Goal: Information Seeking & Learning: Learn about a topic

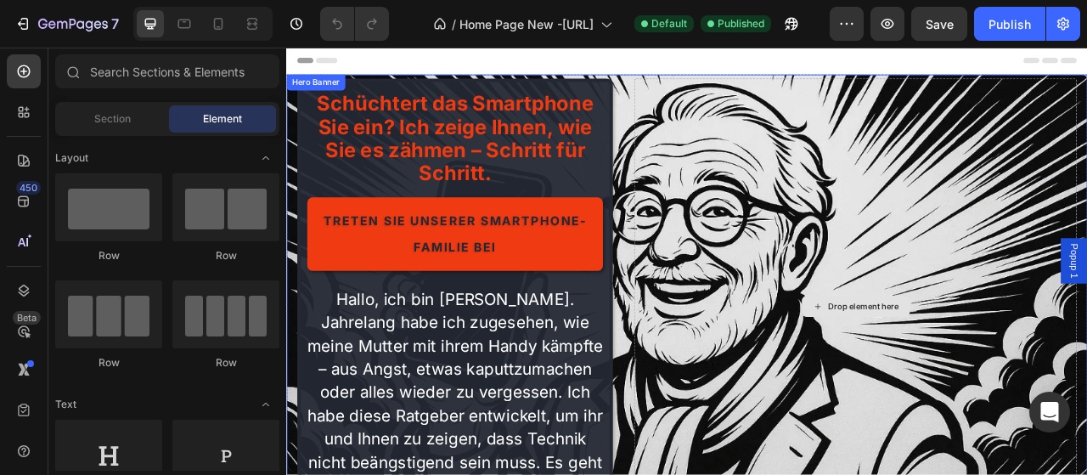
click at [823, 474] on div "Drop element here" at bounding box center [1010, 376] width 563 height 579
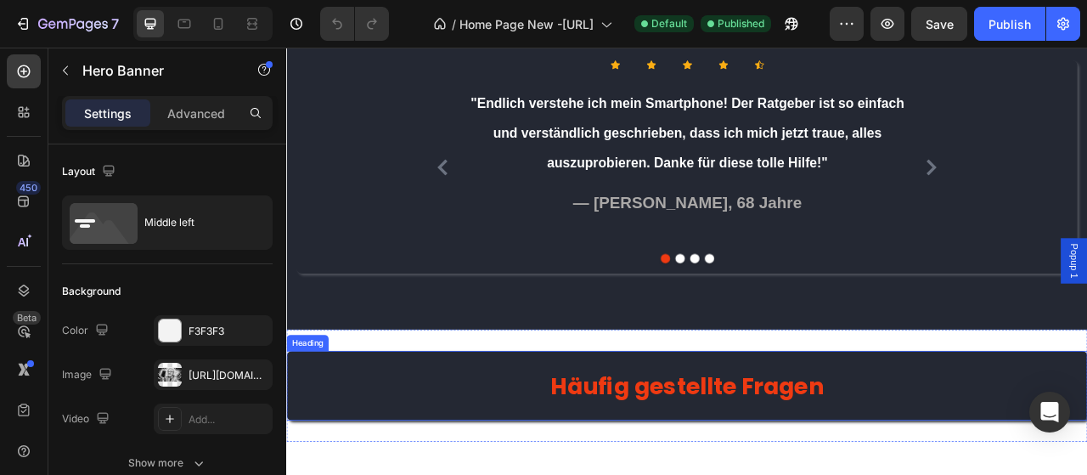
scroll to position [8295, 0]
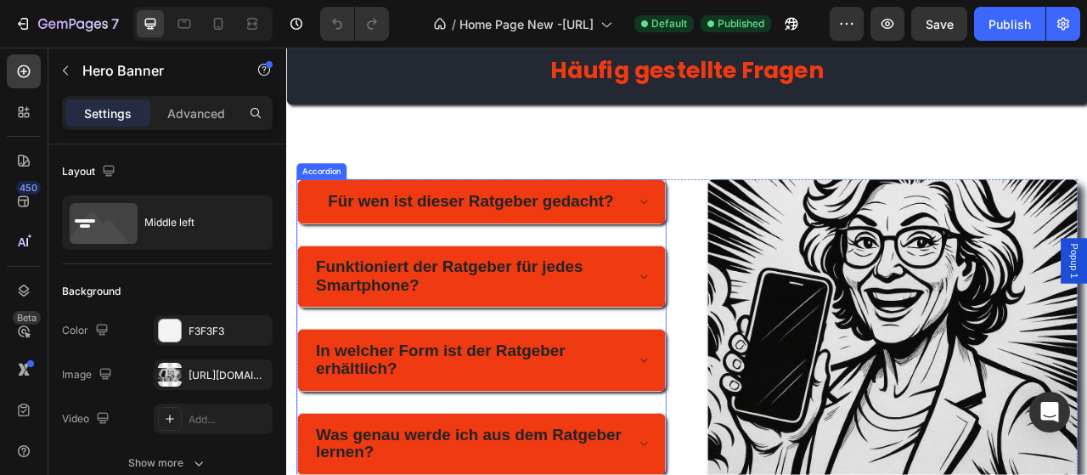
click at [543, 245] on span "Für wen ist dieser Ratgeber gedacht?" at bounding box center [520, 242] width 363 height 23
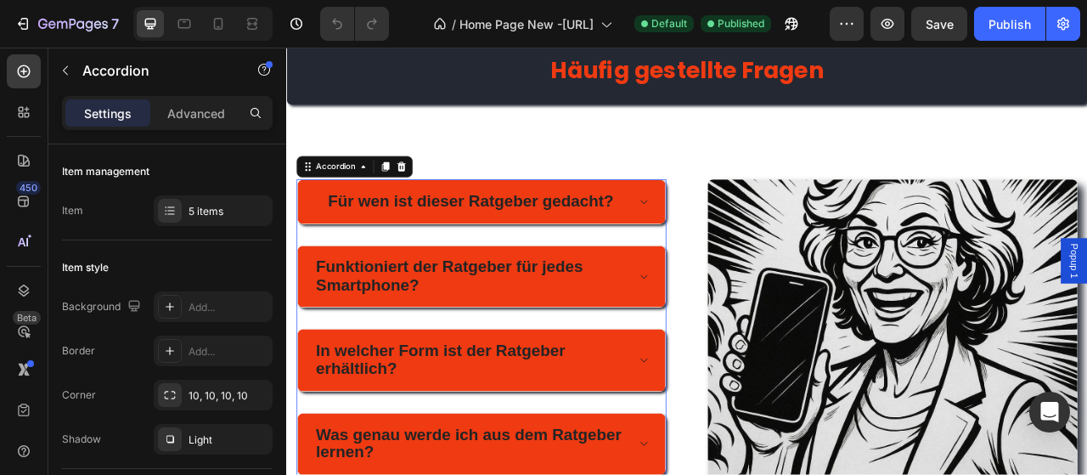
click at [543, 245] on span "Für wen ist dieser Ratgeber gedacht?" at bounding box center [520, 242] width 363 height 23
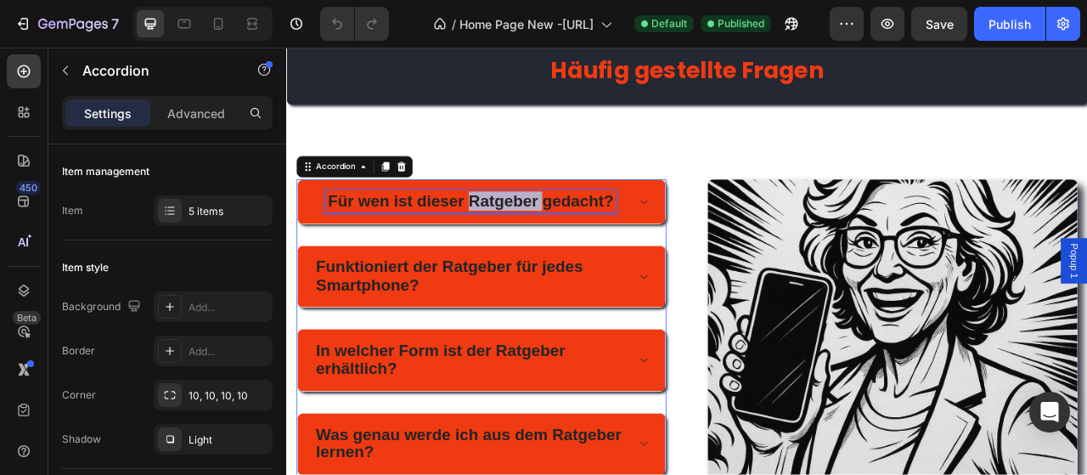
click at [543, 245] on span "Für wen ist dieser Ratgeber gedacht?" at bounding box center [520, 242] width 363 height 23
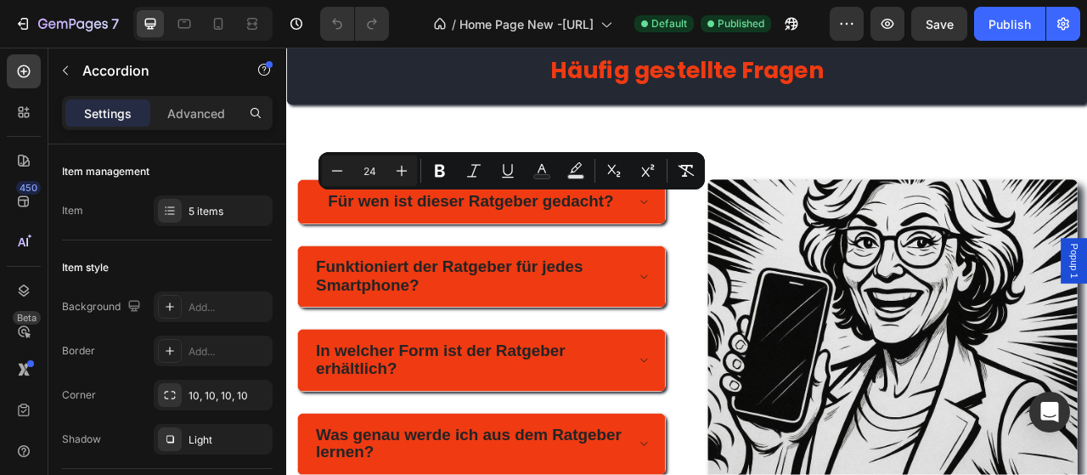
click at [742, 245] on icon at bounding box center [740, 245] width 13 height 14
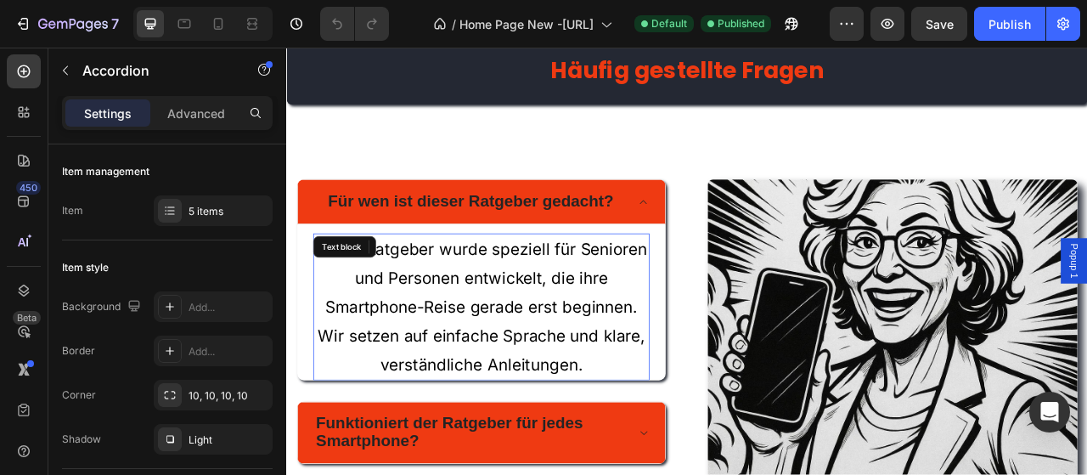
click at [423, 308] on p "Unser Ratgeber wurde speziell für Senioren und Personen entwickelt, die ihre Sm…" at bounding box center [534, 377] width 425 height 183
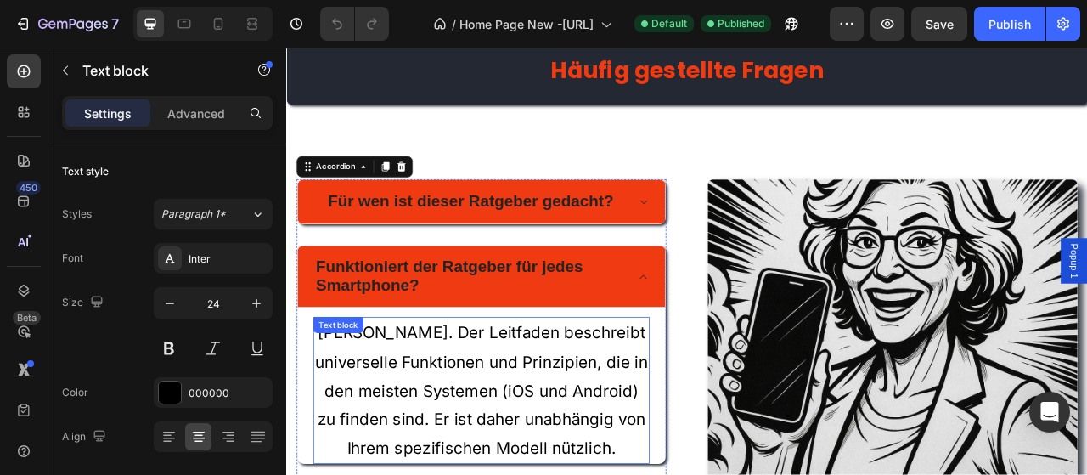
click at [352, 406] on div "Text block" at bounding box center [352, 400] width 57 height 15
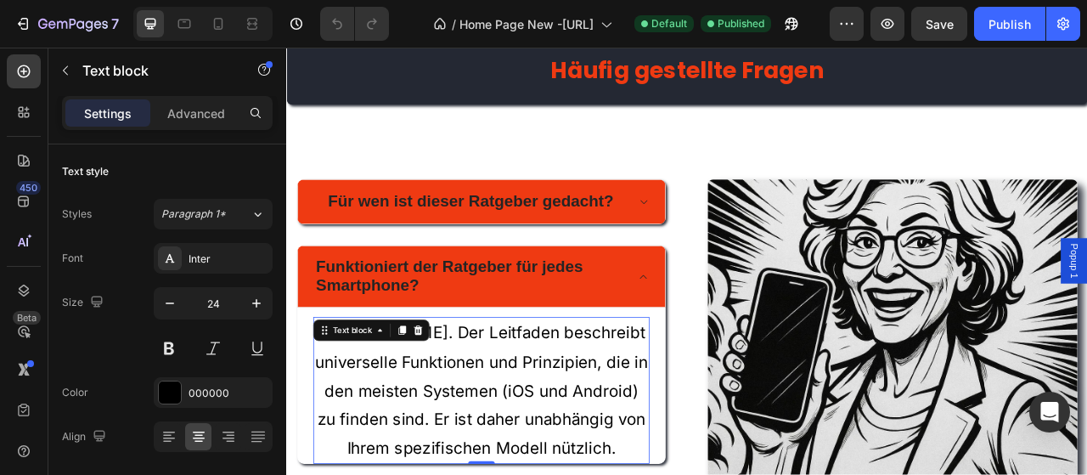
click at [499, 465] on p "Ja. Der Leitfaden beschreibt universelle Funktionen und Prinzipien, die in den …" at bounding box center [534, 483] width 425 height 183
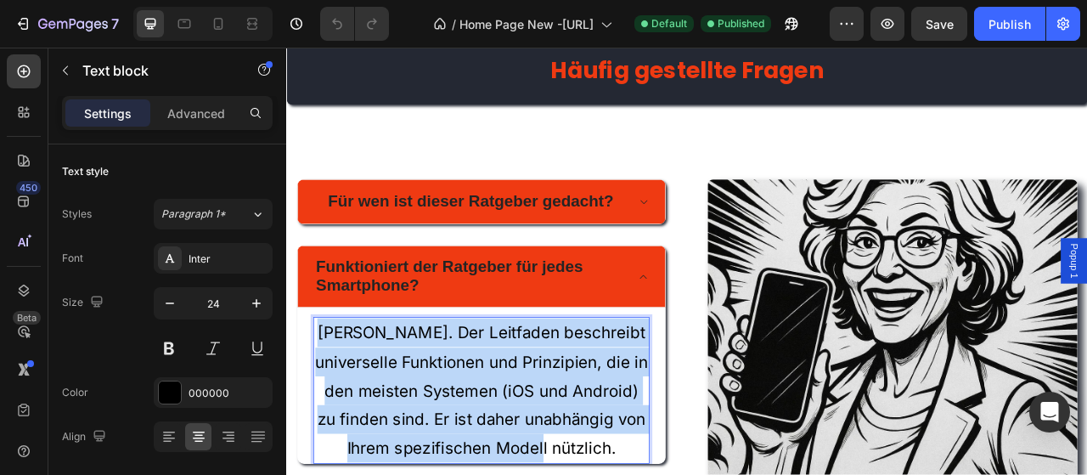
click at [499, 465] on p "Ja. Der Leitfaden beschreibt universelle Funktionen und Prinzipien, die in den …" at bounding box center [534, 483] width 425 height 183
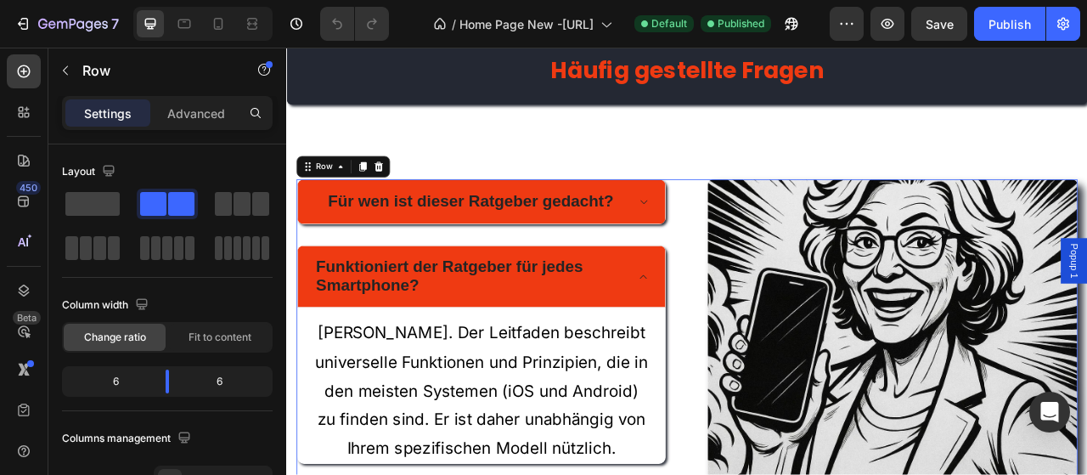
scroll to position [8428, 0]
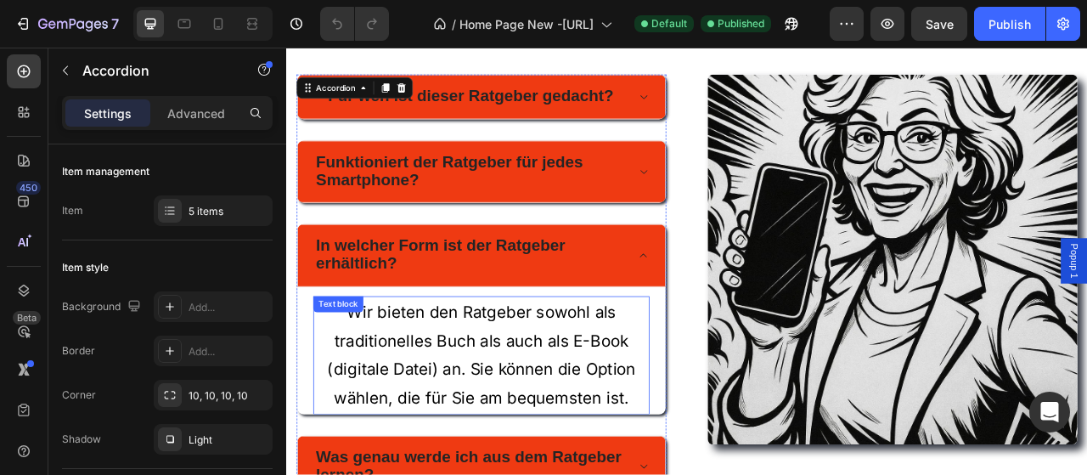
click at [405, 380] on p "Wir bieten den Ratgeber sowohl als traditionelles Buch als auch als E-Book (dig…" at bounding box center [534, 439] width 425 height 147
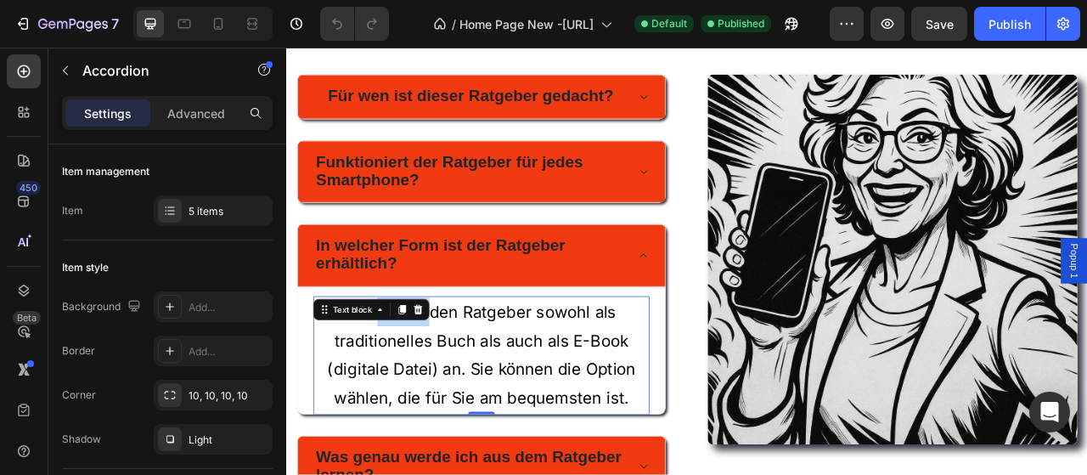
click at [405, 380] on icon at bounding box center [405, 381] width 14 height 14
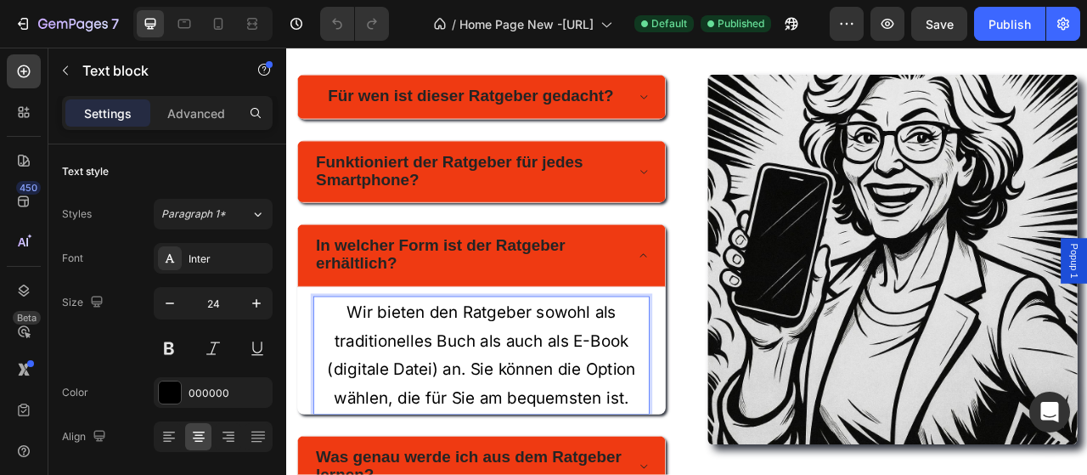
click at [464, 397] on p "Wir bieten den Ratgeber sowohl als traditionelles Buch als auch als E-Book (dig…" at bounding box center [534, 439] width 425 height 147
click at [464, 396] on p "Wir bieten den Ratgeber sowohl als traditionelles Buch als auch als E-Book (dig…" at bounding box center [534, 439] width 425 height 147
click at [464, 395] on p "Wir bieten den Ratgeber sowohl als traditionelles Buch als auch als E-Book (dig…" at bounding box center [534, 439] width 425 height 147
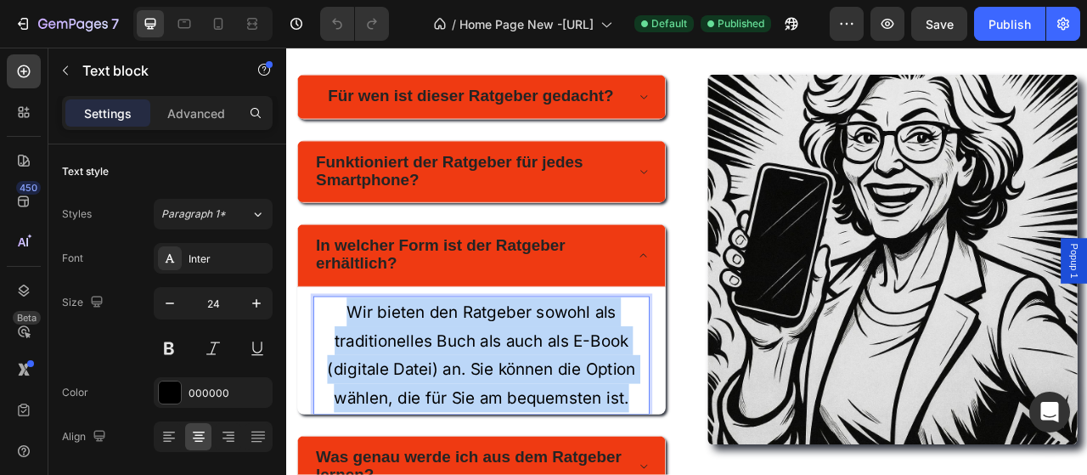
click at [464, 395] on p "Wir bieten den Ratgeber sowohl als traditionelles Buch als auch als E-Book (dig…" at bounding box center [534, 439] width 425 height 147
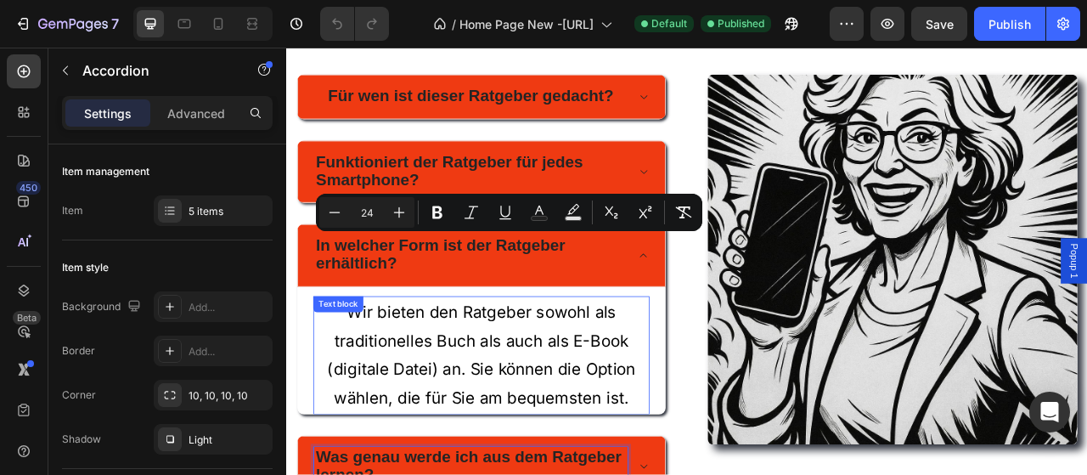
scroll to position [8696, 0]
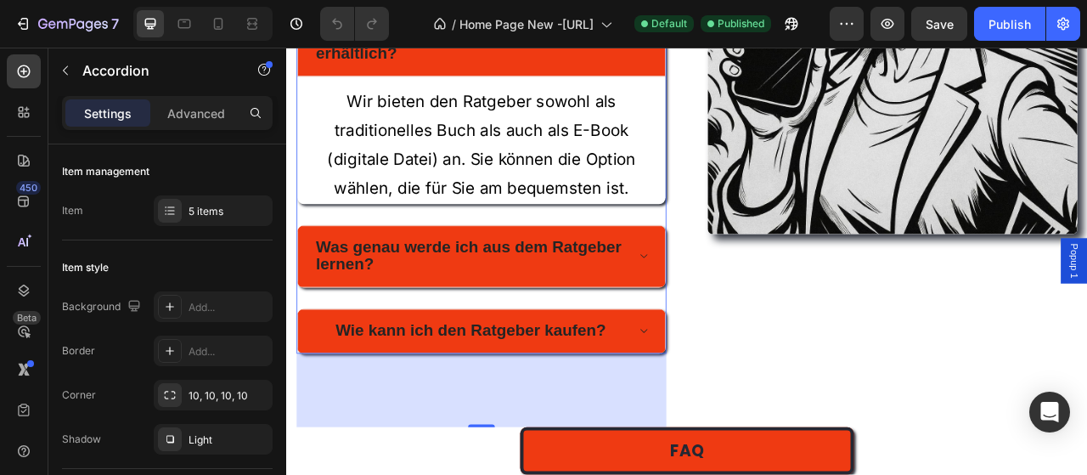
click at [398, 295] on span "Was genau werde ich aus dem Ratgeber lernen?" at bounding box center [518, 313] width 389 height 46
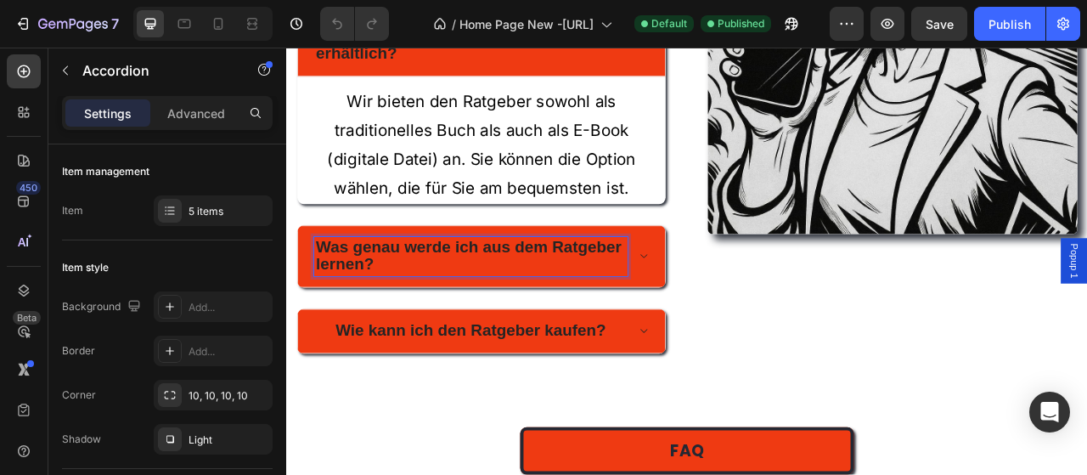
click at [751, 300] on div "Was genau werde ich aus dem Ratgeber lernen?" at bounding box center [534, 313] width 469 height 79
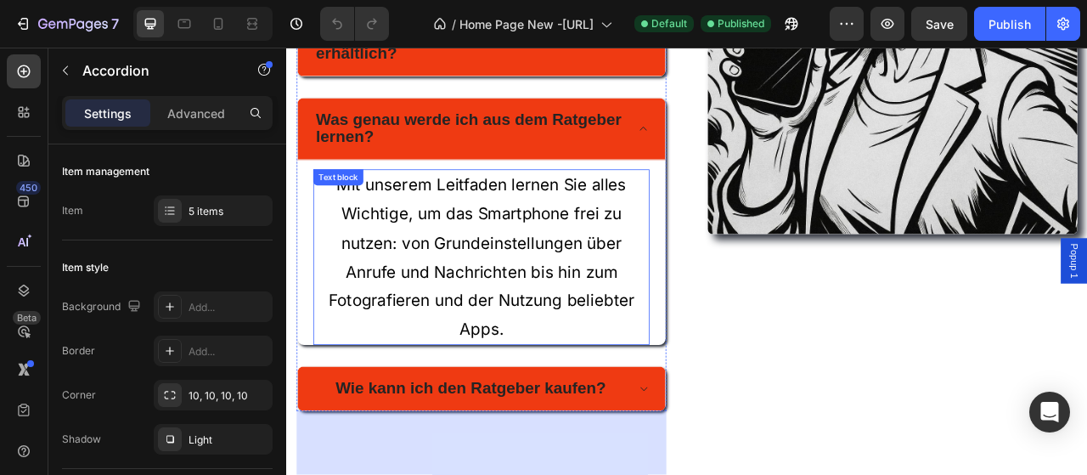
click at [401, 249] on p "Mit unserem Leitfaden lernen Sie alles Wichtige, um das Smartphone frei zu nutz…" at bounding box center [534, 315] width 425 height 220
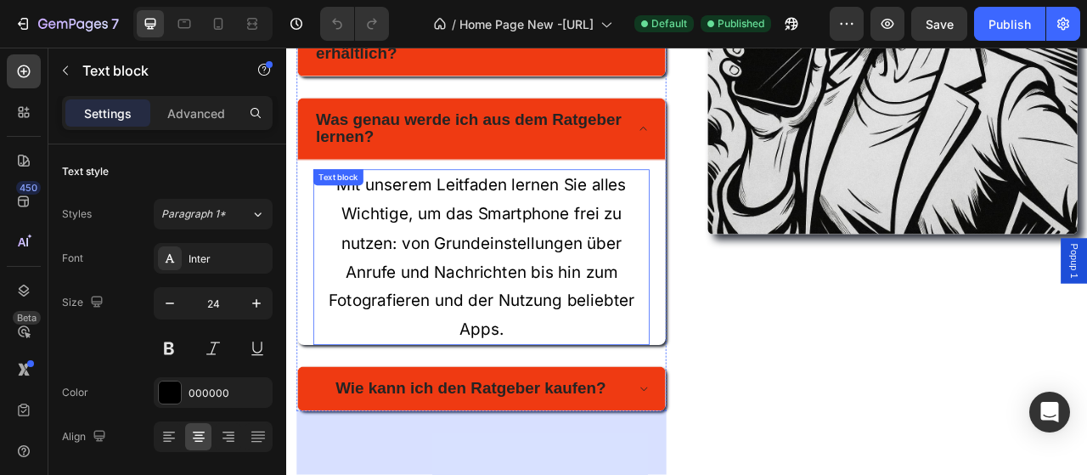
click at [401, 248] on p "Mit unserem Leitfaden lernen Sie alles Wichtige, um das Smartphone frei zu nutz…" at bounding box center [534, 315] width 425 height 220
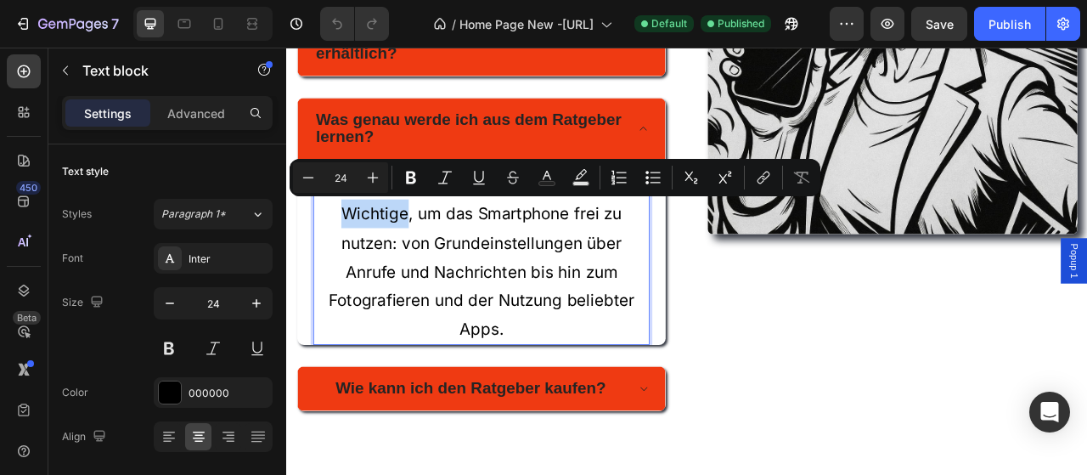
click at [401, 248] on p "Mit unserem Leitfaden lernen Sie alles Wichtige, um das Smartphone frei zu nutz…" at bounding box center [534, 315] width 425 height 220
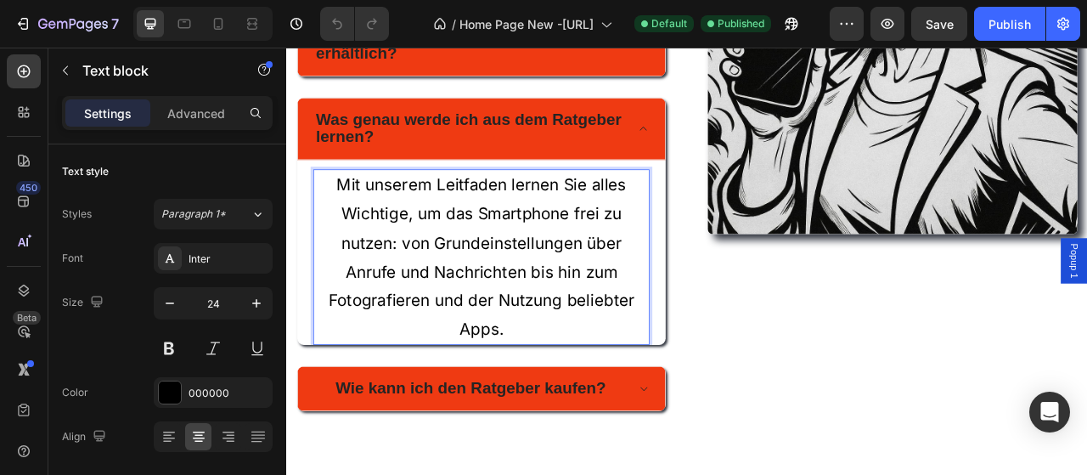
click at [401, 248] on p "Mit unserem Leitfaden lernen Sie alles Wichtige, um das Smartphone frei zu nutz…" at bounding box center [534, 315] width 425 height 220
click at [401, 246] on p "Mit unserem Leitfaden lernen Sie alles Wichtige, um das Smartphone frei zu nutz…" at bounding box center [534, 315] width 425 height 220
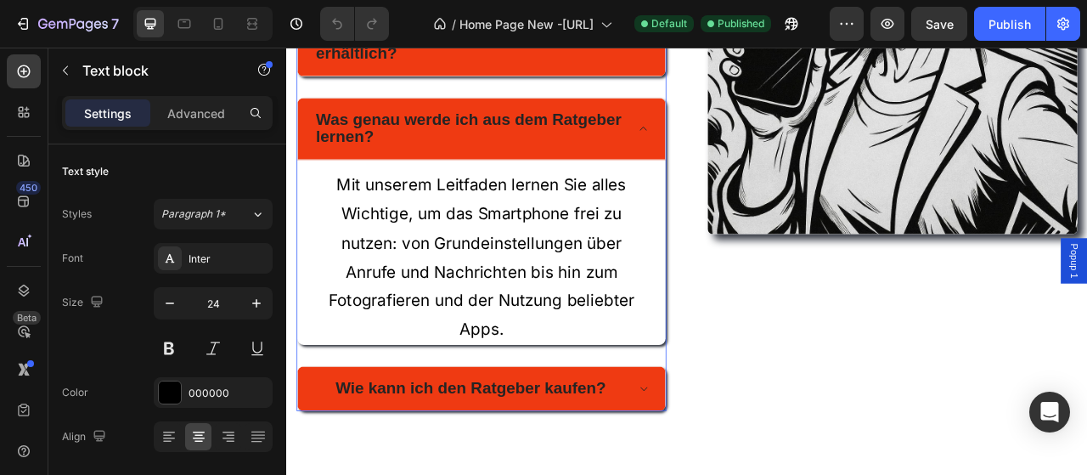
click at [385, 468] on div "Wie kann ich den Ratgeber kaufen?" at bounding box center [520, 482] width 349 height 28
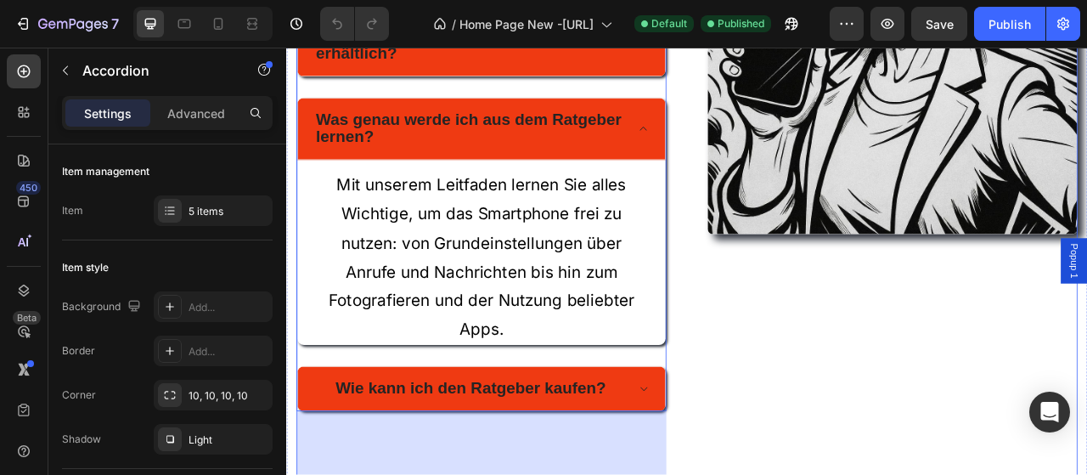
click at [874, 474] on div "Image" at bounding box center [1057, 209] width 470 height 789
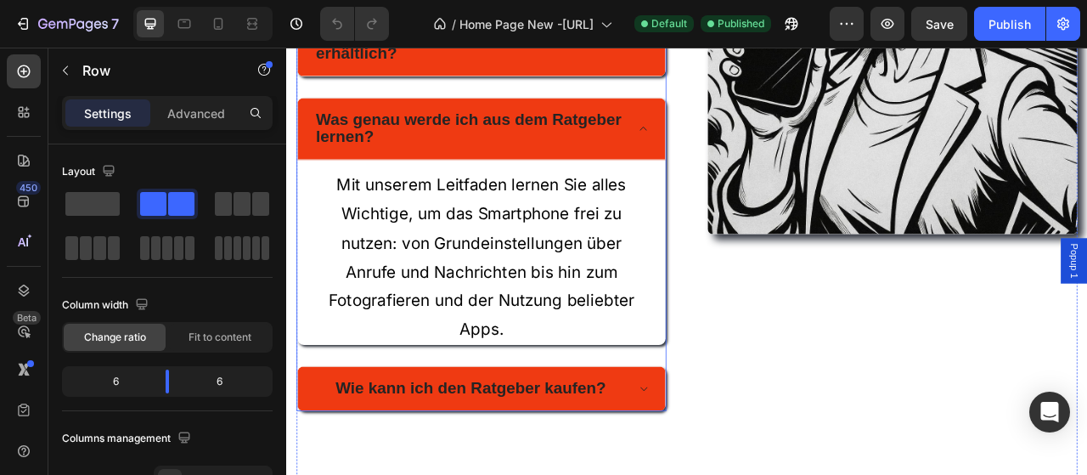
click at [746, 464] on div "Wie kann ich den Ratgeber kaufen?" at bounding box center [534, 481] width 469 height 57
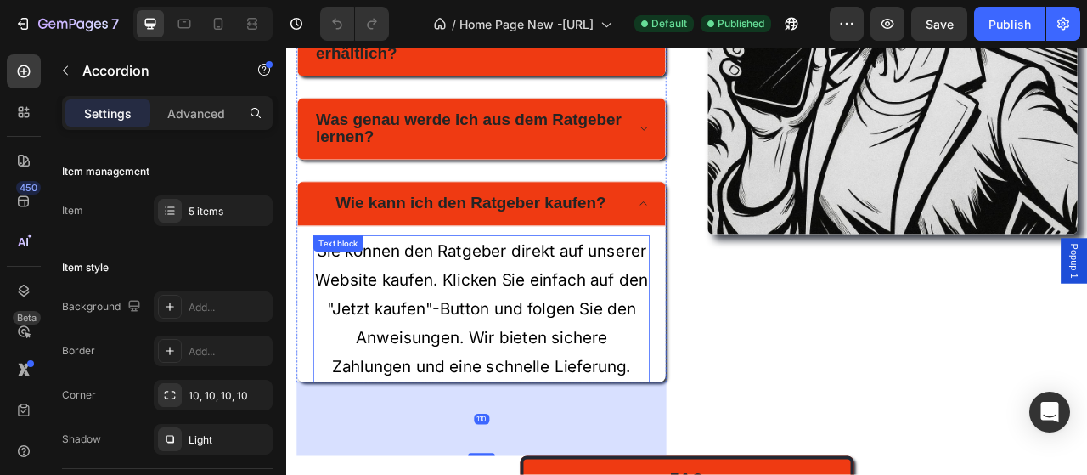
click at [439, 318] on p "Sie können den Ratgeber direkt auf unserer Website kaufen. Klicken Sie einfach …" at bounding box center [534, 380] width 425 height 183
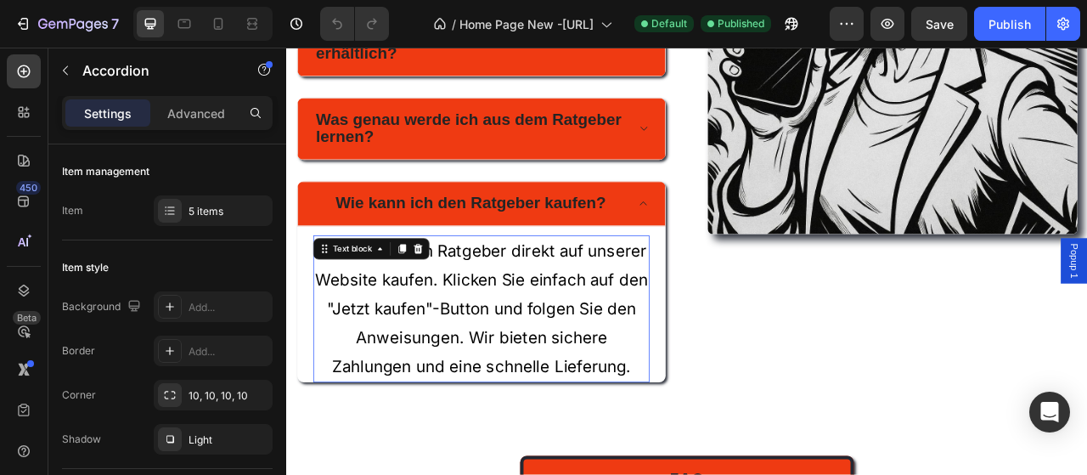
click at [439, 318] on p "Sie können den Ratgeber direkt auf unserer Website kaufen. Klicken Sie einfach …" at bounding box center [534, 380] width 425 height 183
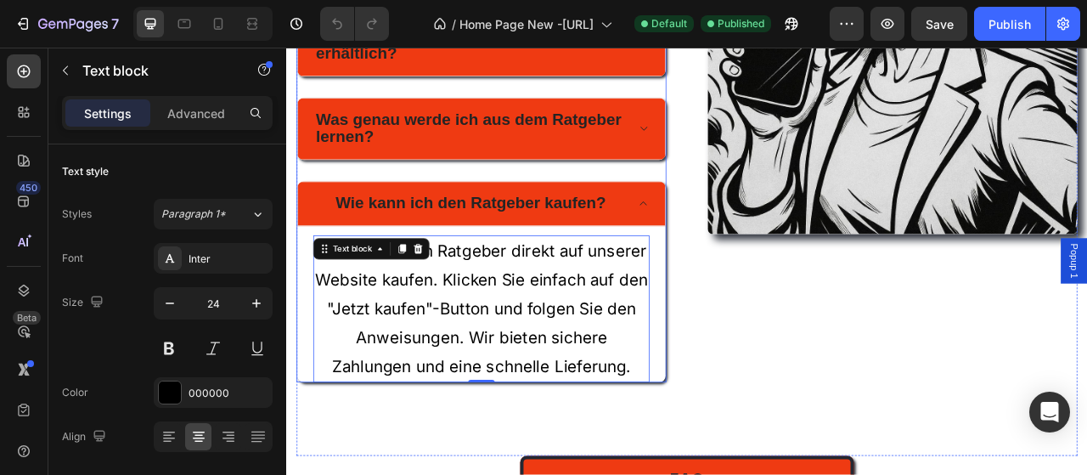
scroll to position [8428, 0]
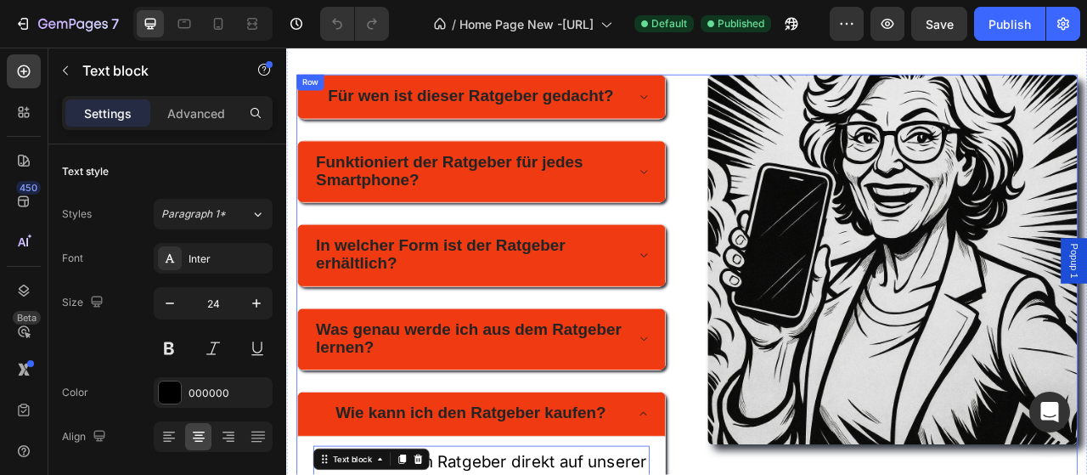
click at [880, 474] on div "Image" at bounding box center [1057, 458] width 470 height 752
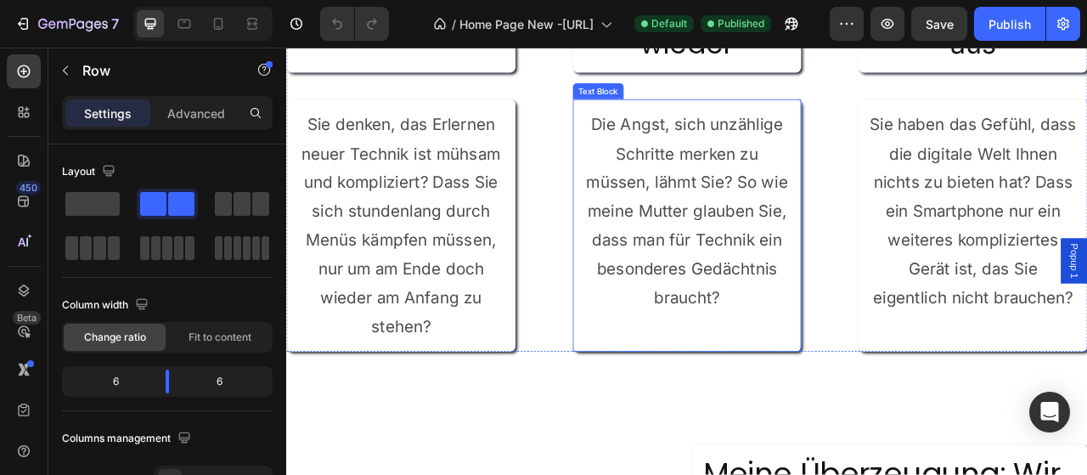
scroll to position [1337, 0]
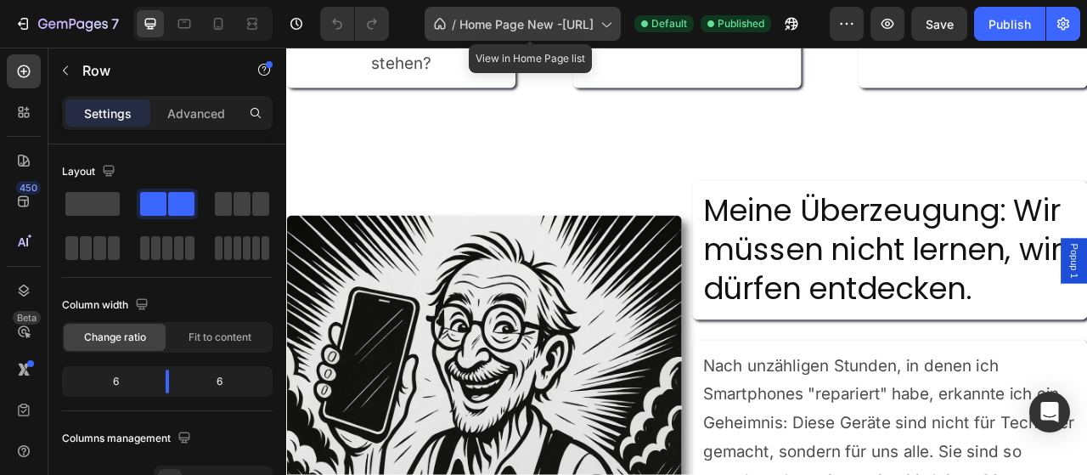
click at [498, 27] on span "Home Page New -Digitalebrucke.de" at bounding box center [526, 24] width 134 height 18
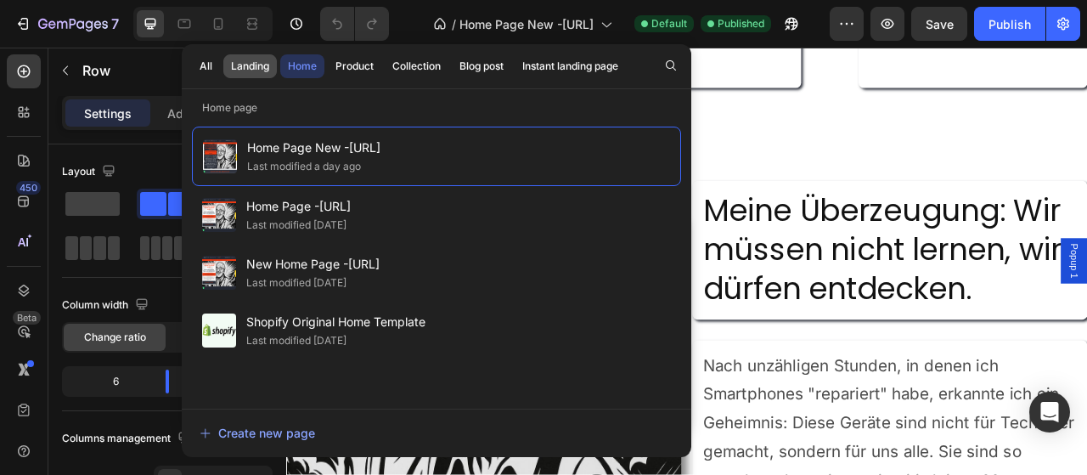
click at [245, 69] on div "Landing" at bounding box center [250, 66] width 38 height 15
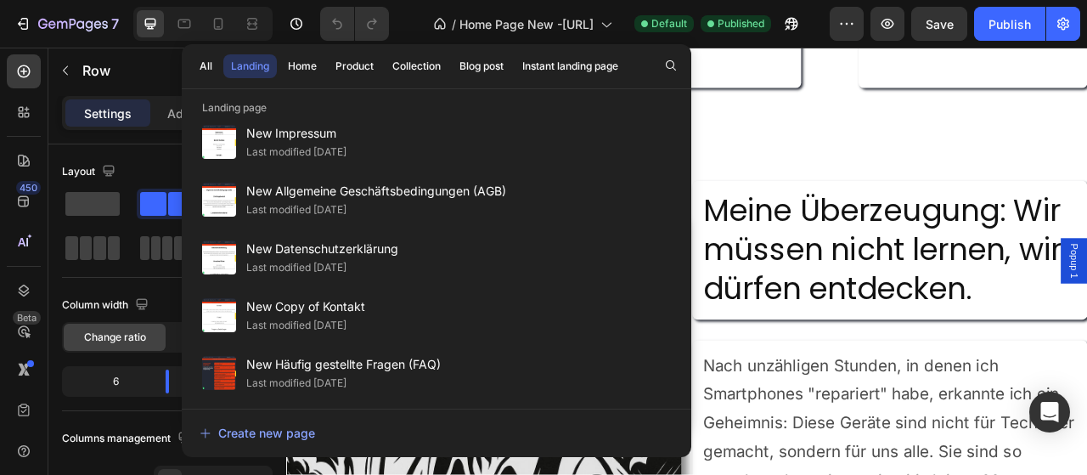
scroll to position [1111, 0]
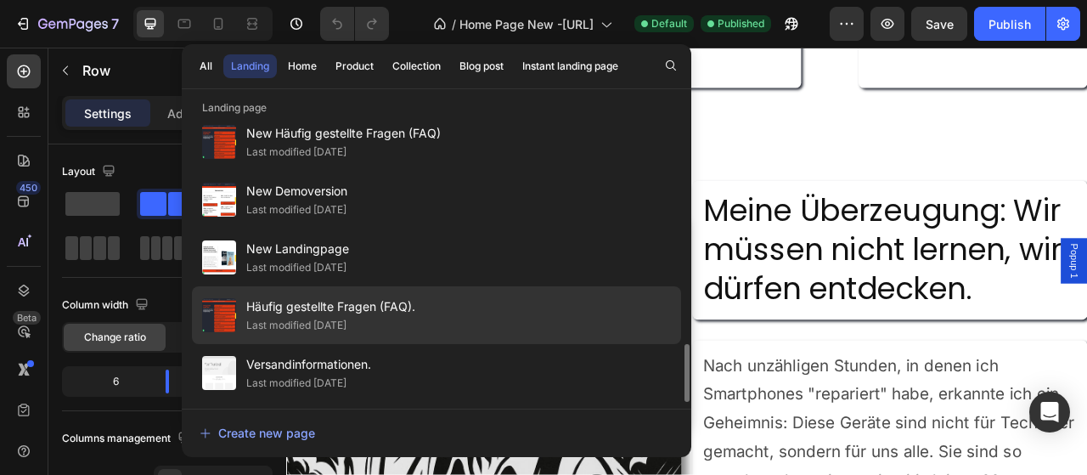
click at [326, 316] on span "Häufig gestellte Fragen (FAQ)." at bounding box center [330, 306] width 169 height 20
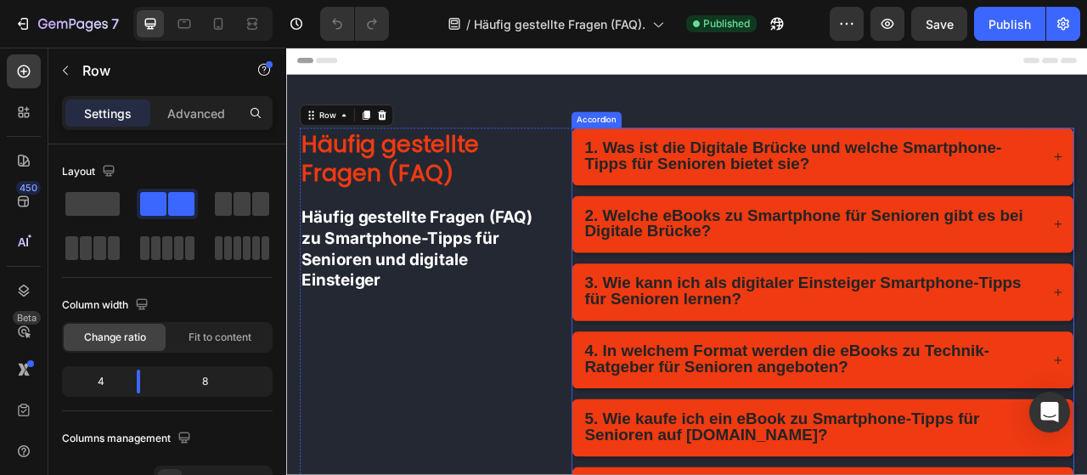
click at [863, 173] on strong "1. Was ist die Digitale Brücke und welche Smartphone-Tipps für Senioren bietet …" at bounding box center [931, 184] width 531 height 43
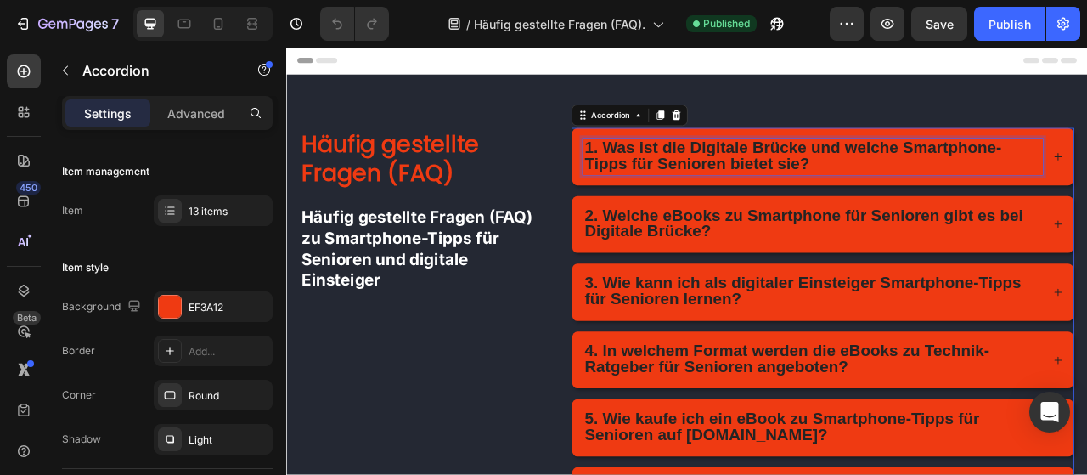
click at [863, 173] on strong "1. Was ist die Digitale Brücke und welche Smartphone-Tipps für Senioren bietet …" at bounding box center [931, 184] width 531 height 43
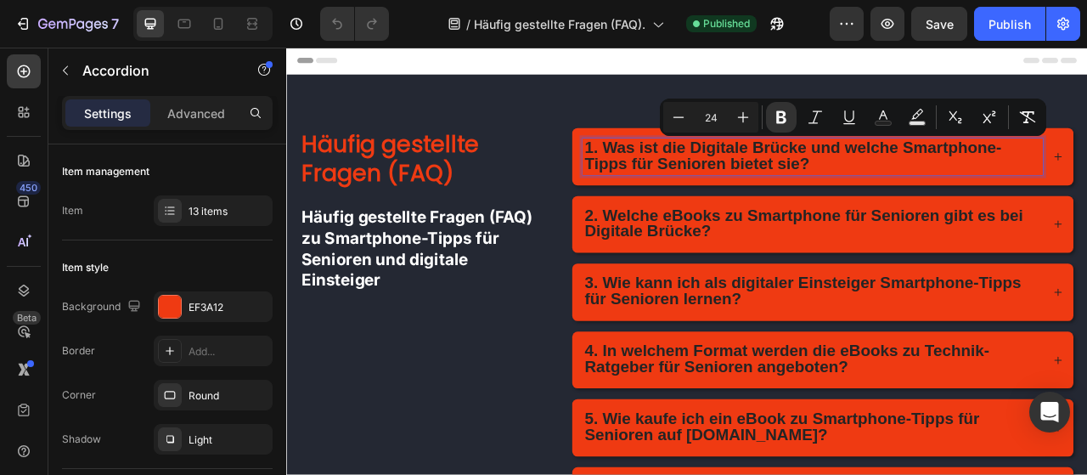
click at [699, 183] on strong "1. Was ist die Digitale Brücke und welche Smartphone-Tipps für Senioren bietet …" at bounding box center [931, 184] width 531 height 43
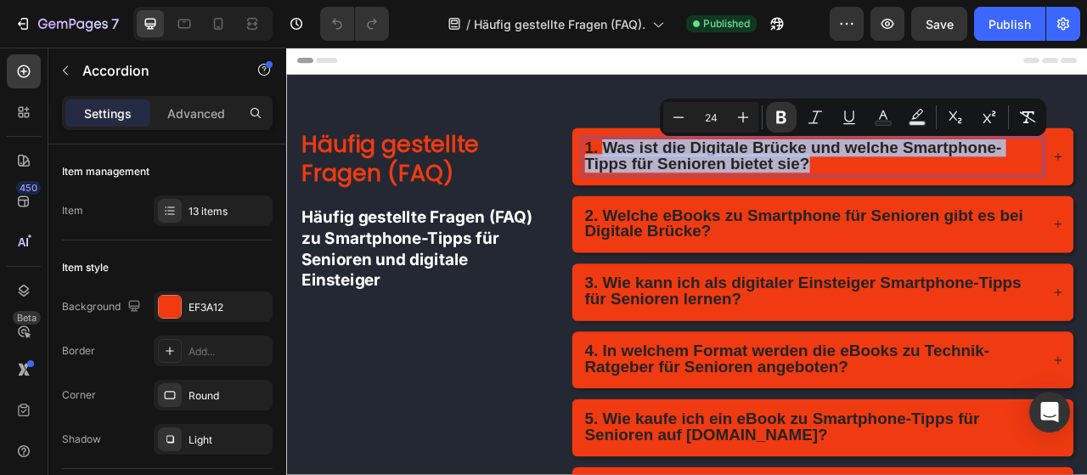
drag, startPoint x: 777, startPoint y: 177, endPoint x: 938, endPoint y: 194, distance: 162.2
click at [938, 194] on p "1. Was ist die Digitale Brücke und welche Smartphone-Tipps für Senioren bietet …" at bounding box center [956, 186] width 580 height 41
copy strong "Was ist die Digitale Brücke und welche Smartphone-Tipps für Senioren bietet sie?"
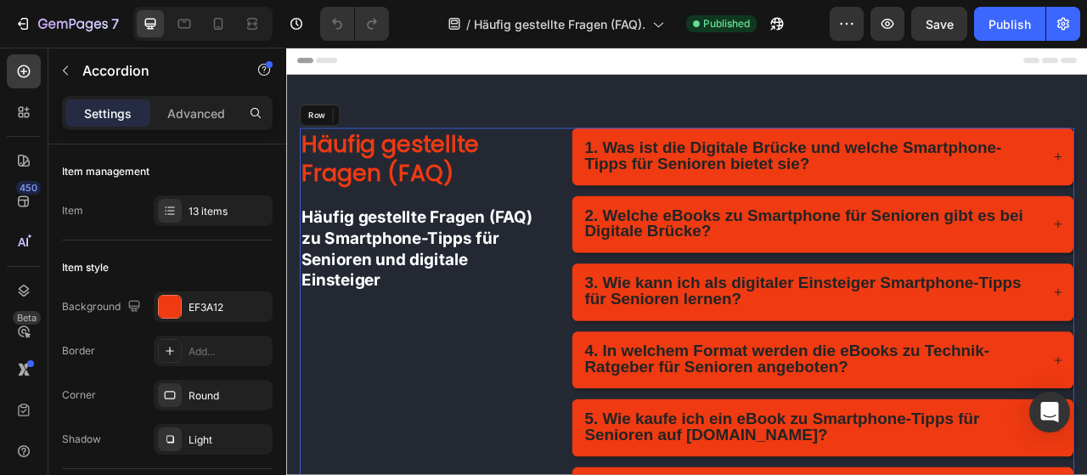
drag, startPoint x: 476, startPoint y: 559, endPoint x: 485, endPoint y: 560, distance: 8.5
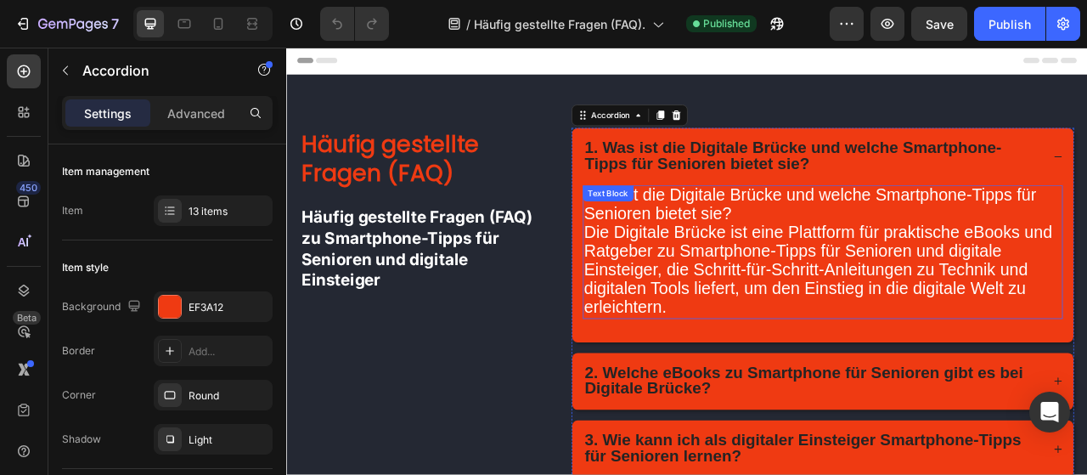
click at [676, 234] on div "Text Block" at bounding box center [696, 233] width 58 height 15
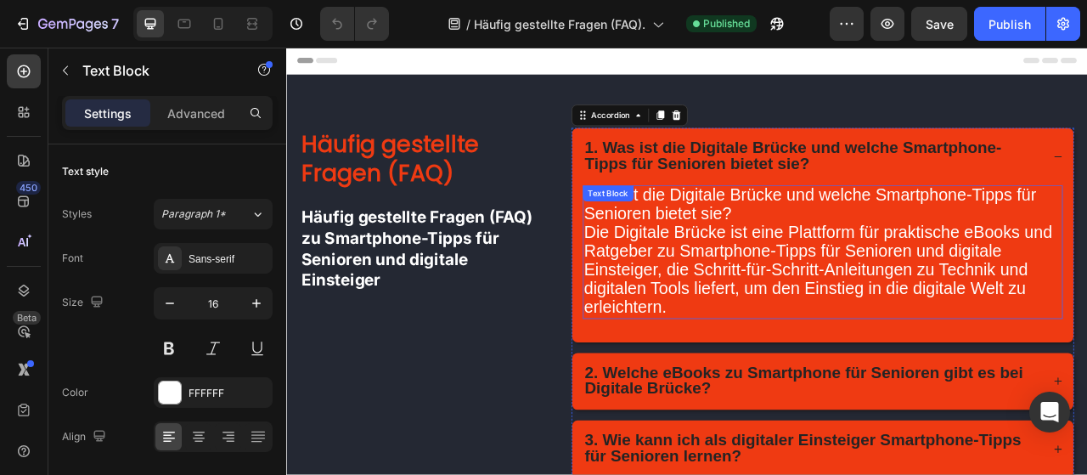
click at [676, 234] on div "Text Block" at bounding box center [696, 233] width 58 height 15
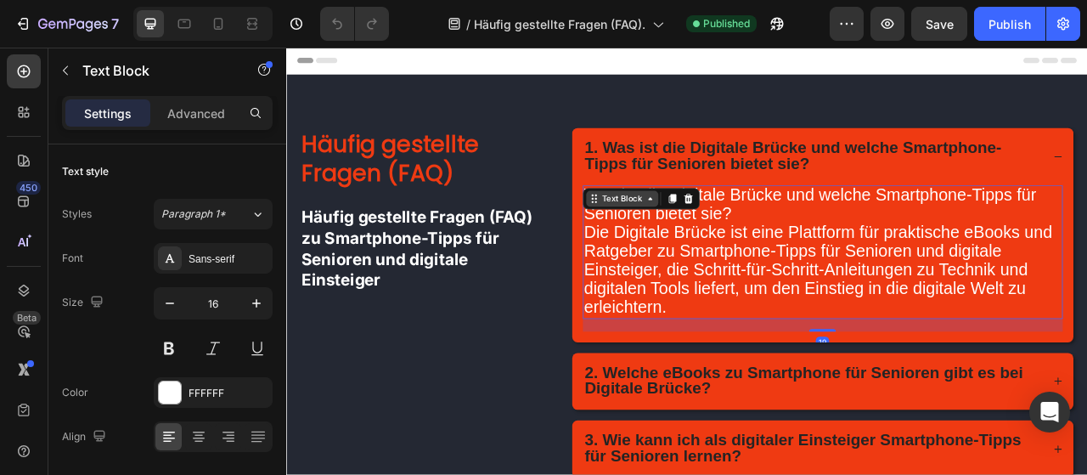
click at [676, 234] on icon at bounding box center [678, 241] width 14 height 14
click at [913, 325] on span "Die Digitale Brücke ist eine Plattform für praktische eBooks und Ratgeber zu Sm…" at bounding box center [963, 330] width 596 height 119
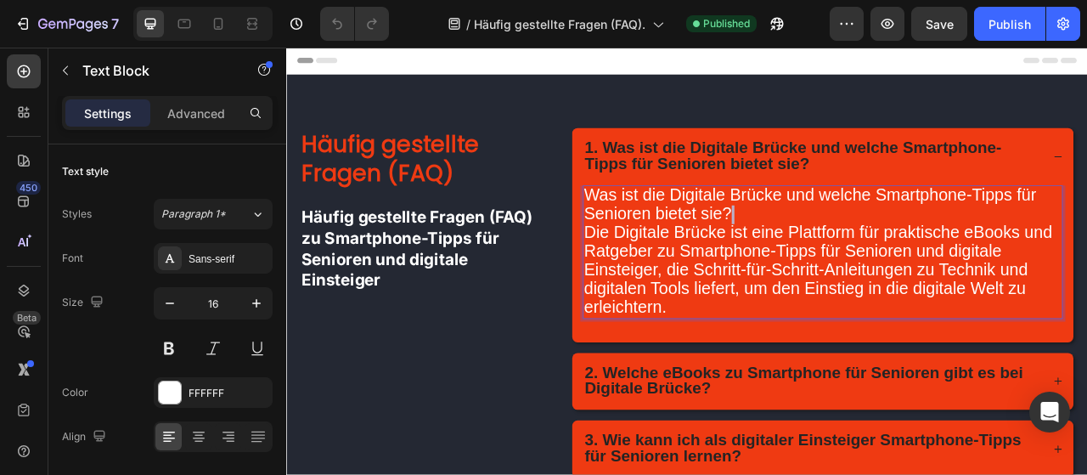
click at [913, 325] on span "Die Digitale Brücke ist eine Plattform für praktische eBooks und Ratgeber zu Sm…" at bounding box center [963, 330] width 596 height 119
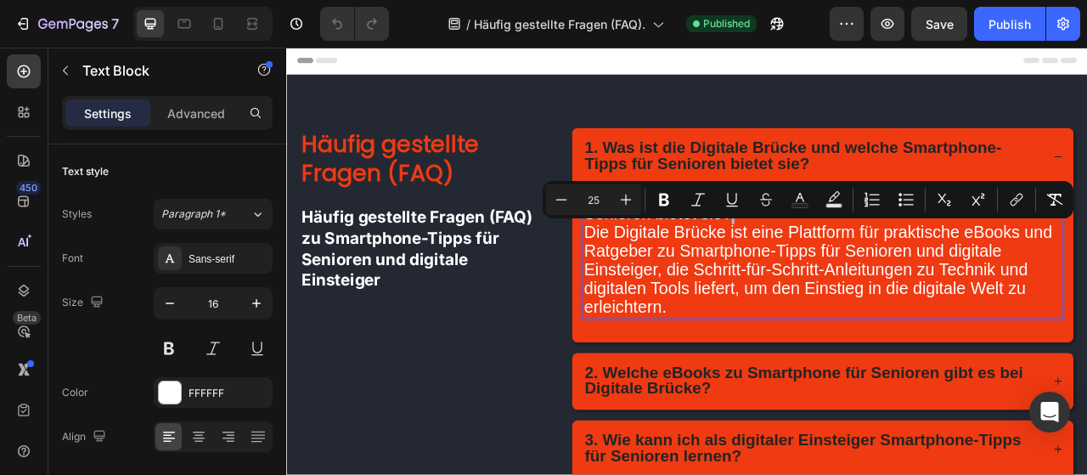
click at [840, 312] on span "Die Digitale Brücke ist eine Plattform für praktische eBooks und Ratgeber zu Sm…" at bounding box center [963, 330] width 596 height 119
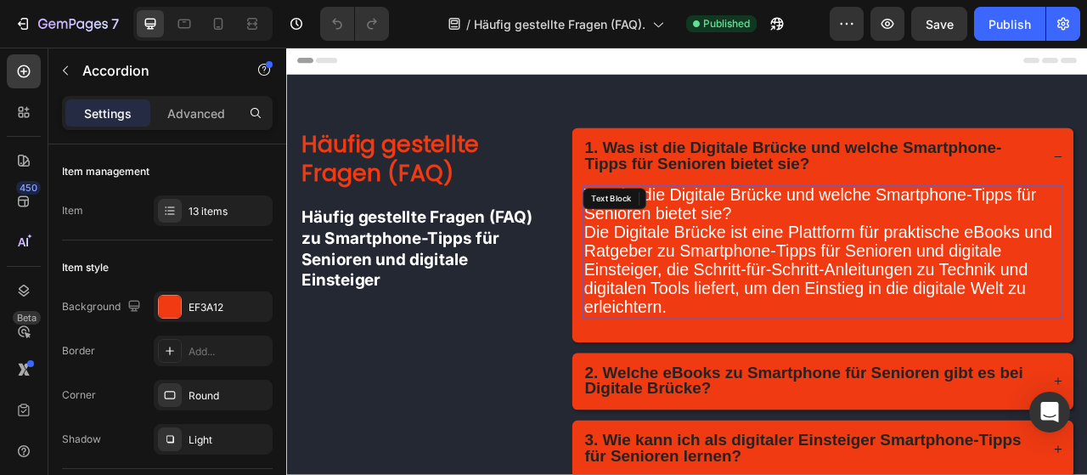
click at [781, 343] on span "Die Digitale Brücke ist eine Plattform für praktische eBooks und Ratgeber zu Sm…" at bounding box center [963, 330] width 596 height 119
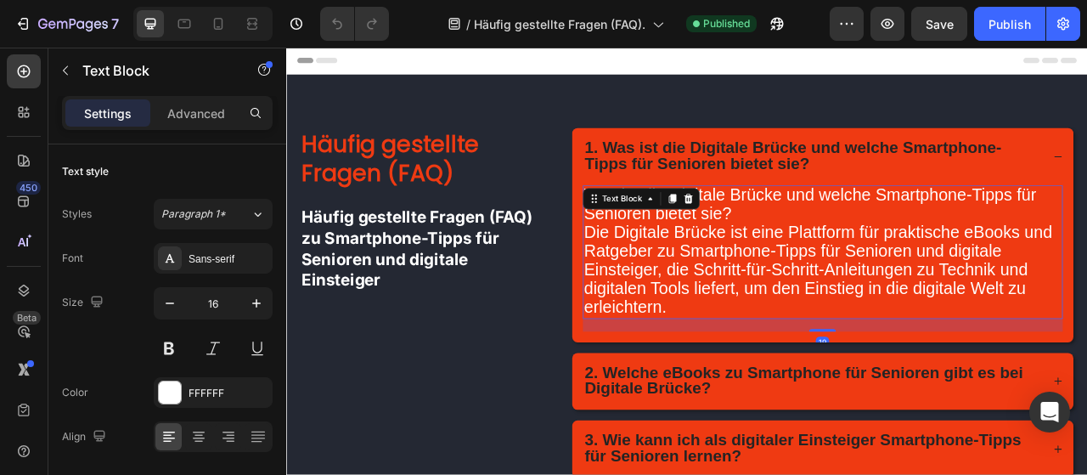
click at [773, 375] on p "Was ist die Digitale Brücke und welche Smartphone-Tipps für Senioren bietet sie…" at bounding box center [968, 308] width 607 height 166
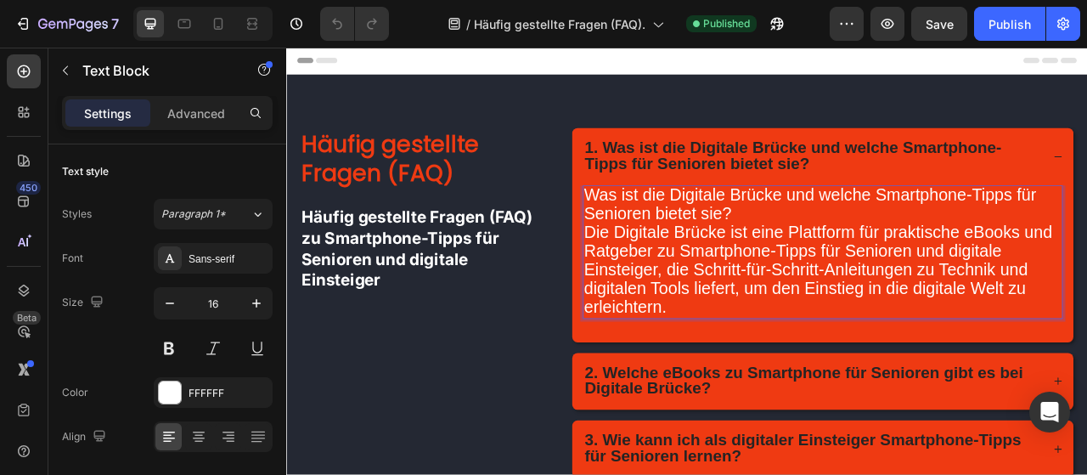
click at [771, 375] on p "Was ist die Digitale Brücke und welche Smartphone-Tipps für Senioren bietet sie…" at bounding box center [968, 308] width 607 height 166
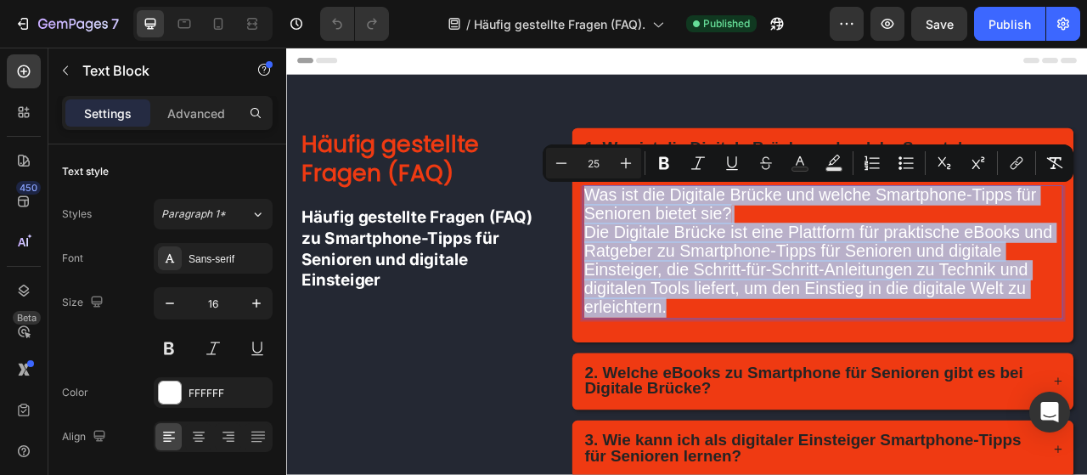
drag, startPoint x: 771, startPoint y: 375, endPoint x: 659, endPoint y: 228, distance: 184.8
click at [663, 228] on div "Was ist die Digitale Brücke und welche Smartphone-Tipps für Senioren bietet sie…" at bounding box center [968, 308] width 611 height 170
copy p "Was ist die Digitale Brücke und welche Smartphone-Tipps für Senioren bietet sie…"
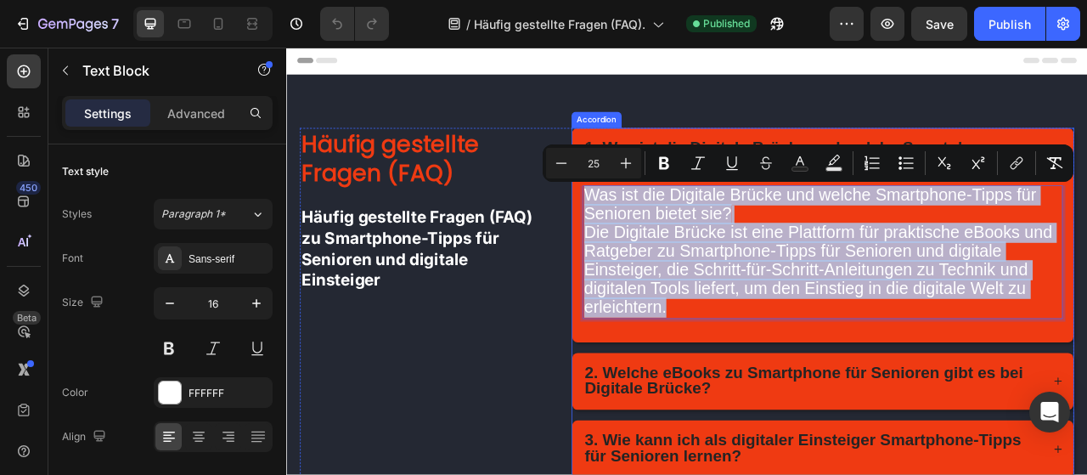
click at [707, 453] on strong "2. Welche eBooks zu Smartphone für Senioren gibt es bei Digitale Brücke?" at bounding box center [945, 470] width 558 height 43
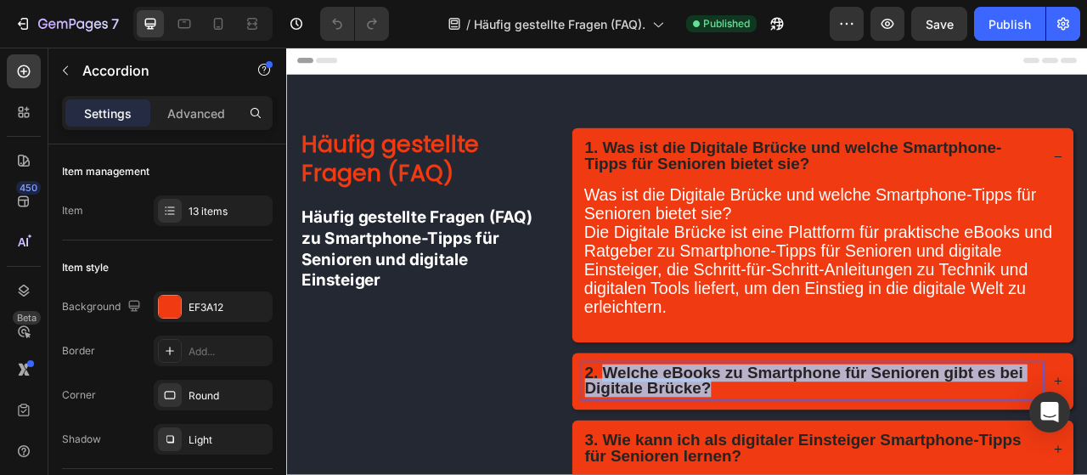
drag, startPoint x: 692, startPoint y: 453, endPoint x: 836, endPoint y: 473, distance: 145.8
click at [836, 473] on p "2. Welche eBooks zu Smartphone für Senioren gibt es bei Digitale Brücke?" at bounding box center [956, 473] width 580 height 41
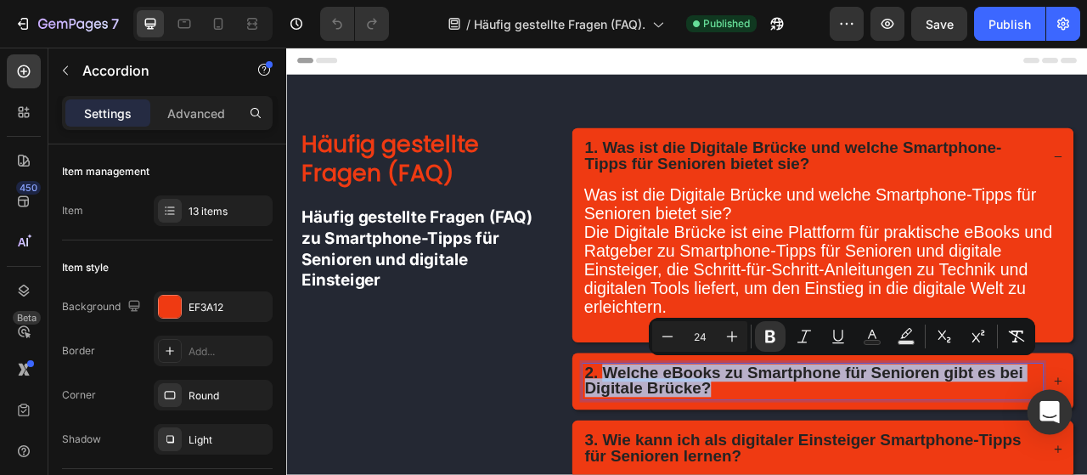
copy strong "Welche eBooks zu Smartphone für Senioren gibt es bei Digitale Brücke?"
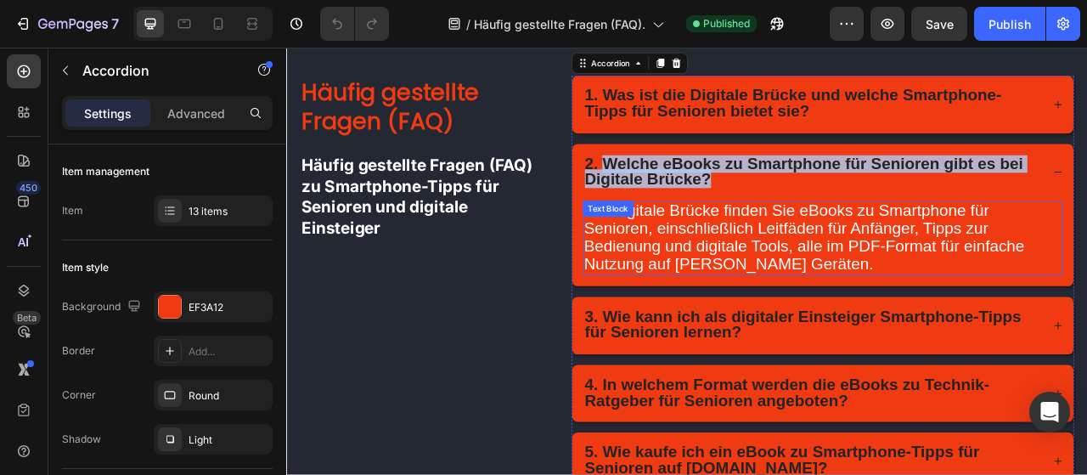
scroll to position [200, 0]
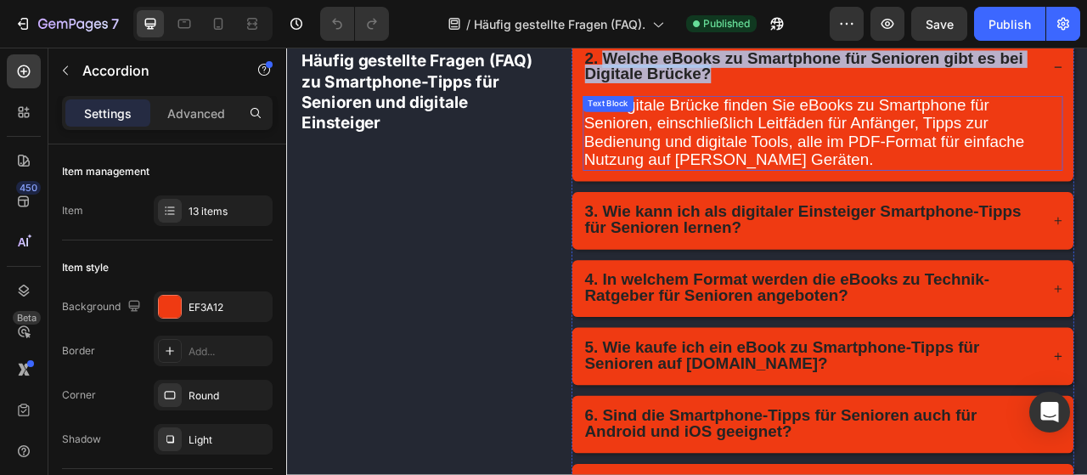
click at [664, 125] on div "Text Block" at bounding box center [695, 120] width 65 height 20
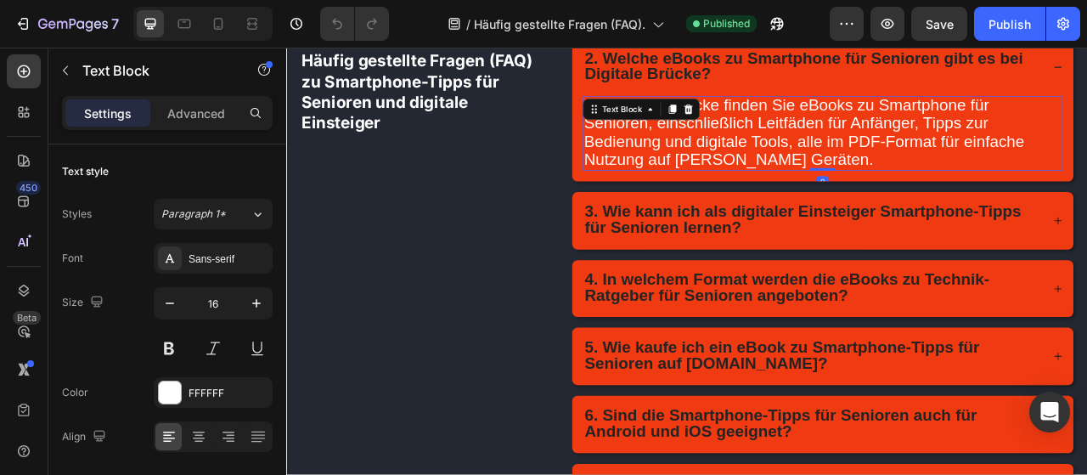
click at [678, 151] on span "Bei Digitale Brücke finden Sie eBooks zu Smartphone für Senioren, einschließlic…" at bounding box center [945, 156] width 560 height 92
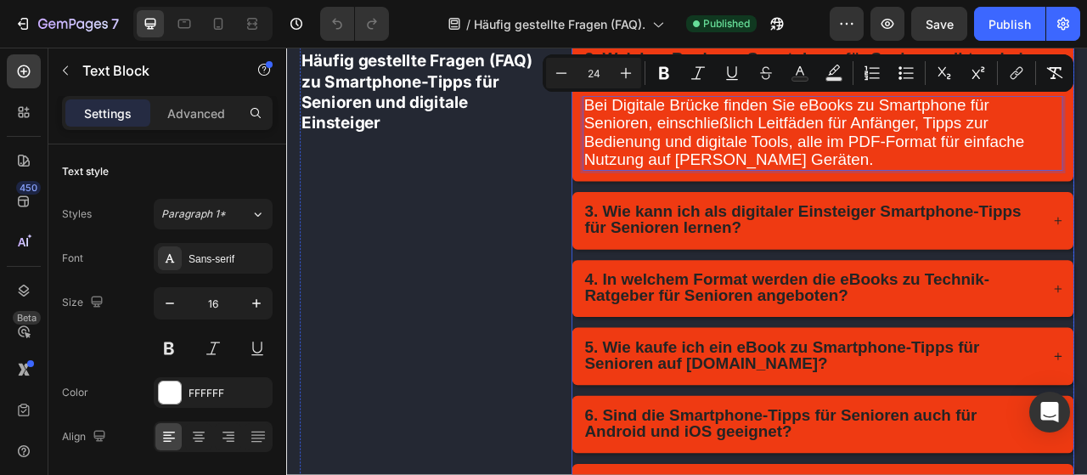
click at [686, 251] on strong "3. Wie kann ich als digitaler Einsteiger Smartphone-Tipps für Senioren lernen?" at bounding box center [943, 266] width 555 height 43
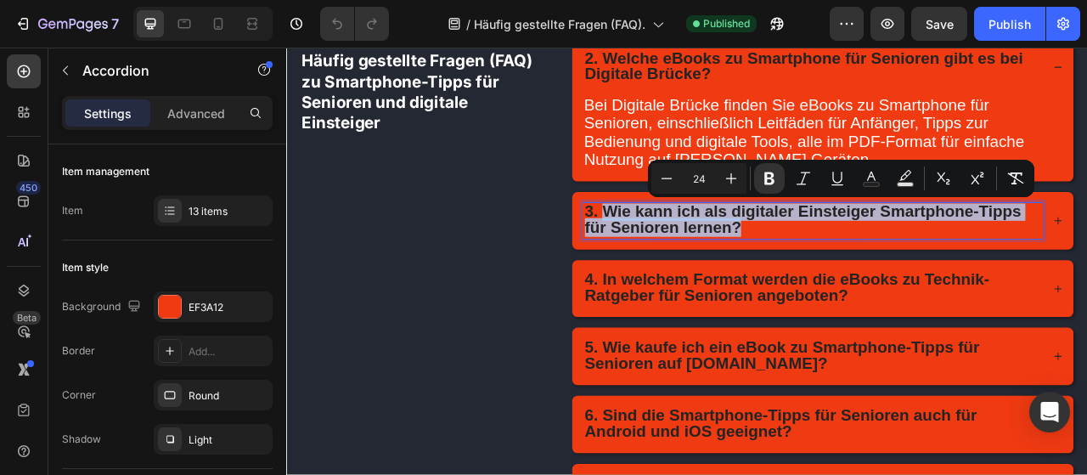
drag, startPoint x: 689, startPoint y: 250, endPoint x: 876, endPoint y: 268, distance: 187.7
click at [876, 268] on p "3. Wie kann ich als digitaler Einsteiger Smartphone-Tipps für Senioren lernen?" at bounding box center [956, 268] width 580 height 41
copy strong "Wie kann ich als digitaler Einsteiger Smartphone-Tipps für Senioren lernen?"
click at [819, 278] on strong "3. Wie kann ich als digitaler Einsteiger Smartphone-Tipps für Senioren lernen?" at bounding box center [943, 266] width 555 height 43
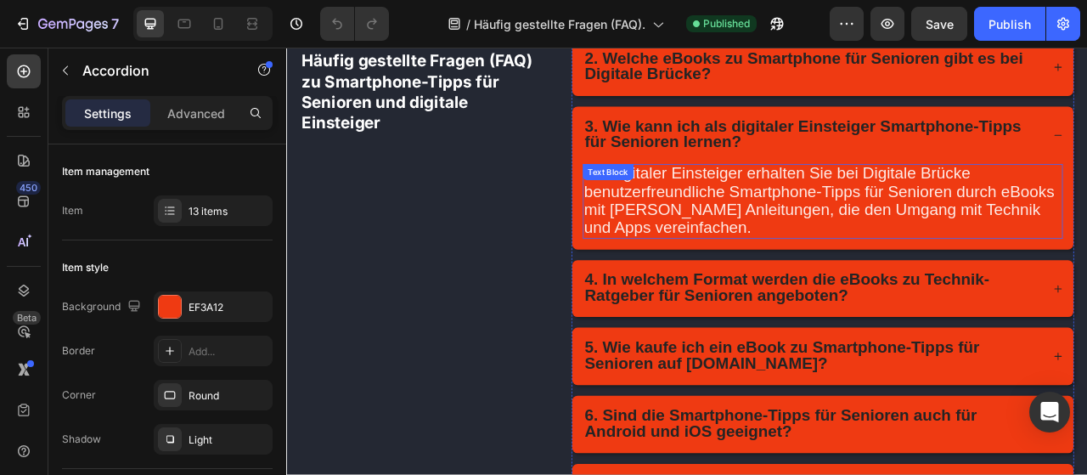
click at [869, 237] on span "Als digitaler Einsteiger erhalten Sie bei Digitale Brücke benutzerfreundliche S…" at bounding box center [964, 242] width 599 height 92
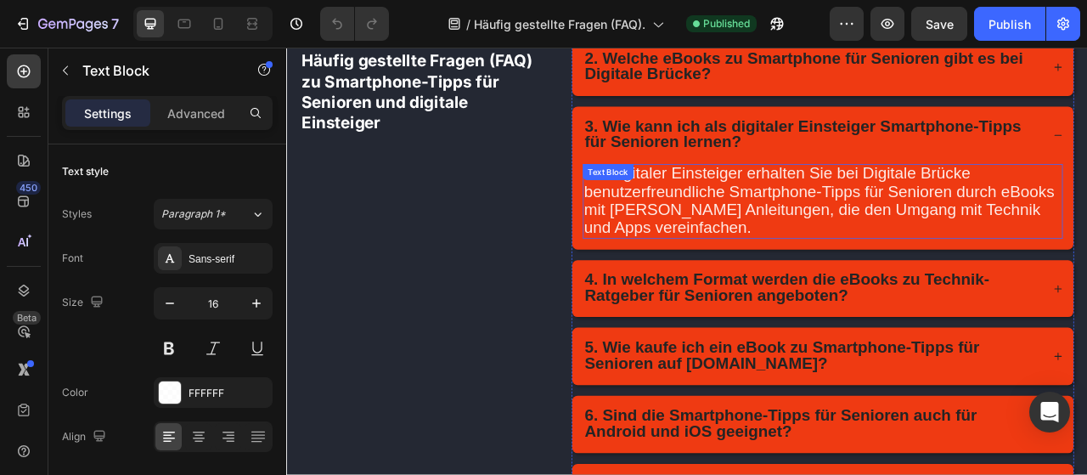
click at [869, 237] on span "Als digitaler Einsteiger erhalten Sie bei Digitale Brücke benutzerfreundliche S…" at bounding box center [964, 242] width 599 height 92
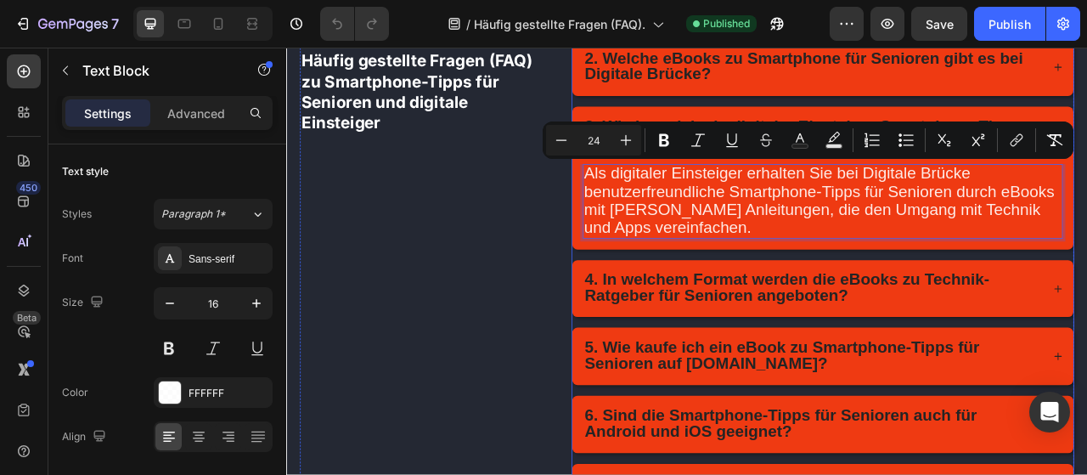
click at [690, 331] on strong "4. In welchem Format werden die eBooks zu Technik-Ratgeber für Senioren angebot…" at bounding box center [923, 352] width 515 height 43
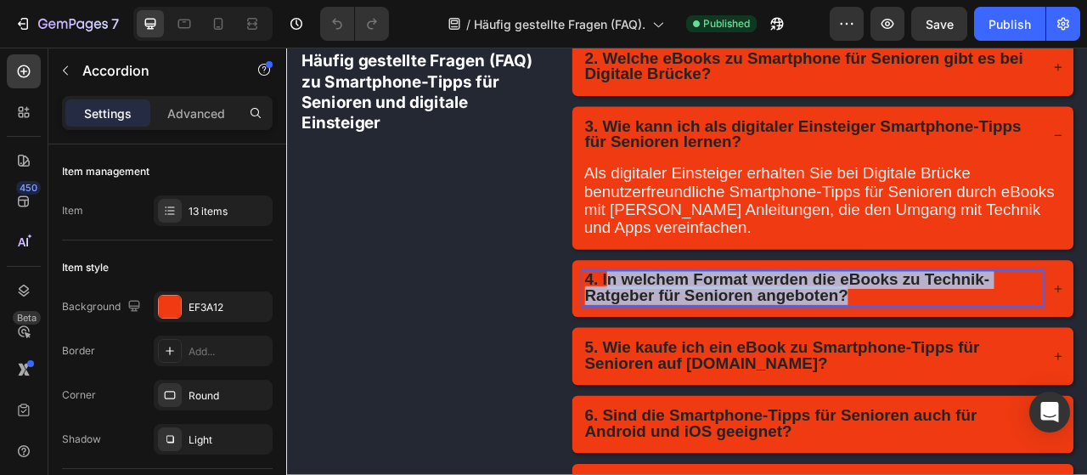
drag, startPoint x: 1004, startPoint y: 356, endPoint x: 686, endPoint y: 337, distance: 318.1
click at [686, 337] on p "4. In welchem Format werden die eBooks zu Technik-Ratgeber für Senioren angebot…" at bounding box center [956, 355] width 580 height 41
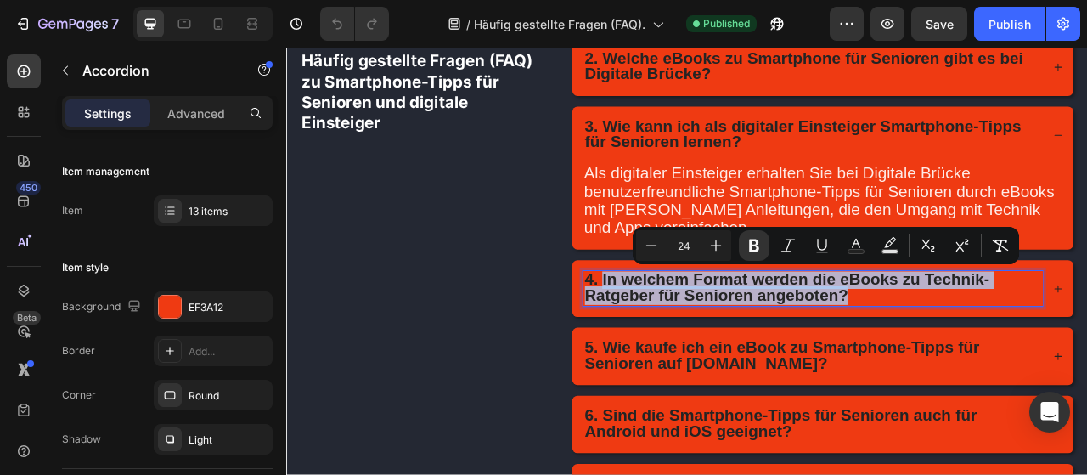
copy strong "In welchem Format werden die eBooks zu Technik-Ratgeber für Senioren angeboten?"
click at [1086, 343] on div "4. In welchem Format werden die eBooks zu Technik-Ratgeber für Senioren angebot…" at bounding box center [969, 354] width 638 height 73
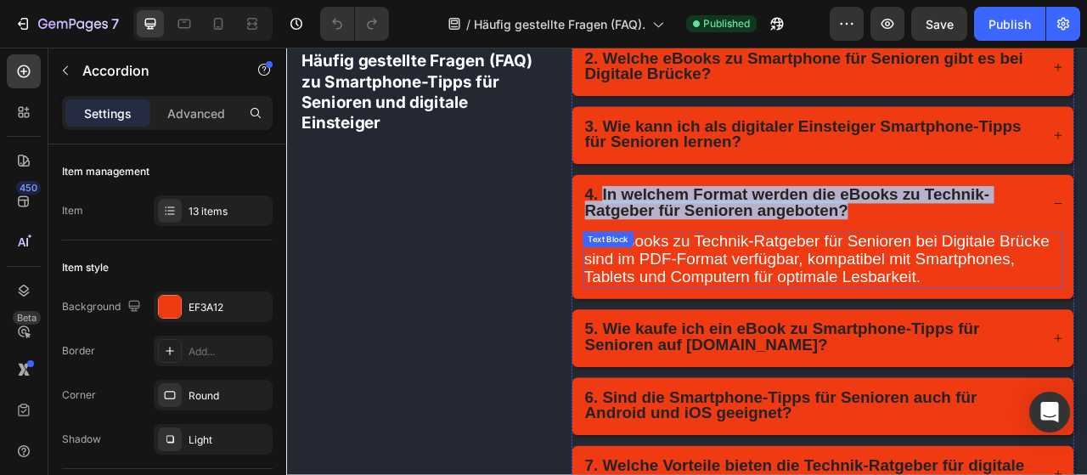
click at [1066, 323] on span "Alle eBooks zu Technik-Ratgeber für Senioren bei Digitale Brücke sind im PDF-Fo…" at bounding box center [961, 316] width 592 height 69
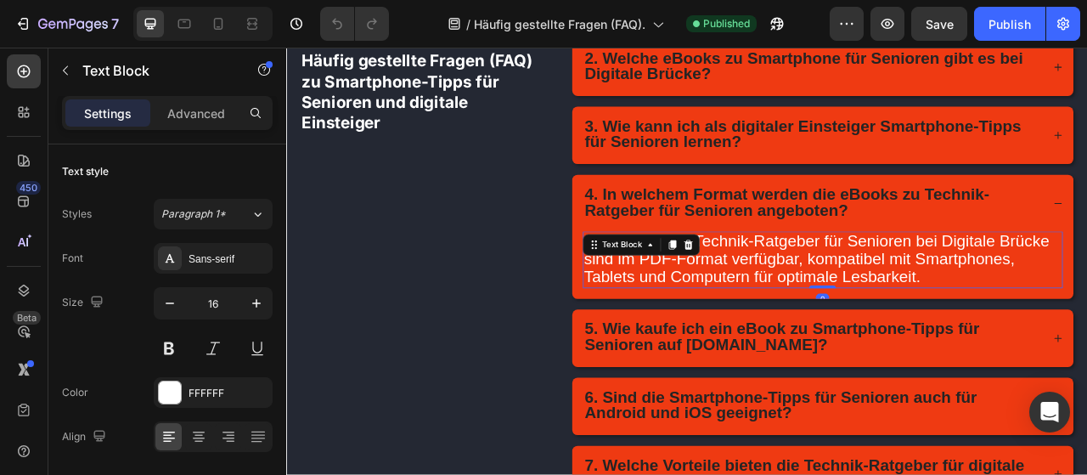
click at [1066, 323] on span "Alle eBooks zu Technik-Ratgeber für Senioren bei Digitale Brücke sind im PDF-Fo…" at bounding box center [961, 316] width 592 height 69
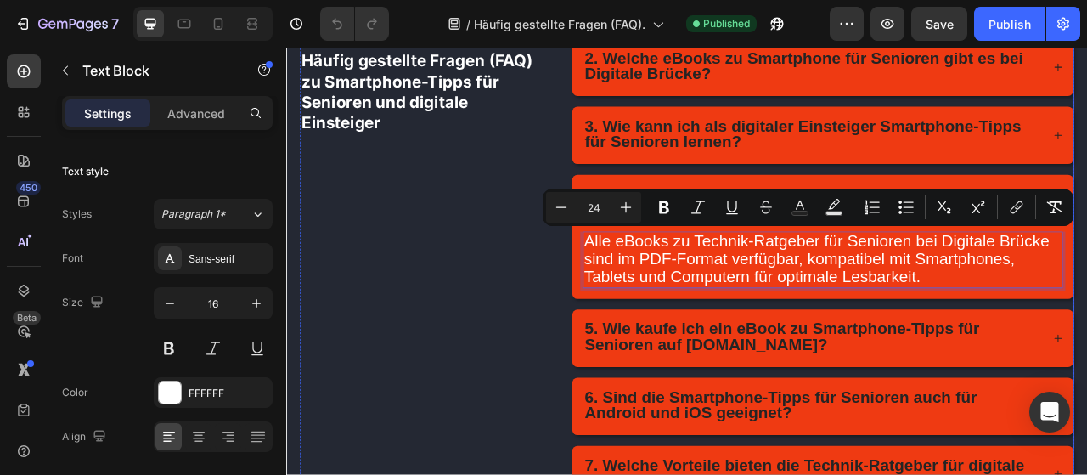
click at [698, 398] on strong "5. Wie kaufe ich ein eBook zu Smartphone-Tipps für Senioren auf digitalebrucke.…" at bounding box center [917, 415] width 502 height 43
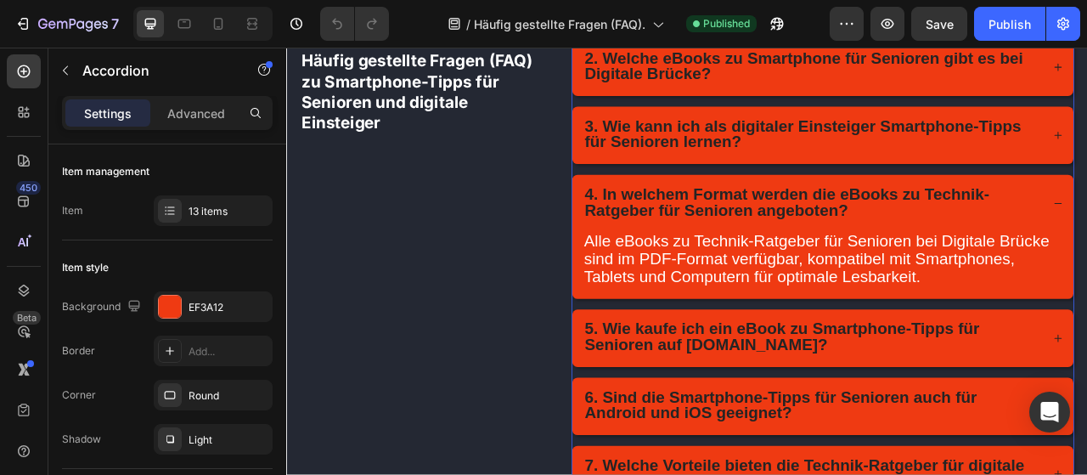
drag, startPoint x: 690, startPoint y: 399, endPoint x: 1066, endPoint y: 418, distance: 375.8
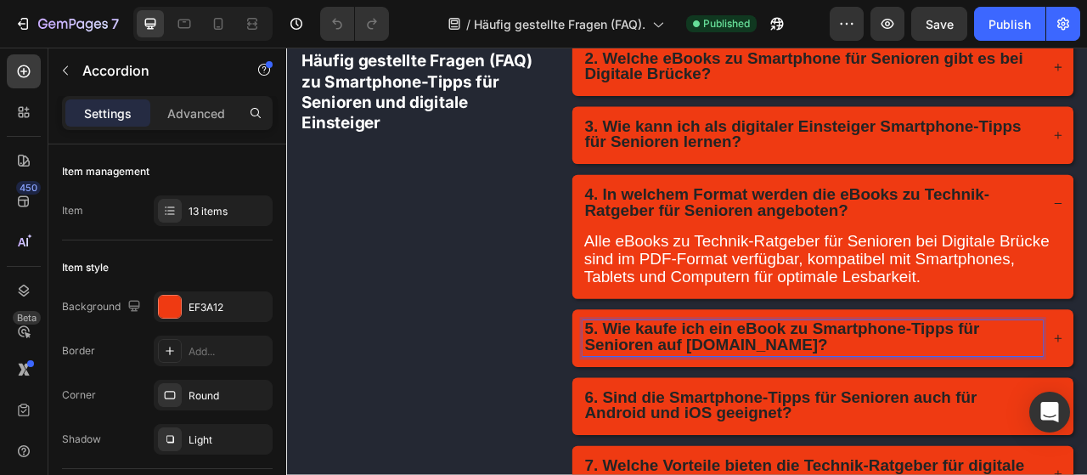
drag, startPoint x: 840, startPoint y: 414, endPoint x: 689, endPoint y: 398, distance: 151.1
click at [689, 398] on p "5. Wie kaufe ich ein eBook zu Smartphone-Tipps für Senioren auf digitalebrucke.…" at bounding box center [956, 417] width 580 height 41
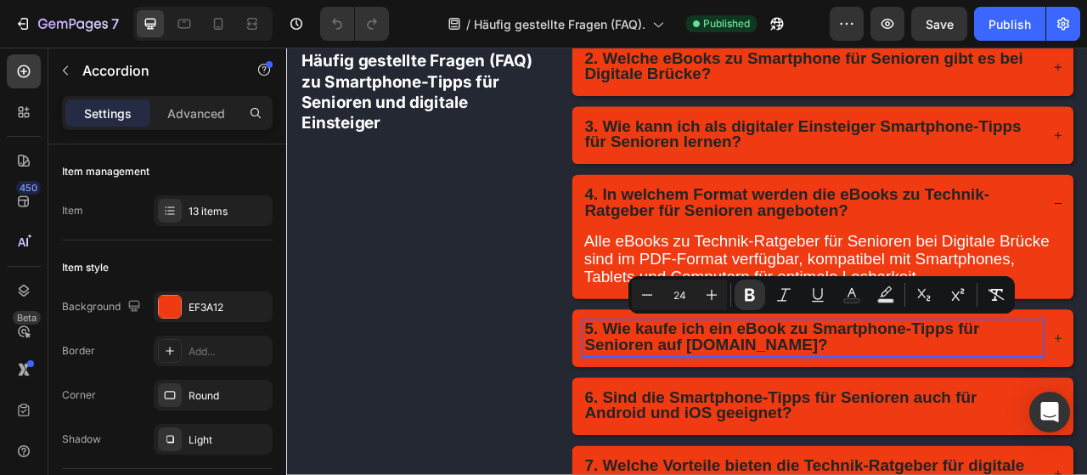
copy strong "Wie kaufe ich ein eBook zu Smartphone-Tipps für Senioren auf digitalebrucke.de?"
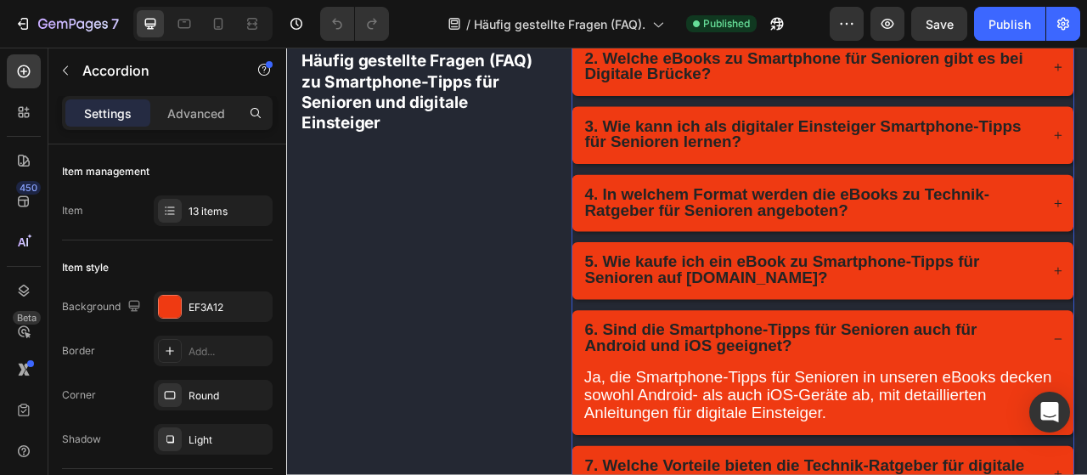
click at [1086, 321] on div "5. Wie kaufe ich ein eBook zu Smartphone-Tipps für Senioren auf digitalebrucke.…" at bounding box center [969, 331] width 638 height 73
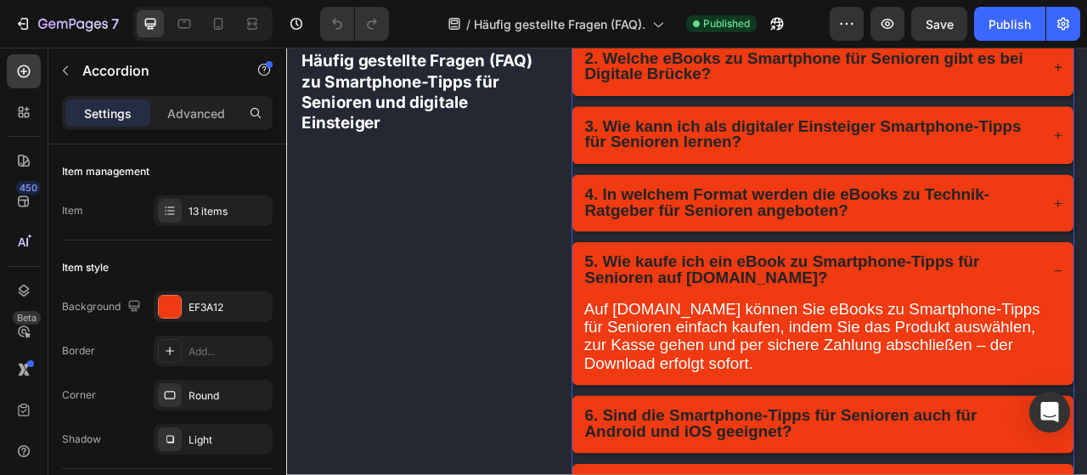
click at [1086, 369] on span "Auf digitalebrucke.de können Sie eBooks zu Smartphone-Tipps für Senioren einfac…" at bounding box center [955, 415] width 580 height 92
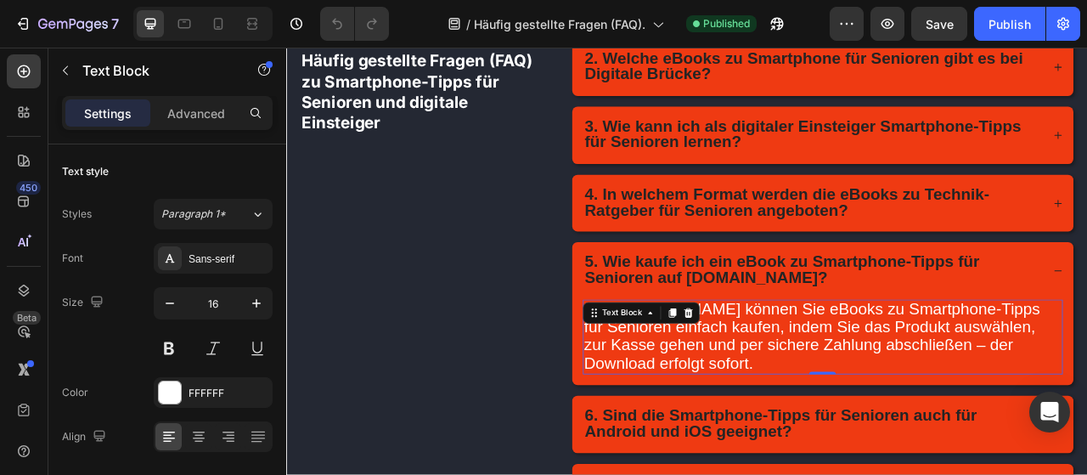
click at [1086, 369] on span "Auf digitalebrucke.de können Sie eBooks zu Smartphone-Tipps für Senioren einfac…" at bounding box center [955, 415] width 580 height 92
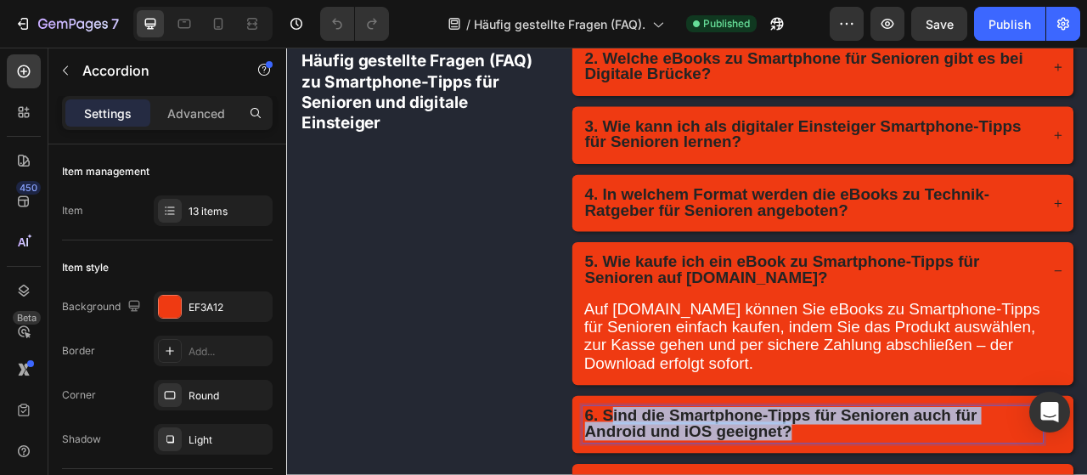
drag, startPoint x: 847, startPoint y: 528, endPoint x: 687, endPoint y: 507, distance: 161.0
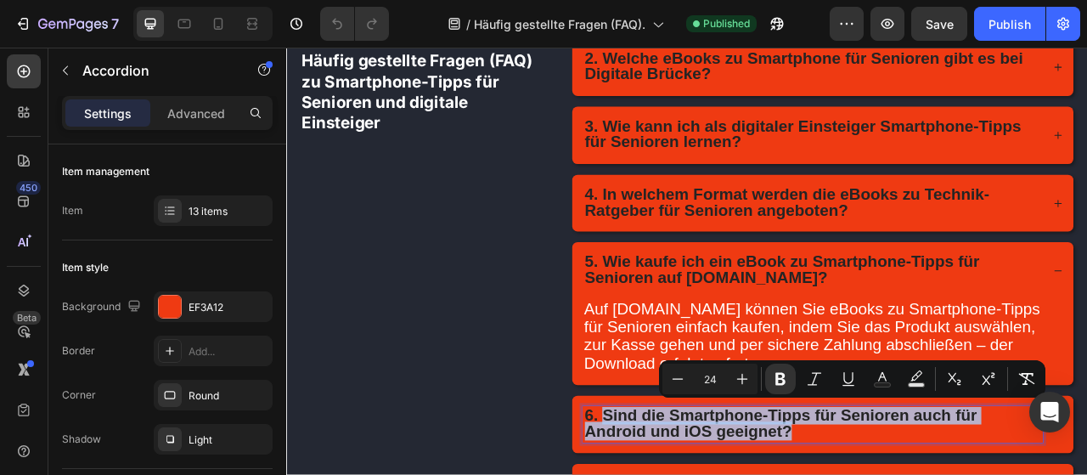
copy strong "Sind die Smartphone-Tipps für Senioren auch für Android und iOS geeignet?"
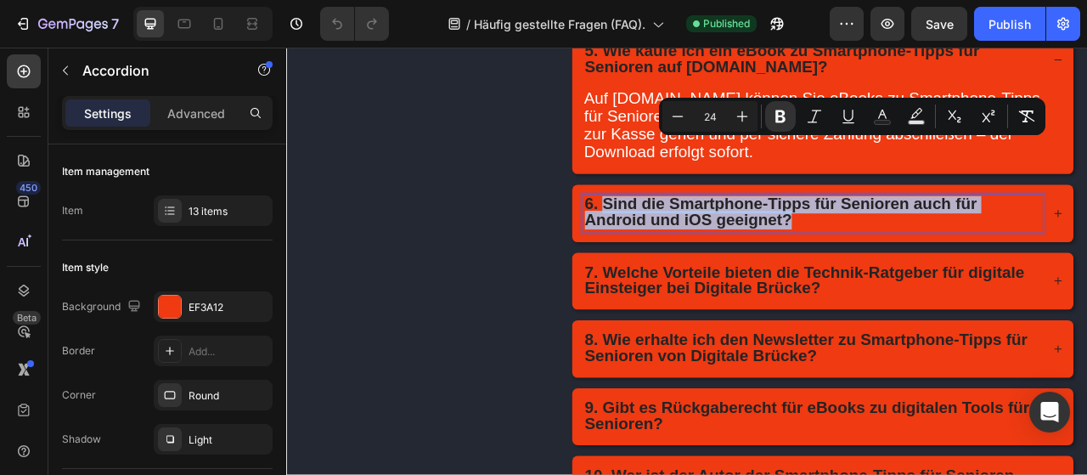
scroll to position [601, 0]
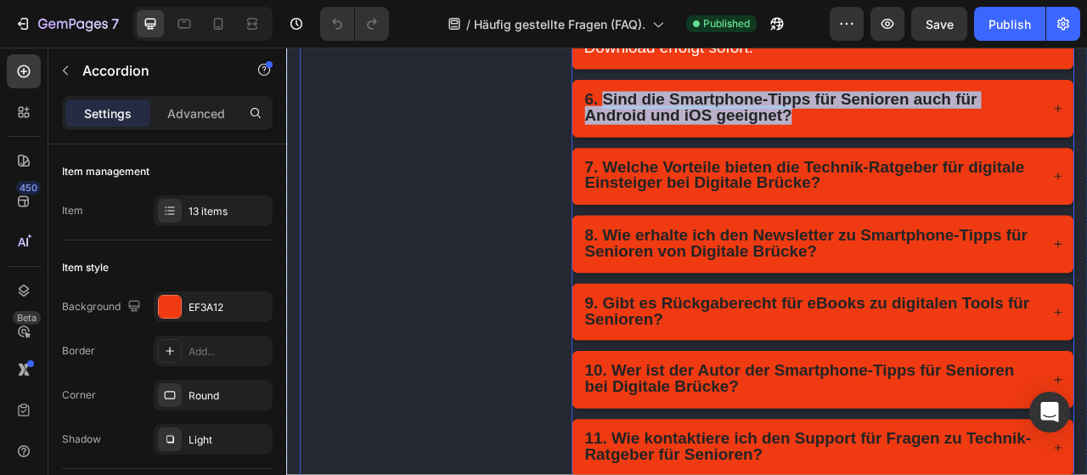
drag, startPoint x: 469, startPoint y: 312, endPoint x: 847, endPoint y: 290, distance: 379.4
click at [470, 312] on div "Häufig gestellte Fragen (FAQ) Heading Häufig gestellte Fragen (FAQ) zu Smartpho…" at bounding box center [463, 167] width 320 height 1237
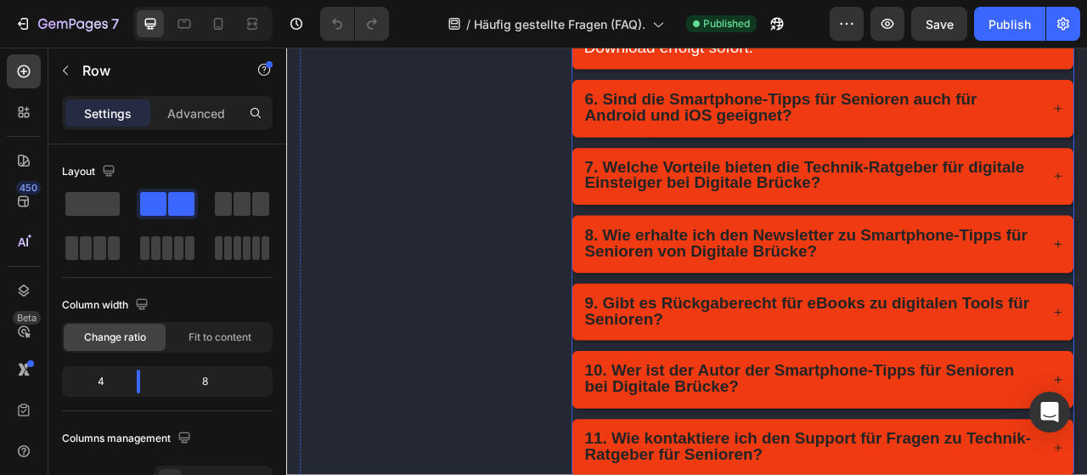
click at [891, 139] on div "6. Sind die Smartphone-Tipps für Senioren auch für Android und iOS geeignet?" at bounding box center [955, 126] width 585 height 46
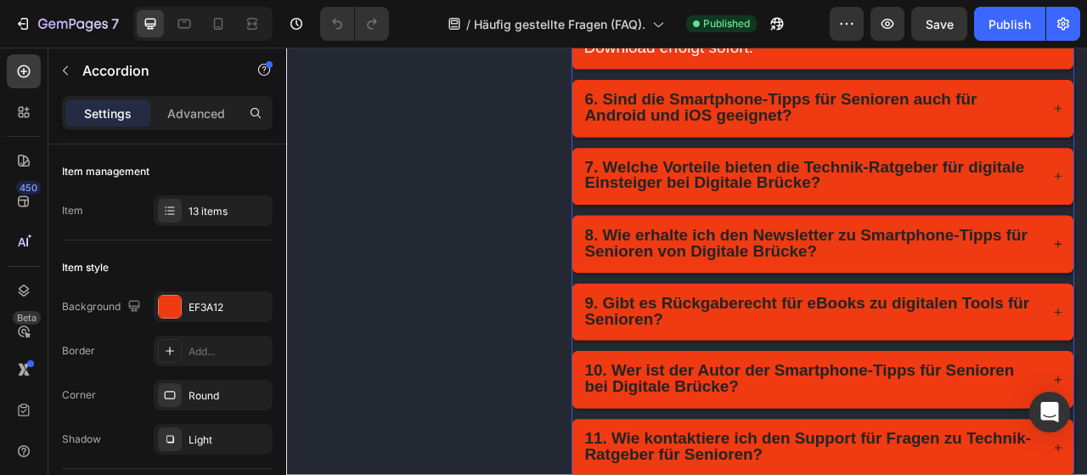
click at [1086, 122] on div "6. Sind die Smartphone-Tipps für Senioren auch für Android und iOS geeignet?" at bounding box center [969, 125] width 638 height 73
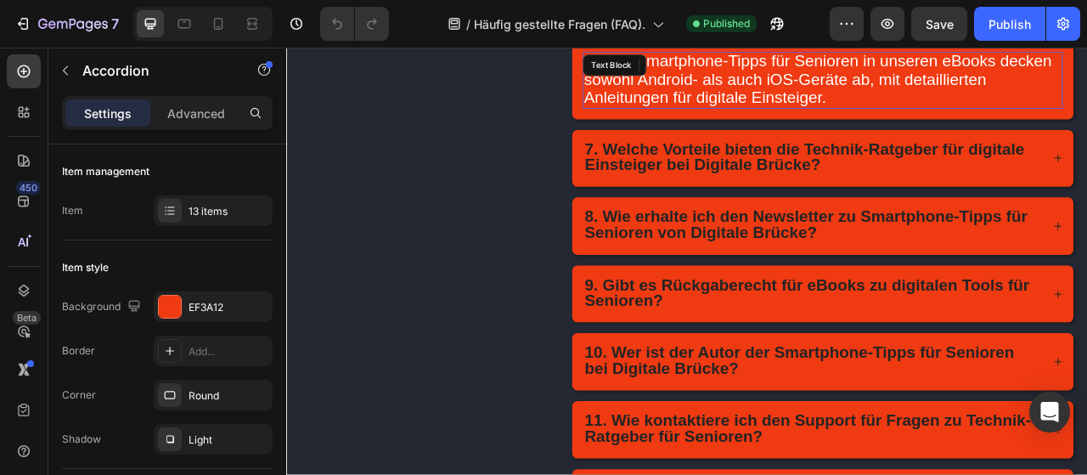
click at [1086, 95] on p "Ja, die Smartphone-Tipps für Senioren in unseren eBooks decken sowohl Android- …" at bounding box center [968, 89] width 607 height 69
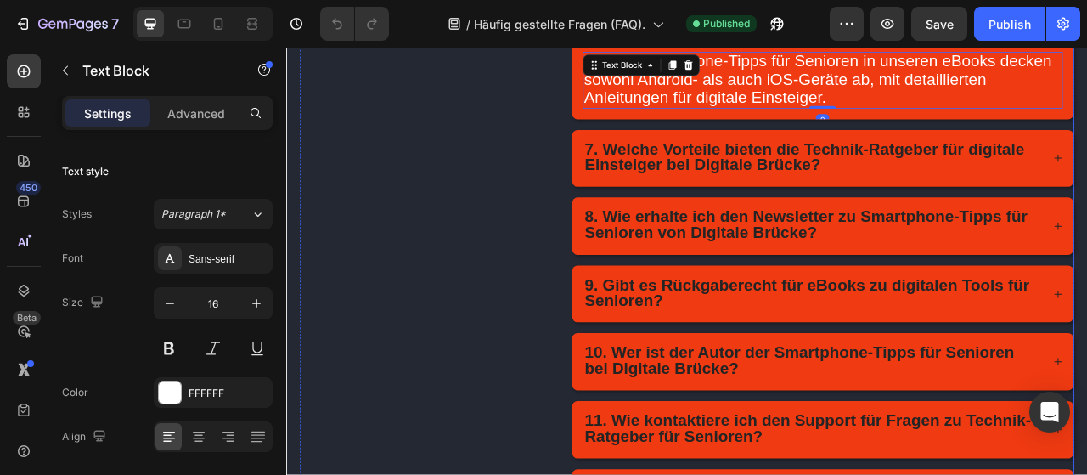
scroll to position [402, 0]
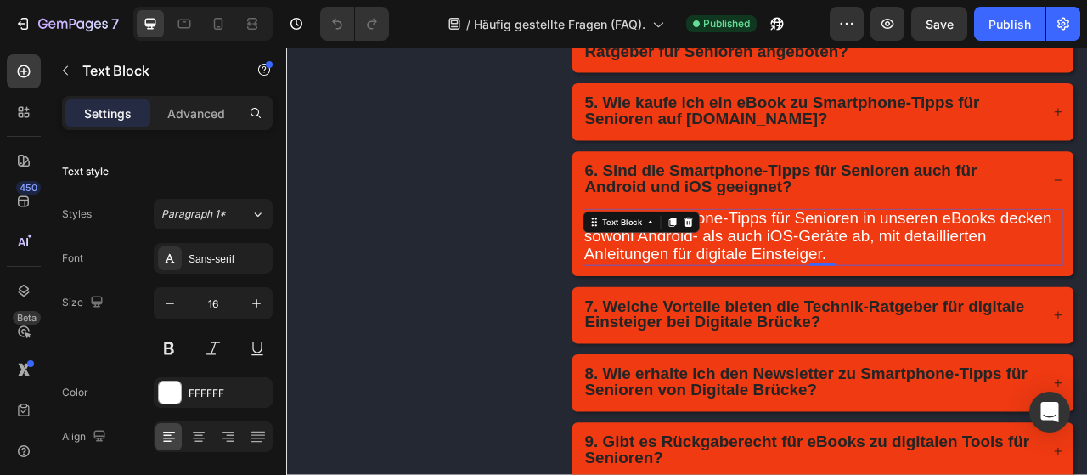
click at [930, 277] on span "Ja, die Smartphone-Tipps für Senioren in unseren eBooks decken sowohl Android- …" at bounding box center [962, 287] width 595 height 69
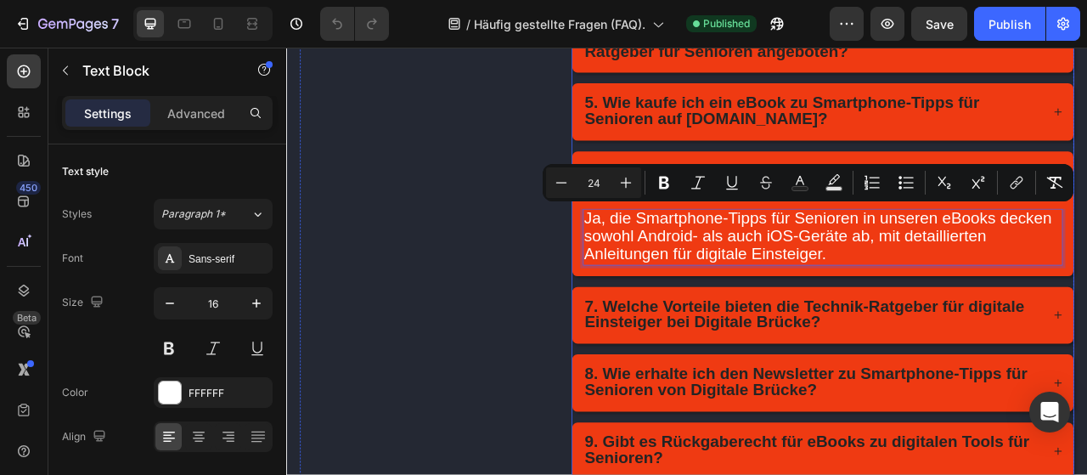
click at [920, 374] on strong "7. Welche Vorteile bieten die Technik-Ratgeber für digitale Einsteiger bei Digi…" at bounding box center [946, 386] width 560 height 43
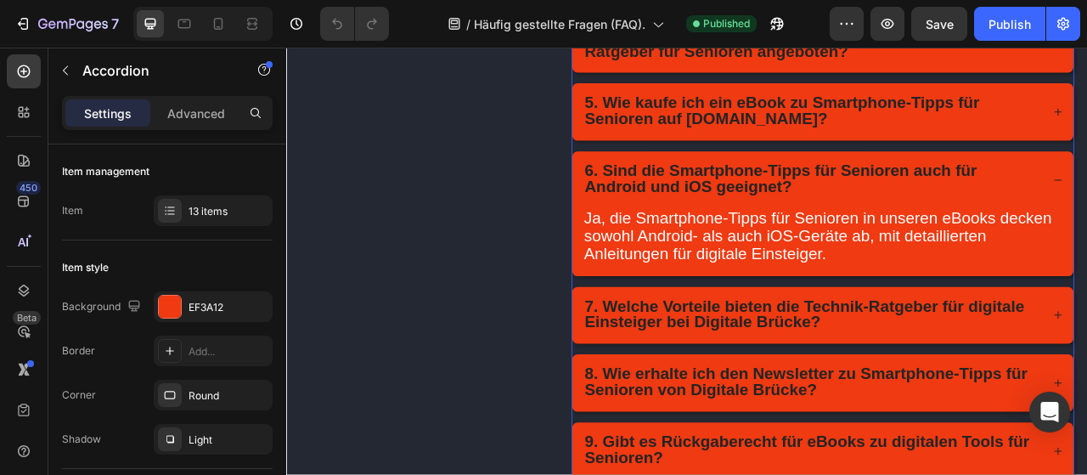
drag, startPoint x: 690, startPoint y: 368, endPoint x: 965, endPoint y: 389, distance: 275.9
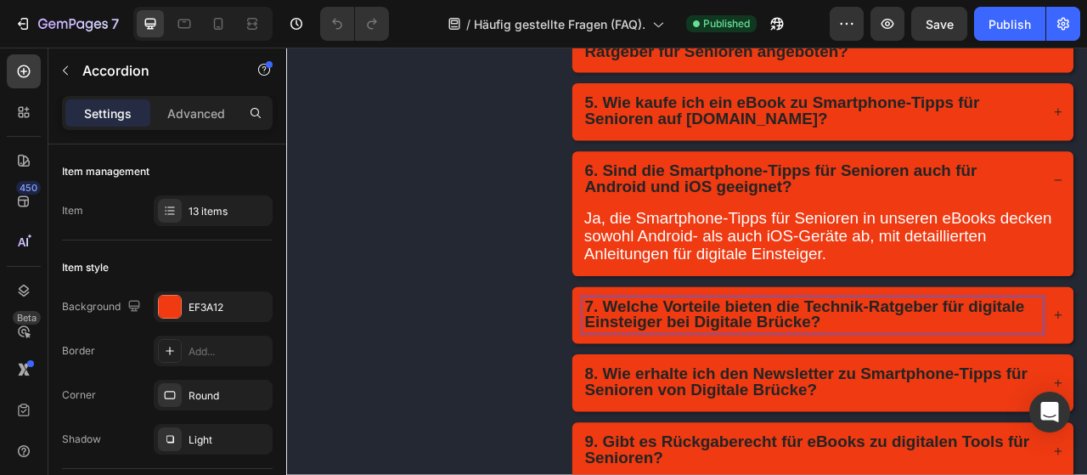
drag, startPoint x: 965, startPoint y: 389, endPoint x: 693, endPoint y: 364, distance: 273.7
click at [693, 365] on strong "7. Welche Vorteile bieten die Technik-Ratgeber für digitale Einsteiger bei Digi…" at bounding box center [946, 386] width 560 height 43
copy strong "Welche Vorteile bieten die Technik-Ratgeber für digitale Einsteiger bei Digital…"
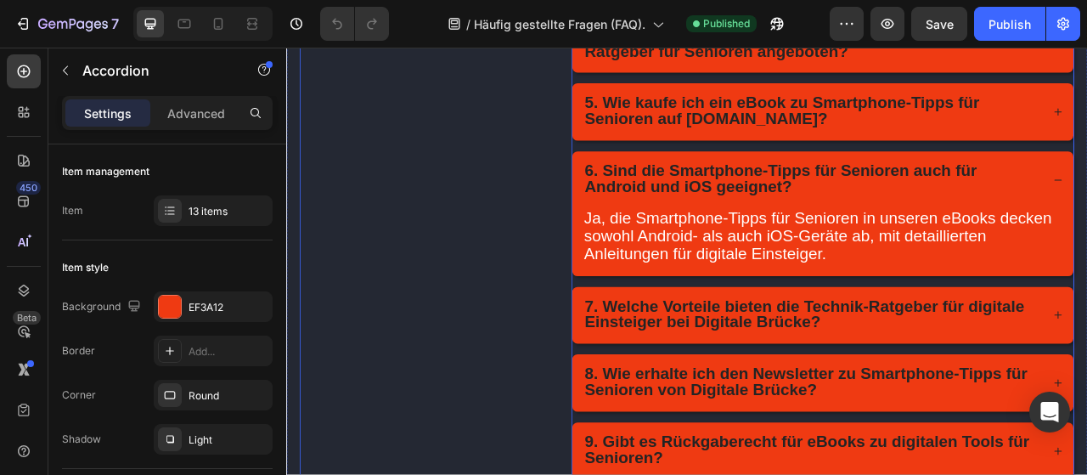
click at [436, 456] on div "Häufig gestellte Fragen (FAQ) Heading Häufig gestellte Fragen (FAQ) zu Smartpho…" at bounding box center [463, 356] width 320 height 1214
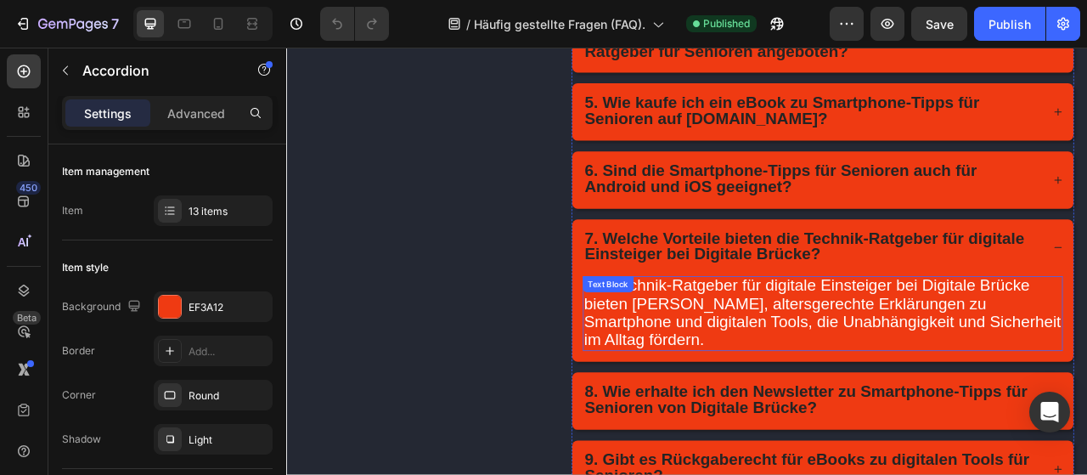
click at [869, 358] on span "Die Technik-Ratgeber für digitale Einsteiger bei Digitale Brücke bieten klare, …" at bounding box center [968, 385] width 607 height 92
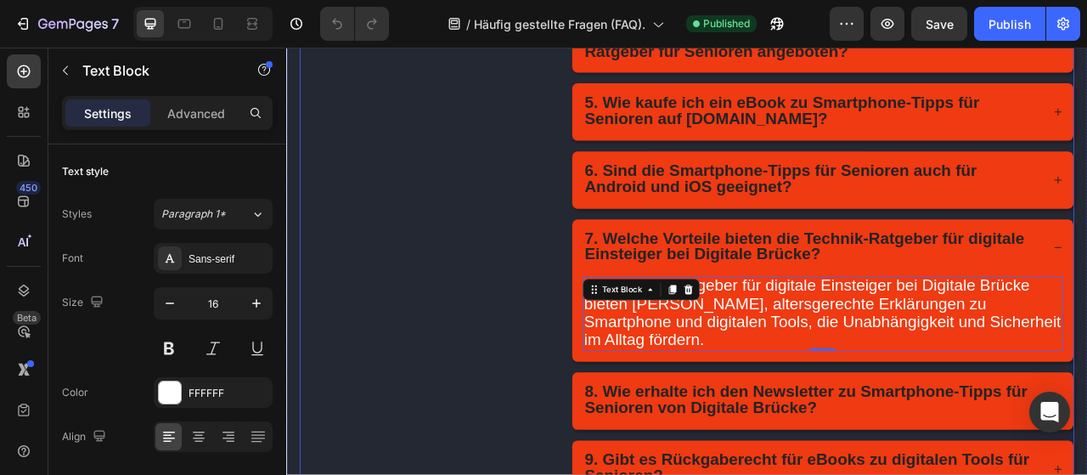
click at [566, 474] on div "Häufig gestellte Fragen (FAQ) Heading Häufig gestellte Fragen (FAQ) zu Smartpho…" at bounding box center [463, 367] width 320 height 1237
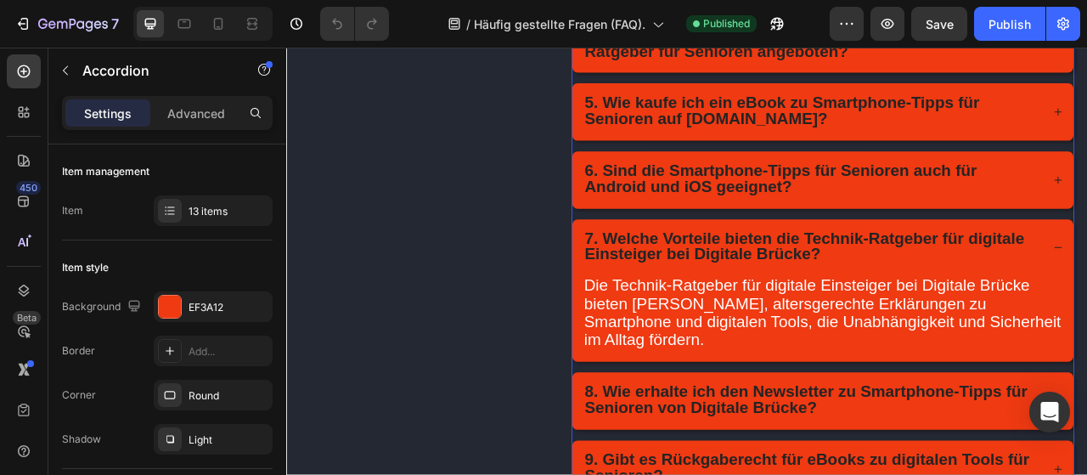
drag, startPoint x: 690, startPoint y: 450, endPoint x: 939, endPoint y: 473, distance: 249.8
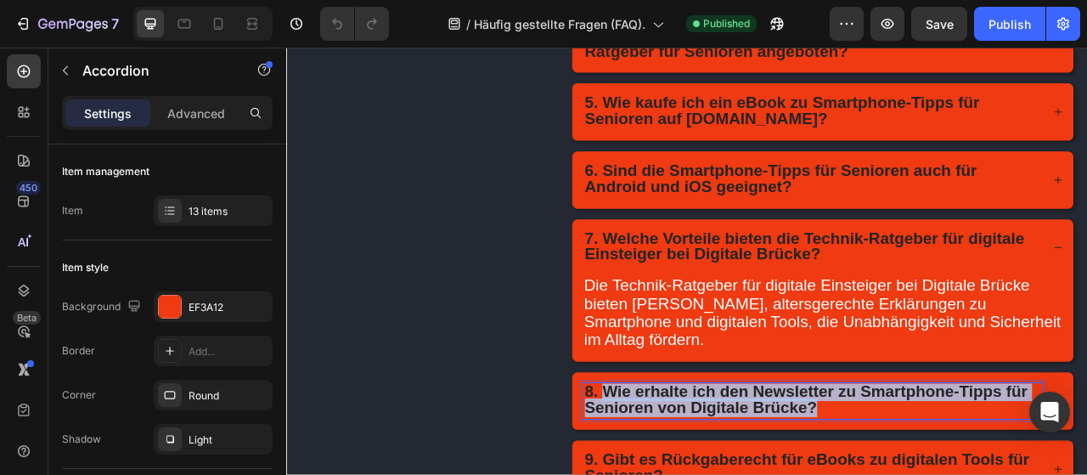
drag, startPoint x: 864, startPoint y: 470, endPoint x: 690, endPoint y: 449, distance: 174.4
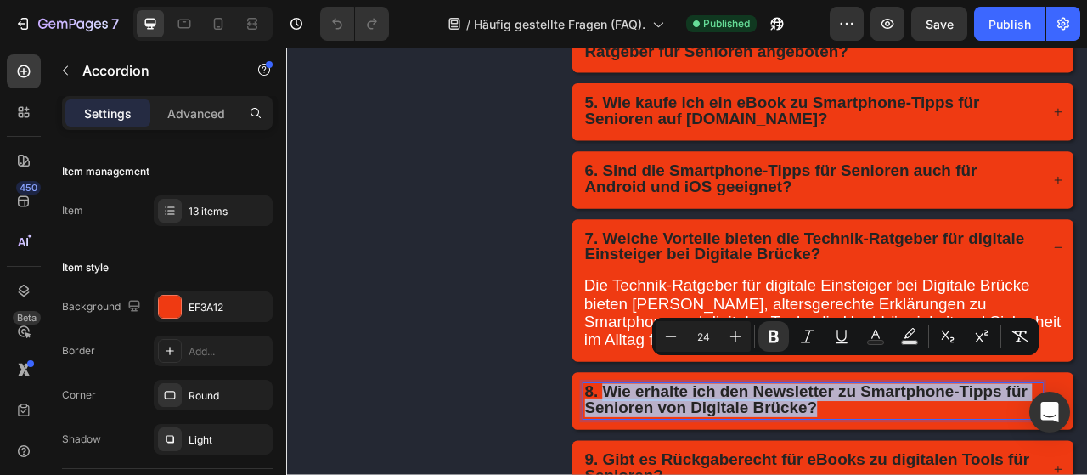
copy strong "Wie erhalte ich den Newsletter zu Smartphone-Tipps für Senioren von Digitale Br…"
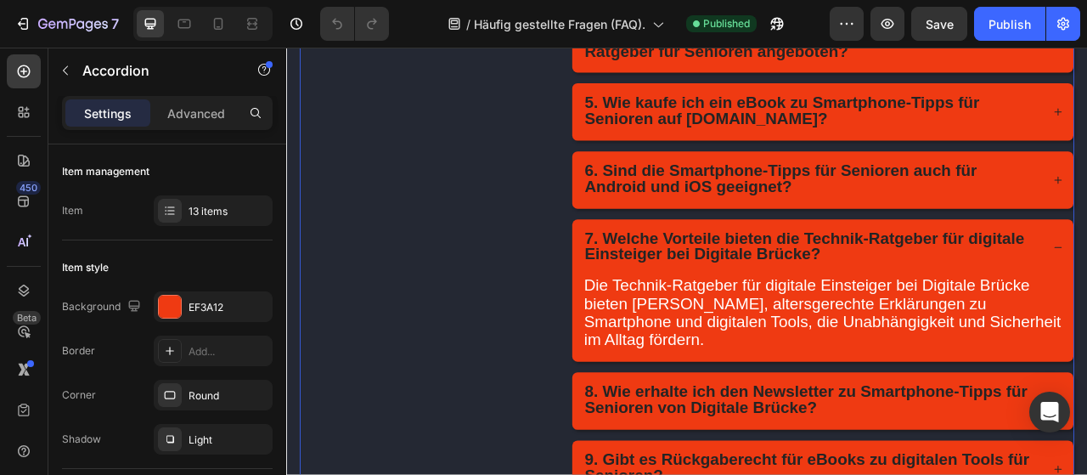
drag, startPoint x: 436, startPoint y: 521, endPoint x: 1262, endPoint y: 476, distance: 827.5
click at [440, 474] on div "Häufig gestellte Fragen (FAQ) Heading Häufig gestellte Fragen (FAQ) zu Smartpho…" at bounding box center [463, 367] width 320 height 1237
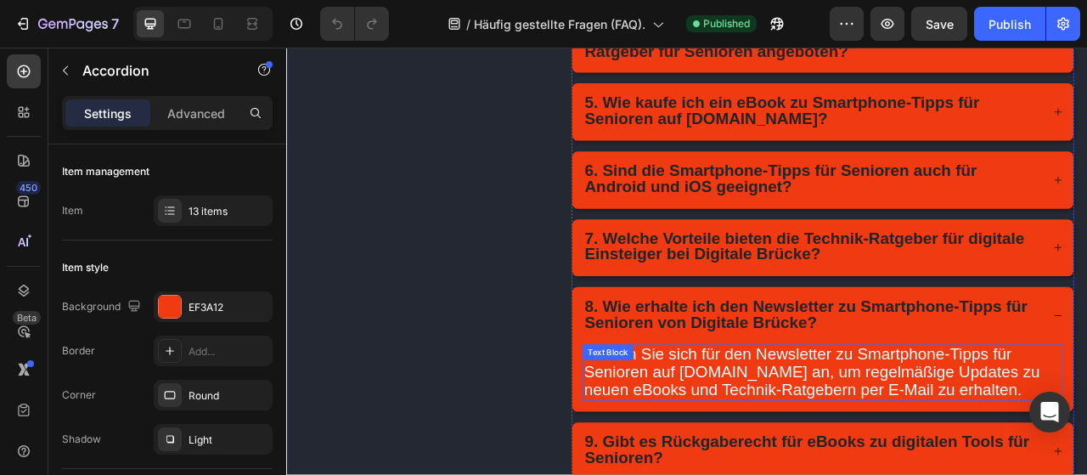
click at [836, 459] on span "Melden Sie sich für den Newsletter zu Smartphone-Tipps für Senioren auf digital…" at bounding box center [955, 459] width 580 height 69
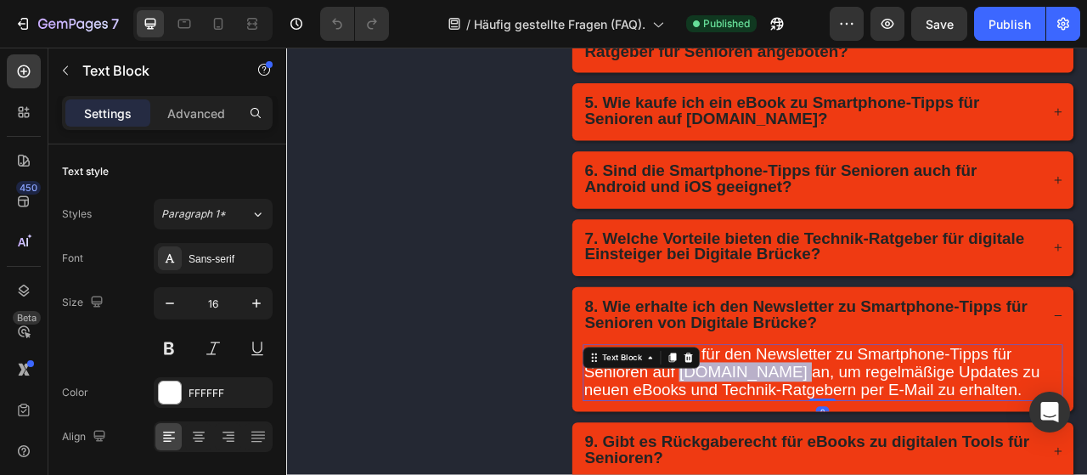
click at [836, 459] on span "Melden Sie sich für den Newsletter zu Smartphone-Tipps für Senioren auf digital…" at bounding box center [955, 459] width 580 height 69
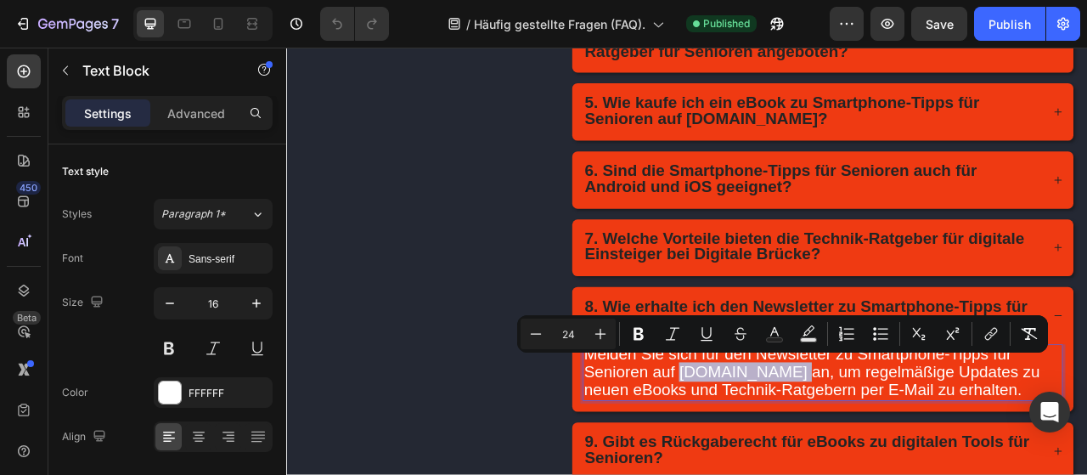
click at [836, 459] on span "Melden Sie sich für den Newsletter zu Smartphone-Tipps für Senioren auf digital…" at bounding box center [955, 459] width 580 height 69
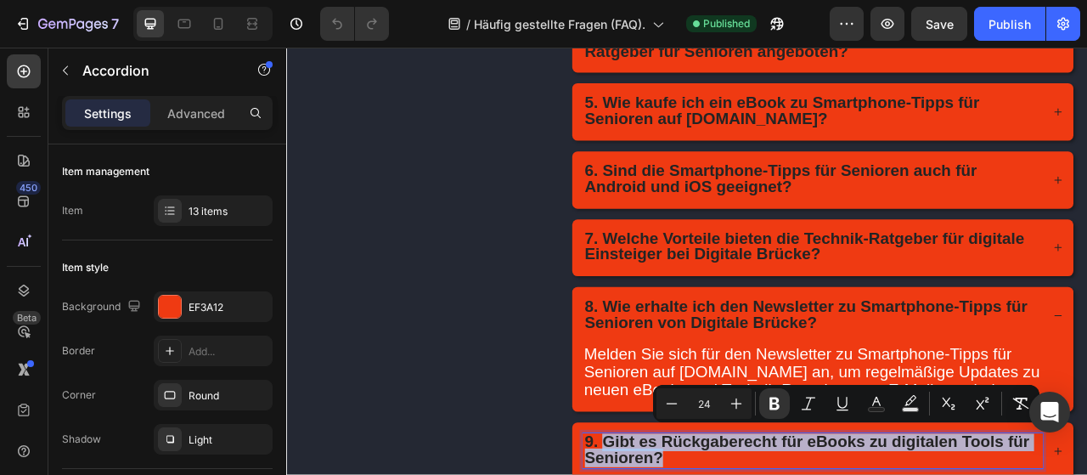
drag, startPoint x: 770, startPoint y: 560, endPoint x: 695, endPoint y: 533, distance: 79.2
copy strong "Gibt es Rückgaberecht für eBooks zu digitalen Tools für Senioren?"
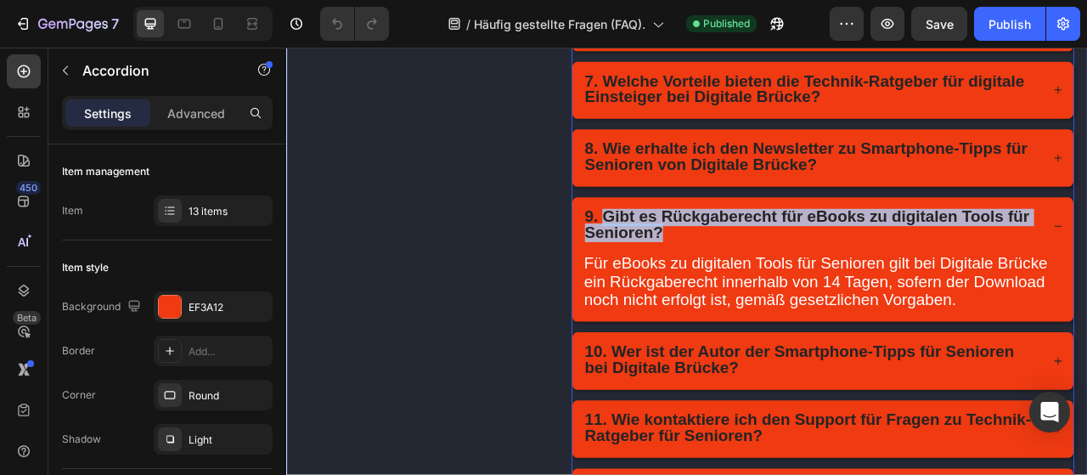
scroll to position [802, 0]
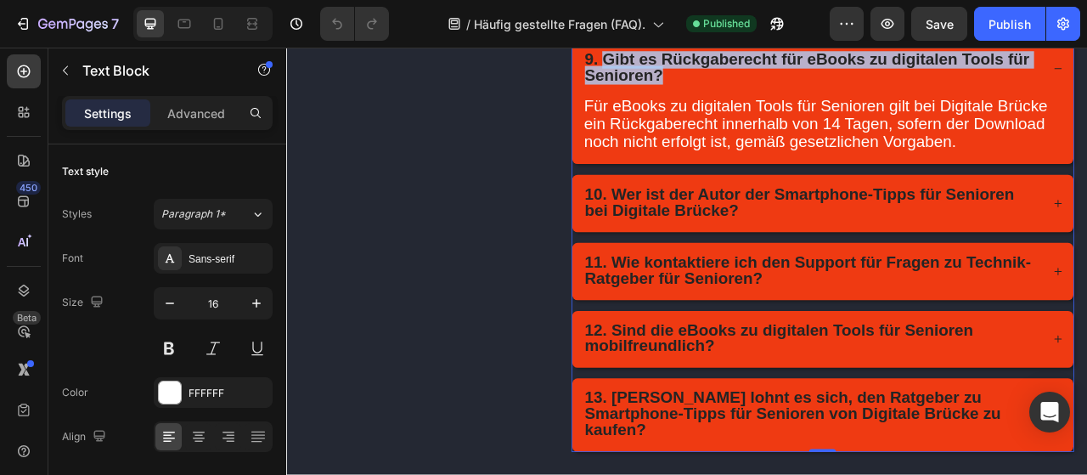
click at [688, 110] on div "Text Block" at bounding box center [696, 100] width 66 height 20
click at [688, 108] on div "Text Block" at bounding box center [696, 100] width 58 height 15
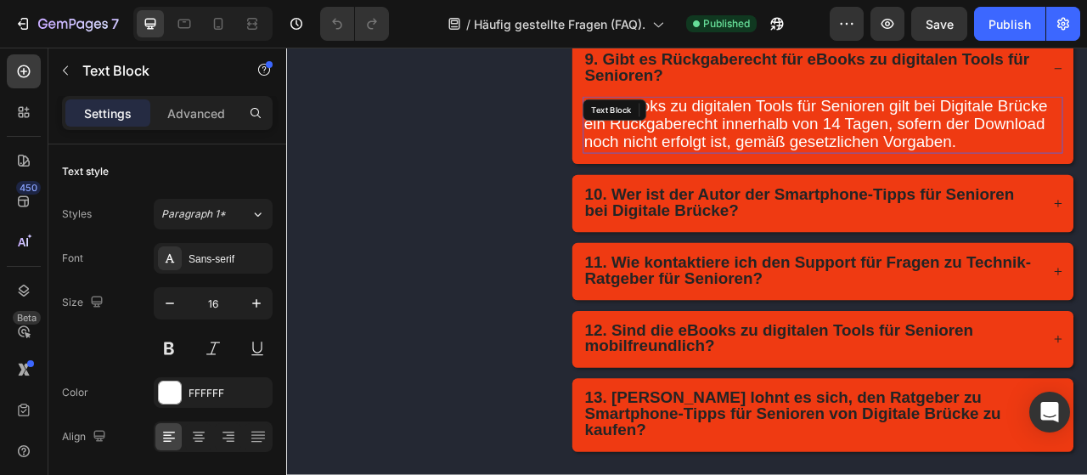
click at [688, 120] on div "Text Block" at bounding box center [700, 127] width 58 height 15
click at [851, 124] on span "Für eBooks zu digitalen Tools für Senioren gilt bei Digitale Brücke ein Rückgab…" at bounding box center [960, 144] width 590 height 69
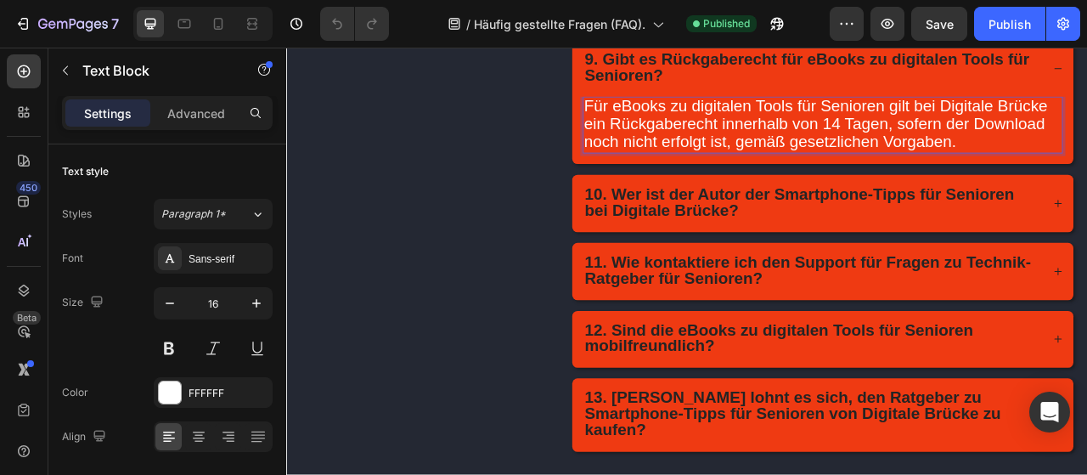
click at [851, 124] on span "Für eBooks zu digitalen Tools für Senioren gilt bei Digitale Brücke ein Rückgab…" at bounding box center [960, 144] width 590 height 69
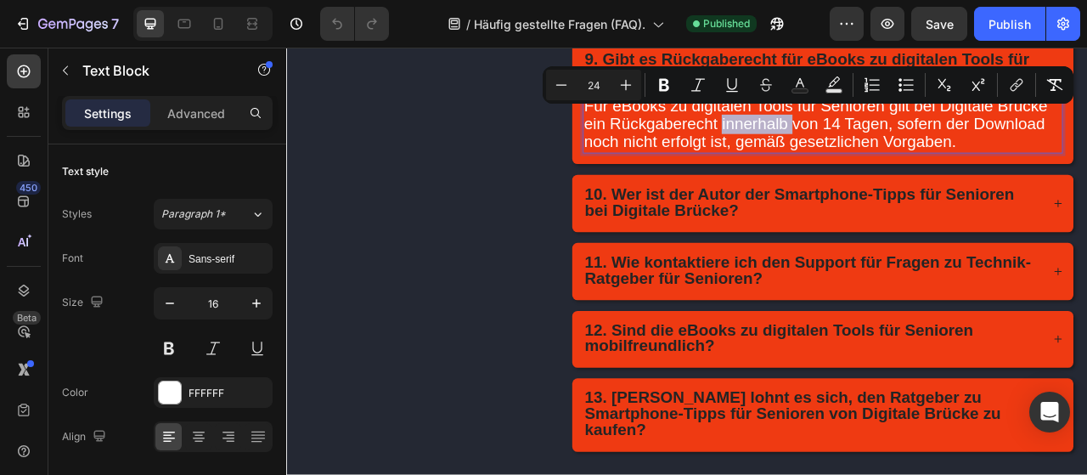
click at [851, 124] on span "Für eBooks zu digitalen Tools für Senioren gilt bei Digitale Brücke ein Rückgab…" at bounding box center [960, 144] width 590 height 69
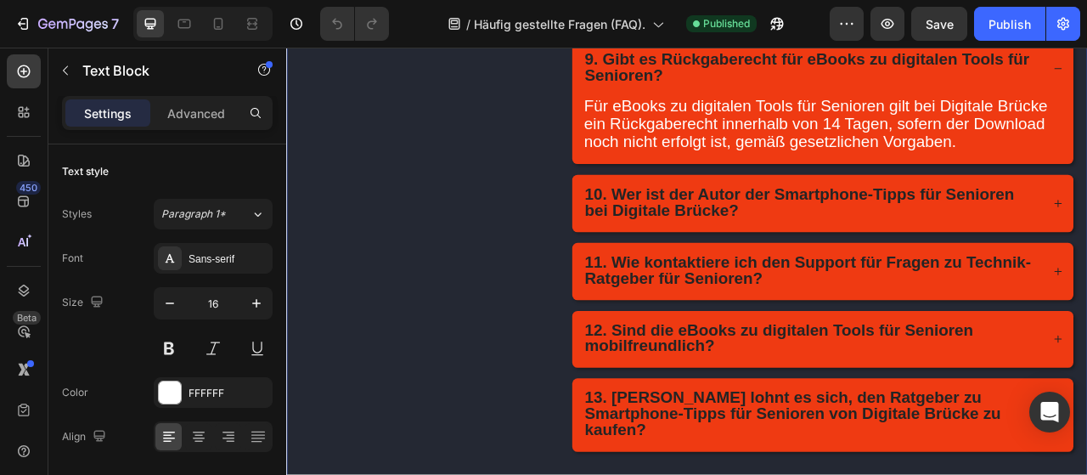
drag, startPoint x: 855, startPoint y: 554, endPoint x: 734, endPoint y: 433, distance: 171.7
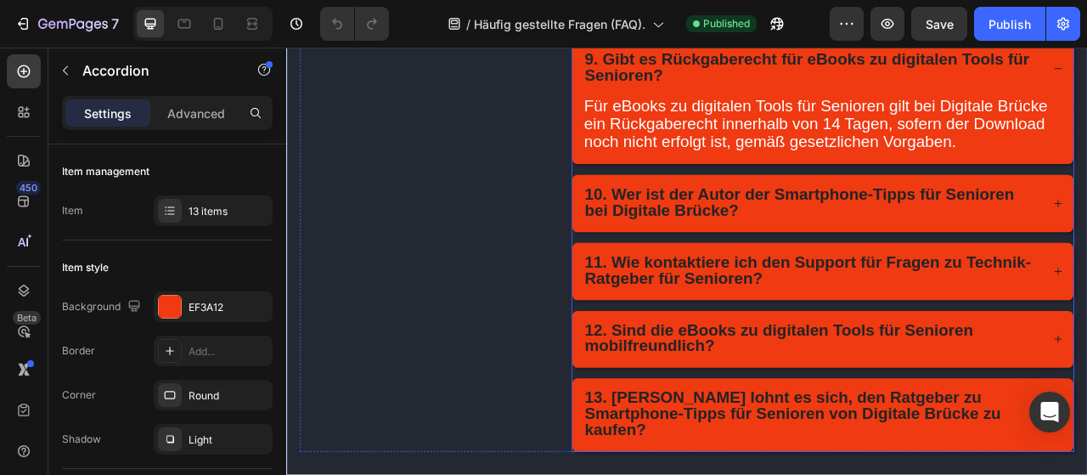
click at [814, 237] on strong "10. Wer ist der Autor der Smartphone-Tipps für Senioren bei Digitale Brücke?" at bounding box center [939, 243] width 547 height 43
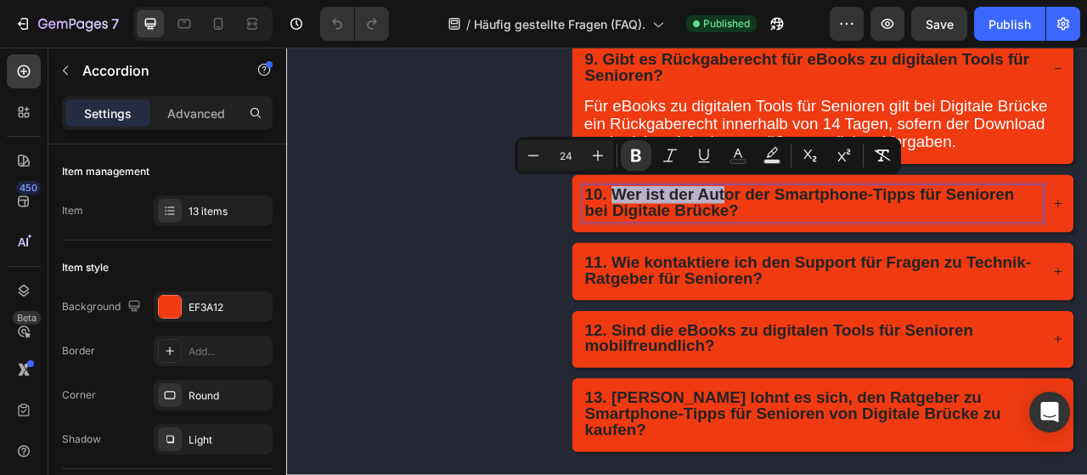
drag, startPoint x: 828, startPoint y: 243, endPoint x: 847, endPoint y: 234, distance: 21.3
click at [847, 234] on strong "10. Wer ist der Autor der Smartphone-Tipps für Senioren bei Digitale Brücke?" at bounding box center [939, 243] width 547 height 43
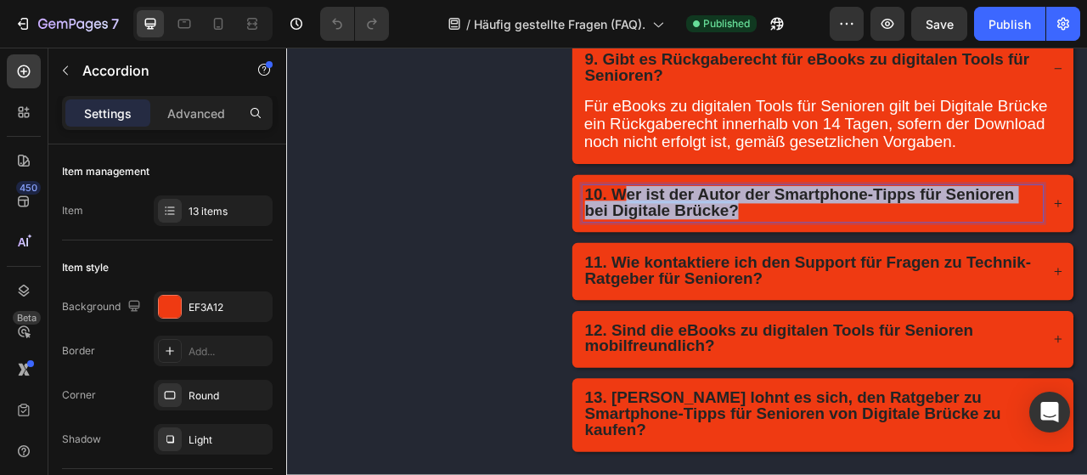
drag, startPoint x: 835, startPoint y: 244, endPoint x: 705, endPoint y: 219, distance: 132.2
click at [705, 226] on p "10. Wer ist der Autor der Smartphone-Tipps für Senioren bei Digitale Brücke?" at bounding box center [956, 246] width 580 height 41
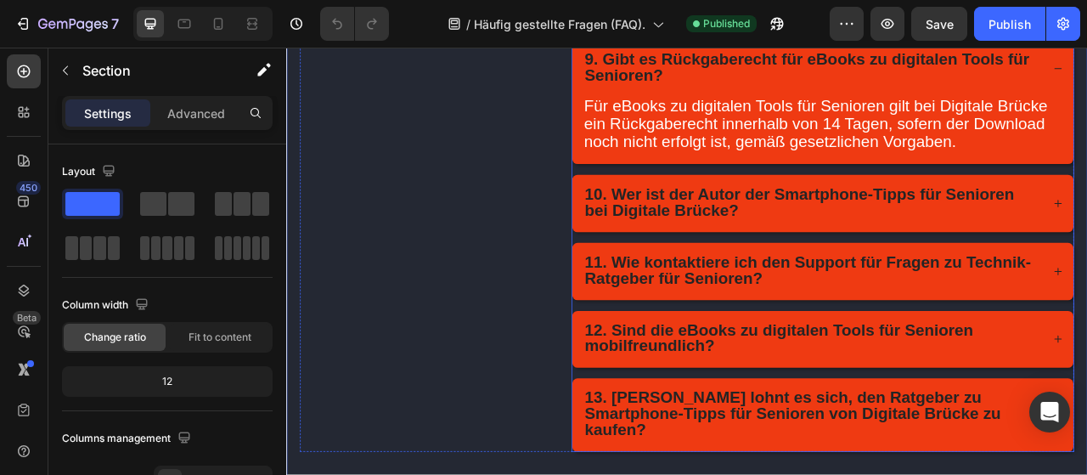
click at [1086, 228] on div "10. Wer ist der Autor der Smartphone-Tipps für Senioren bei Digitale Brücke?" at bounding box center [969, 246] width 638 height 73
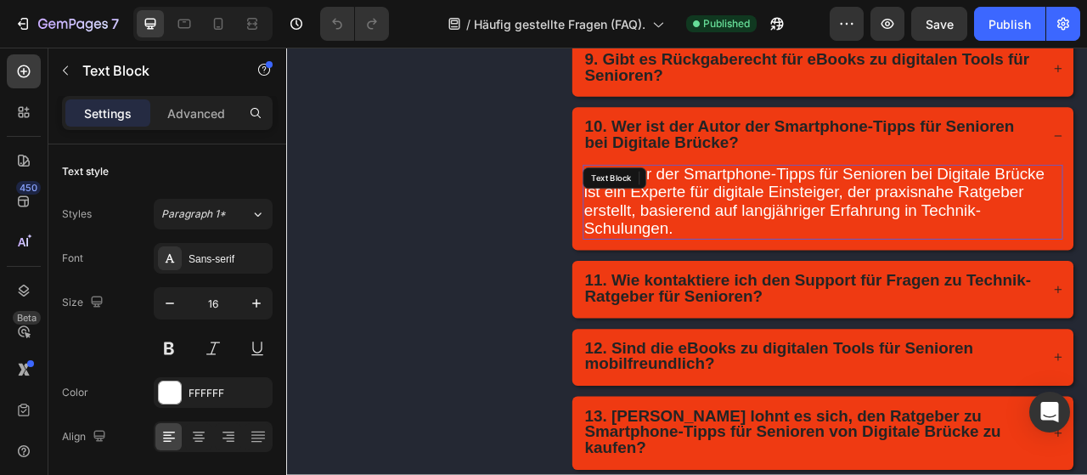
click at [796, 217] on span "Der Autor der Smartphone-Tipps für Senioren bei Digitale Brücke ist ein Experte…" at bounding box center [958, 243] width 586 height 92
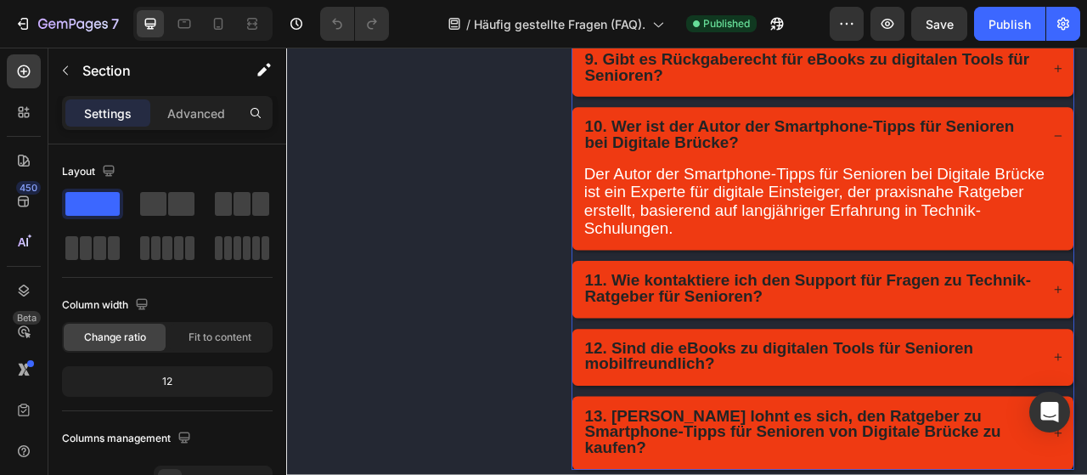
click at [721, 332] on strong "11. Wie kontaktiere ich den Support für Fragen zu Technik-Ratgeber für Senioren?" at bounding box center [950, 353] width 568 height 43
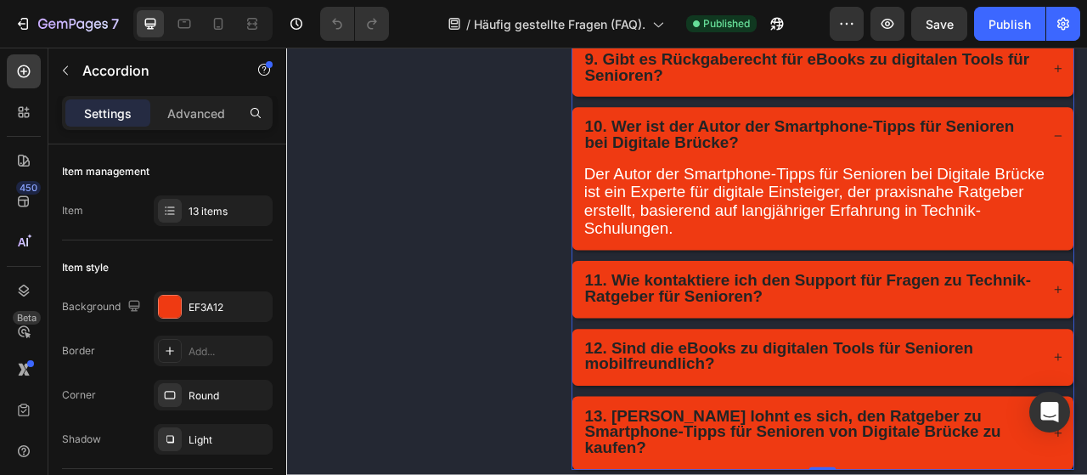
drag, startPoint x: 701, startPoint y: 307, endPoint x: 823, endPoint y: 316, distance: 122.6
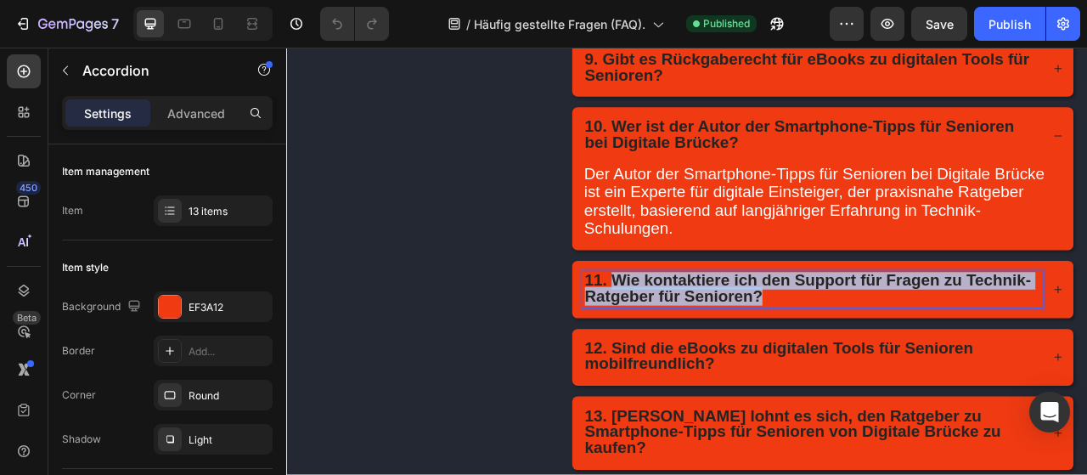
drag, startPoint x: 701, startPoint y: 306, endPoint x: 894, endPoint y: 330, distance: 194.3
click at [894, 335] on p "11. Wie kontaktiere ich den Support für Fragen zu Technik-Ratgeber für Senioren?" at bounding box center [956, 355] width 580 height 41
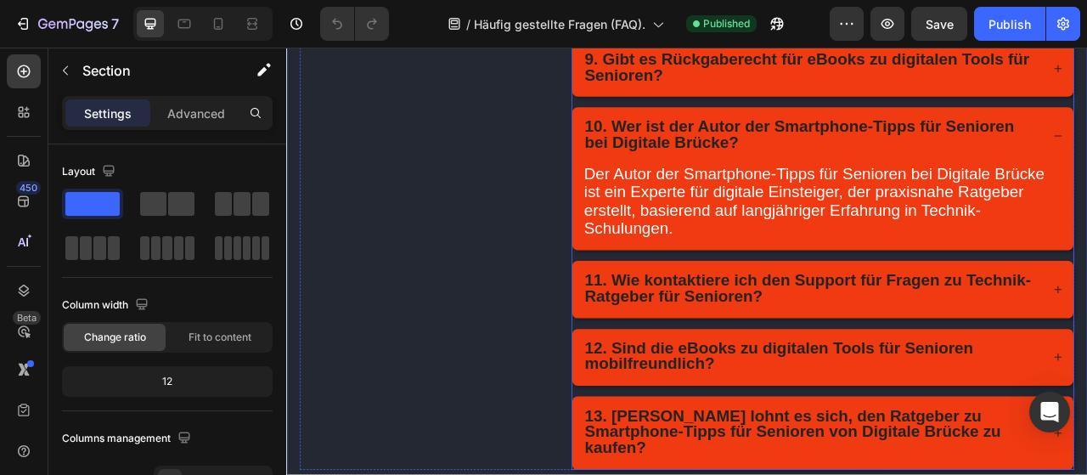
click at [1086, 319] on div "11. Wie kontaktiere ich den Support für Fragen zu Technik-Ratgeber für Senioren?" at bounding box center [969, 355] width 638 height 73
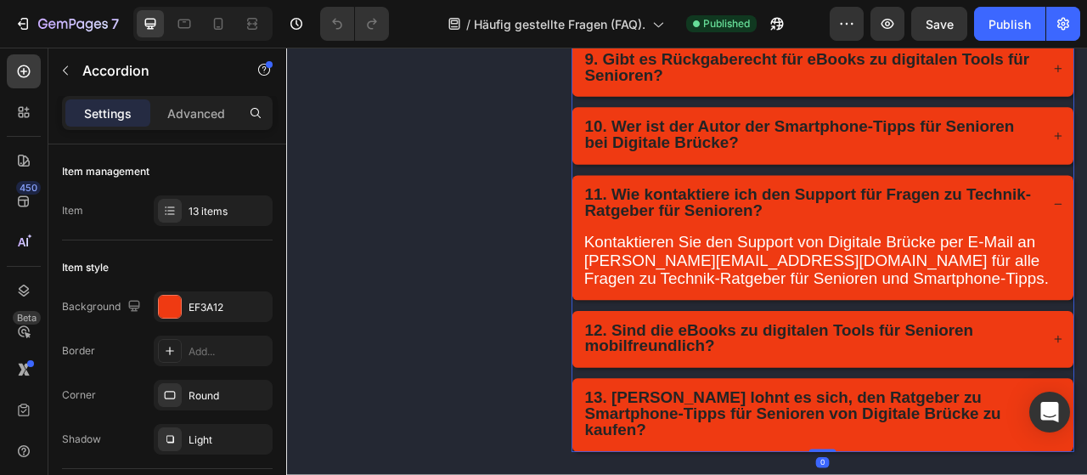
click at [921, 307] on span "Kontaktieren Sie den Support von Digitale Brücke per E-Mail an stoklosa@digital…" at bounding box center [960, 318] width 591 height 69
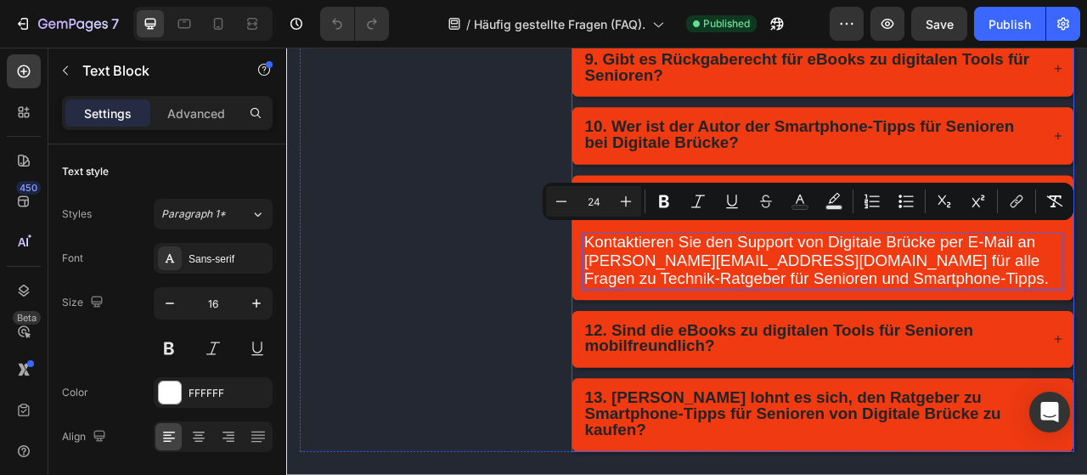
click at [721, 396] on strong "12. Sind die eBooks zu digitalen Tools für Senioren mobilfreundlich?" at bounding box center [913, 417] width 494 height 43
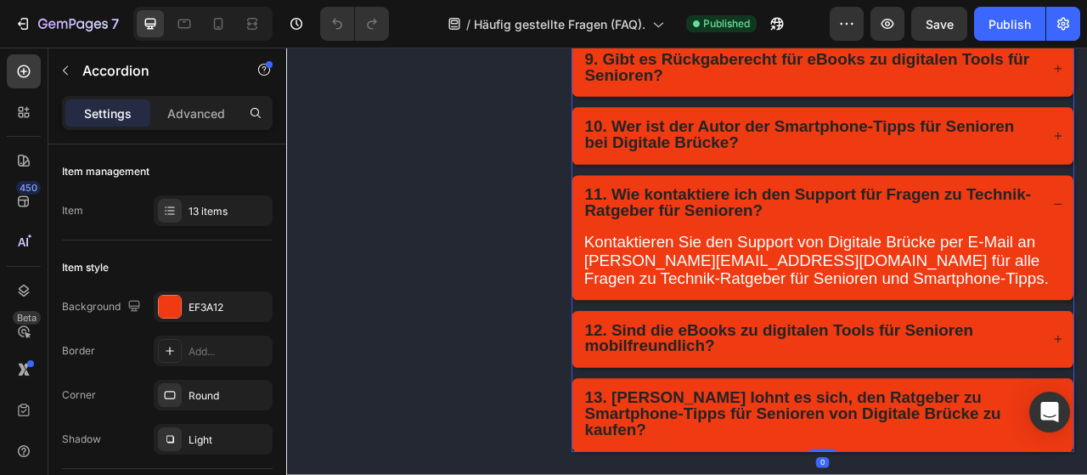
click at [721, 396] on strong "12. Sind die eBooks zu digitalen Tools für Senioren mobilfreundlich?" at bounding box center [913, 417] width 494 height 43
click at [708, 396] on strong "12. Sind die eBooks zu digitalen Tools für Senioren mobilfreundlich?" at bounding box center [913, 417] width 494 height 43
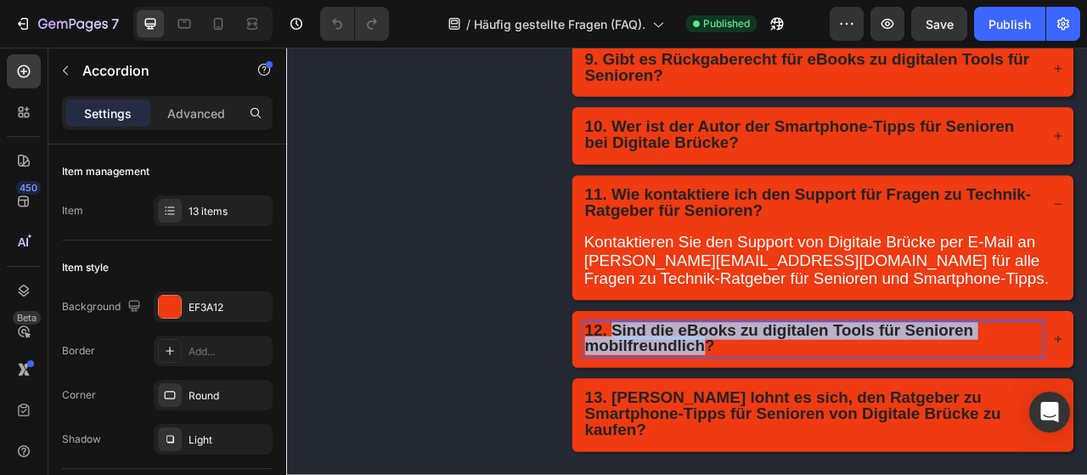
drag, startPoint x: 701, startPoint y: 392, endPoint x: 833, endPoint y: 416, distance: 133.7
click at [836, 416] on p "12. Sind die eBooks zu digitalen Tools für Senioren mobilfreundlich?" at bounding box center [956, 419] width 580 height 41
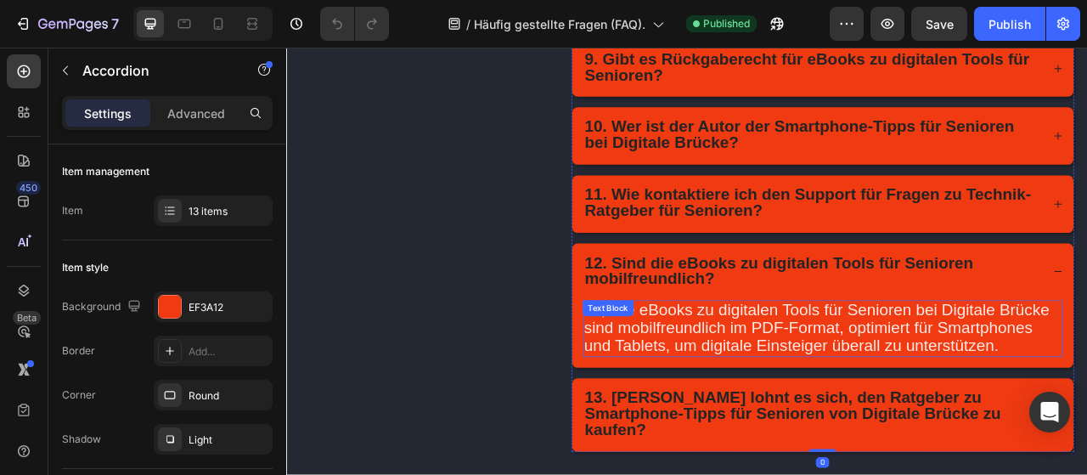
click at [813, 384] on span "Ja, alle eBooks zu digitalen Tools für Senioren bei Digitale Brücke sind mobilf…" at bounding box center [961, 403] width 592 height 69
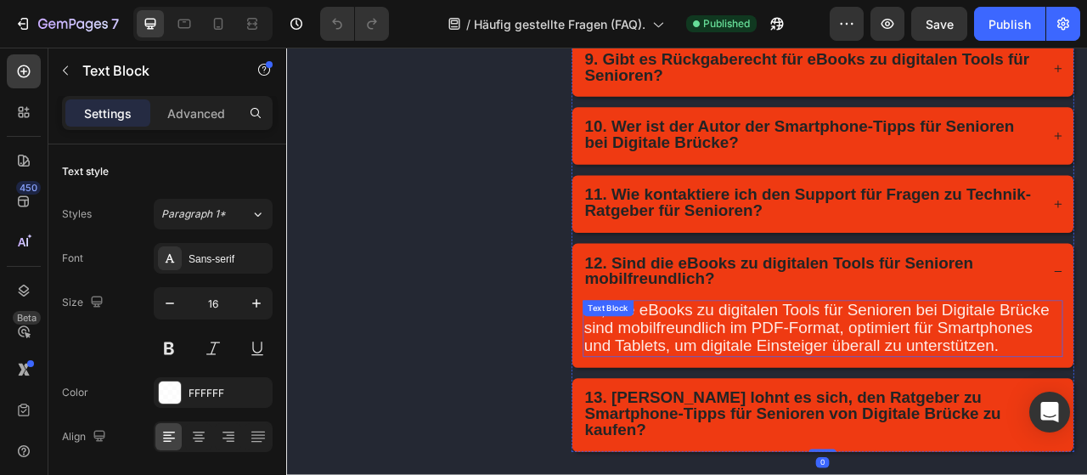
click at [813, 384] on span "Ja, alle eBooks zu digitalen Tools für Senioren bei Digitale Brücke sind mobilf…" at bounding box center [961, 403] width 592 height 69
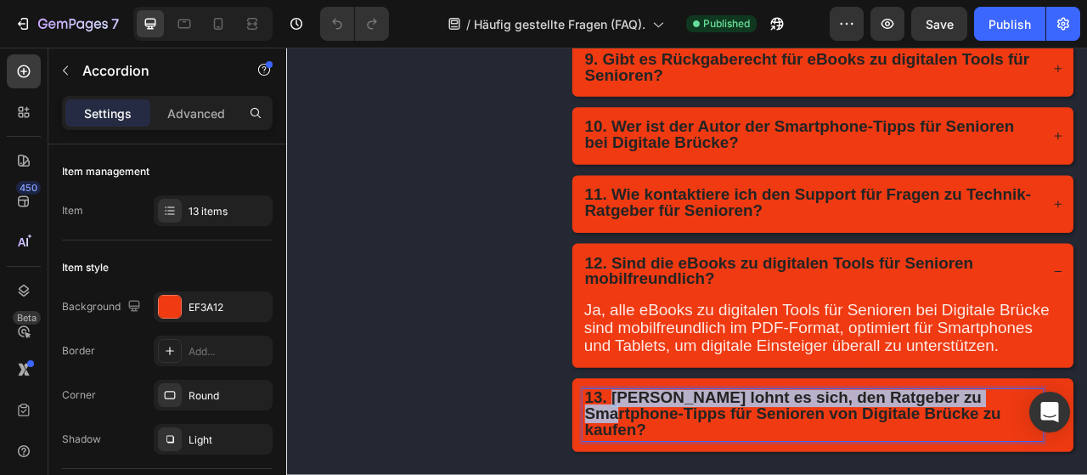
drag, startPoint x: 704, startPoint y: 476, endPoint x: 1200, endPoint y: 499, distance: 496.4
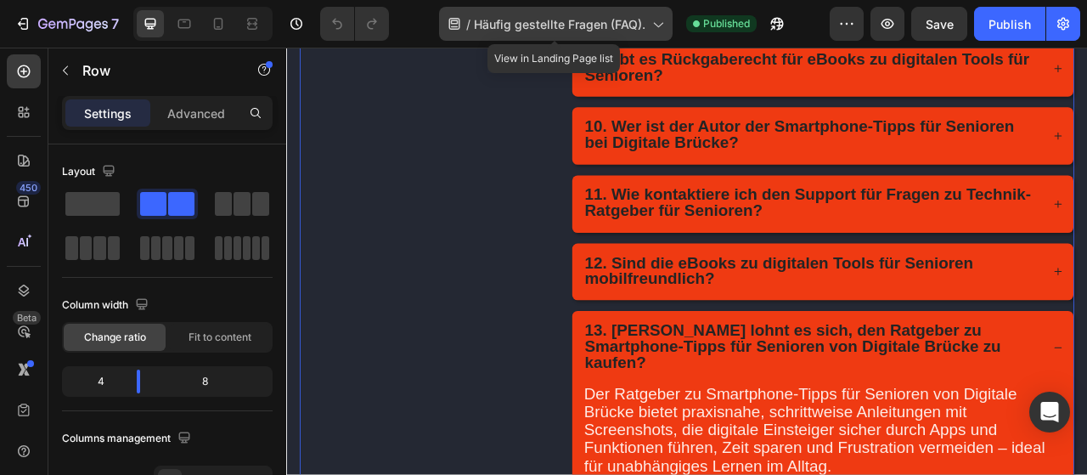
click at [576, 24] on span "Häufig gestellte Fragen (FAQ)." at bounding box center [560, 24] width 172 height 18
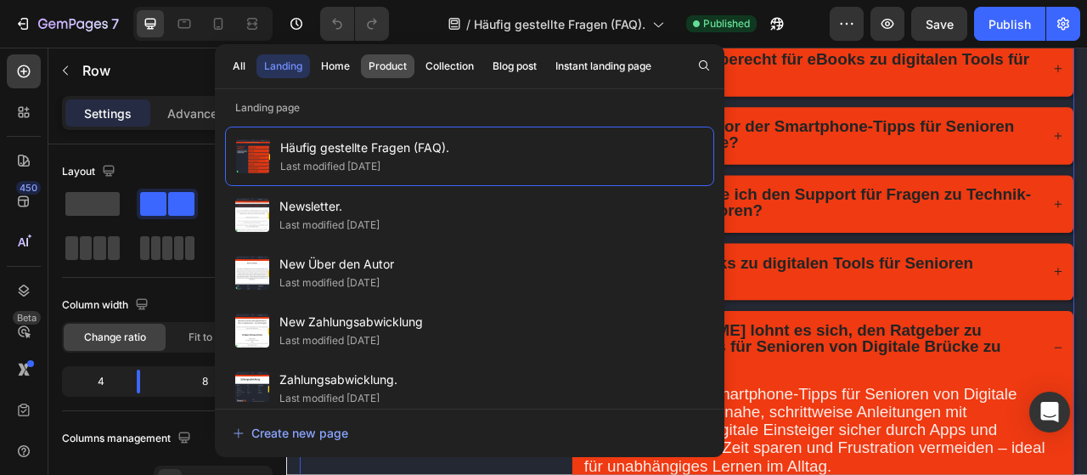
click at [391, 70] on div "Product" at bounding box center [388, 66] width 38 height 15
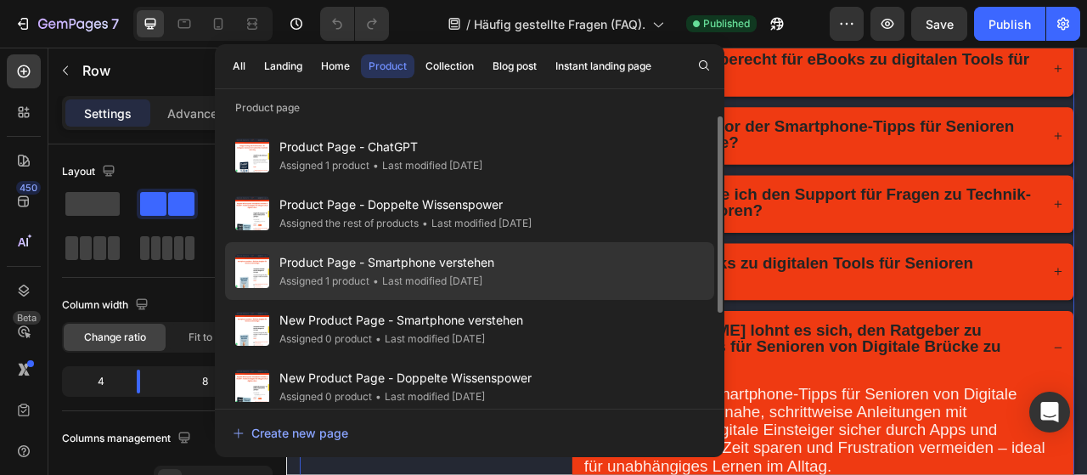
click at [449, 279] on div "• Last modified 5 days ago" at bounding box center [425, 281] width 113 height 17
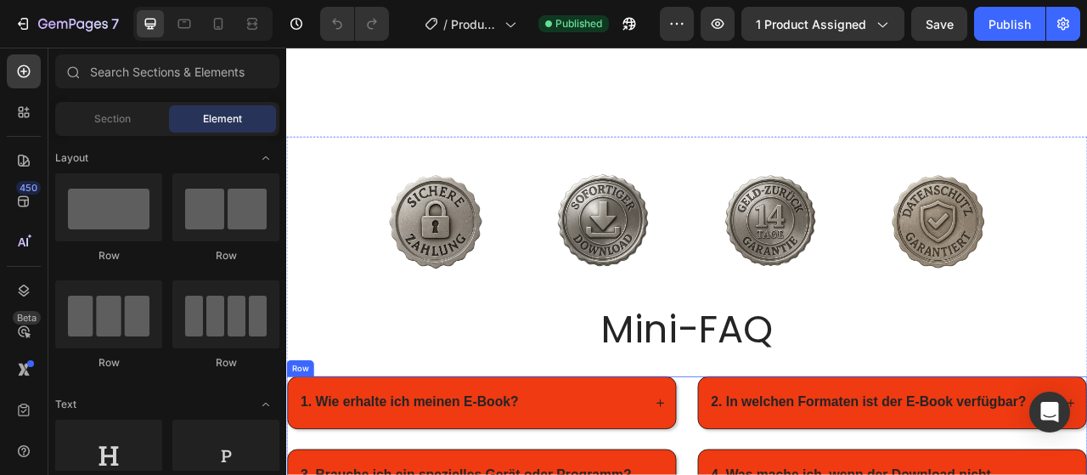
scroll to position [1337, 0]
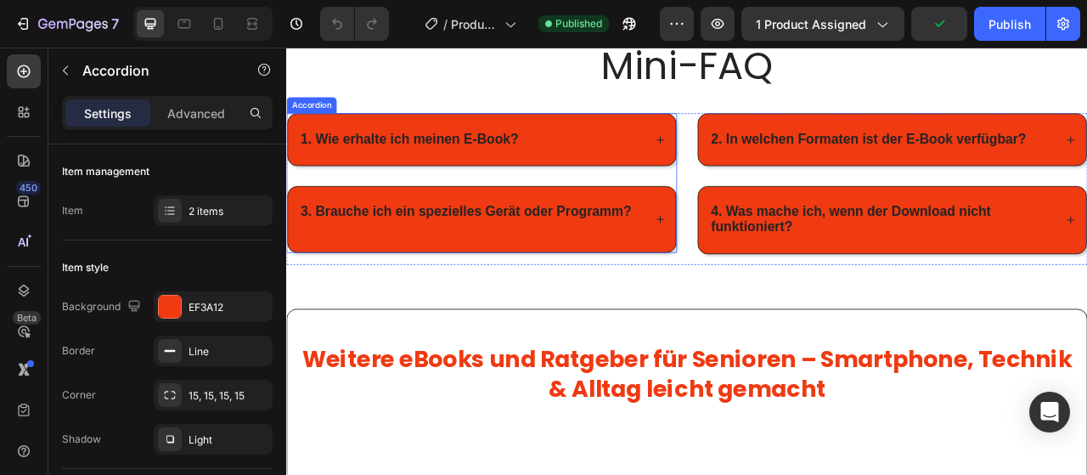
click at [756, 154] on div "1. Wie erhalte ich meinen E-Book?" at bounding box center [534, 164] width 493 height 65
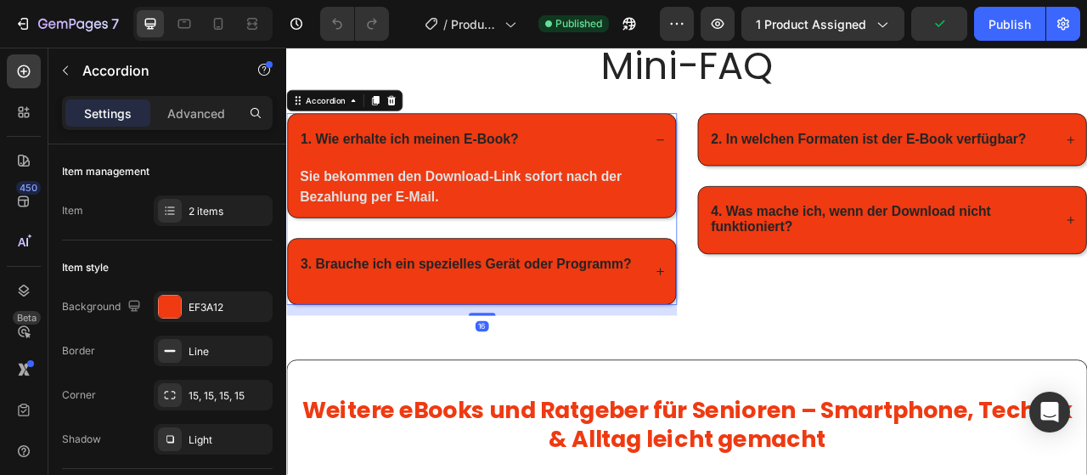
click at [555, 155] on strong "1. Wie erhalte ich meinen E-Book?" at bounding box center [443, 164] width 278 height 19
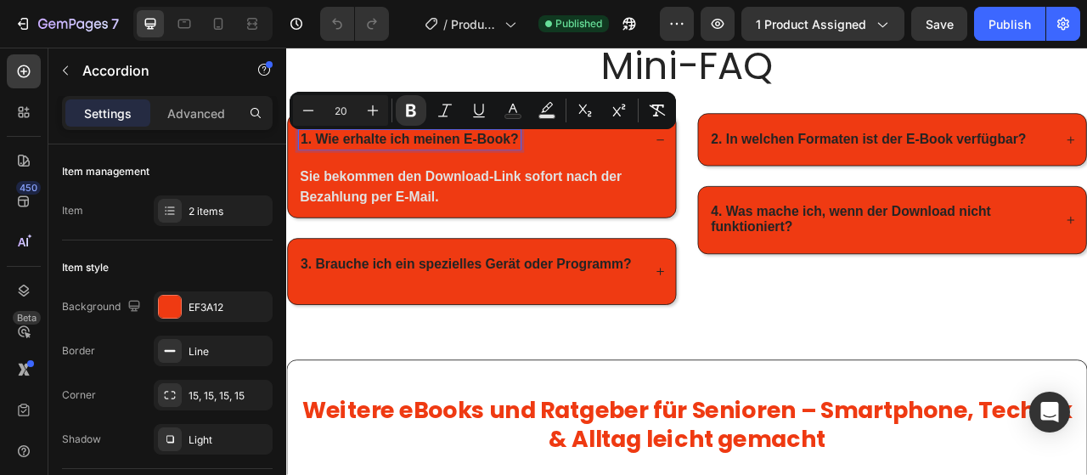
click at [555, 155] on strong "1. Wie erhalte ich meinen E-Book?" at bounding box center [443, 164] width 278 height 19
drag, startPoint x: 324, startPoint y: 163, endPoint x: 586, endPoint y: 164, distance: 261.5
click at [584, 164] on div "1. Wie erhalte ich meinen E-Book?" at bounding box center [442, 165] width 283 height 25
copy strong "Wie erhalte ich meinen E-Book?"
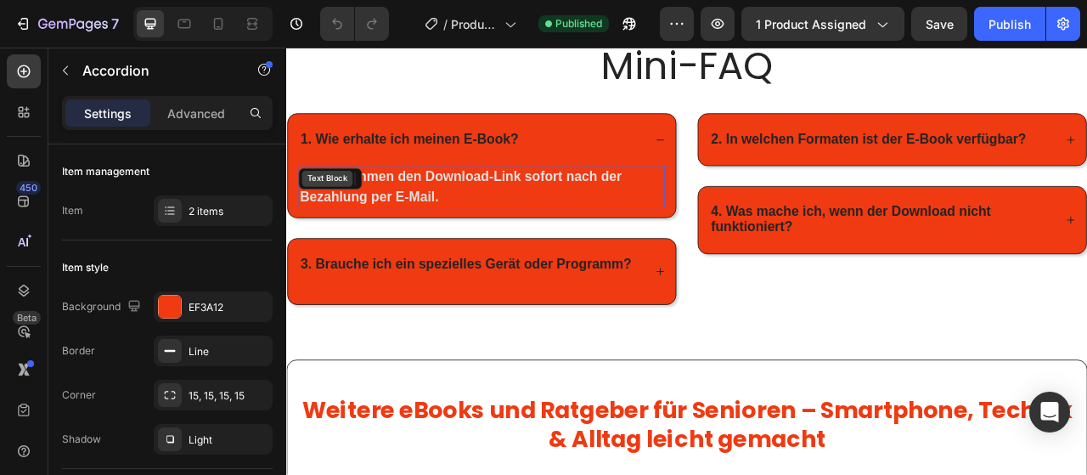
click at [345, 211] on div "Text Block" at bounding box center [338, 214] width 58 height 15
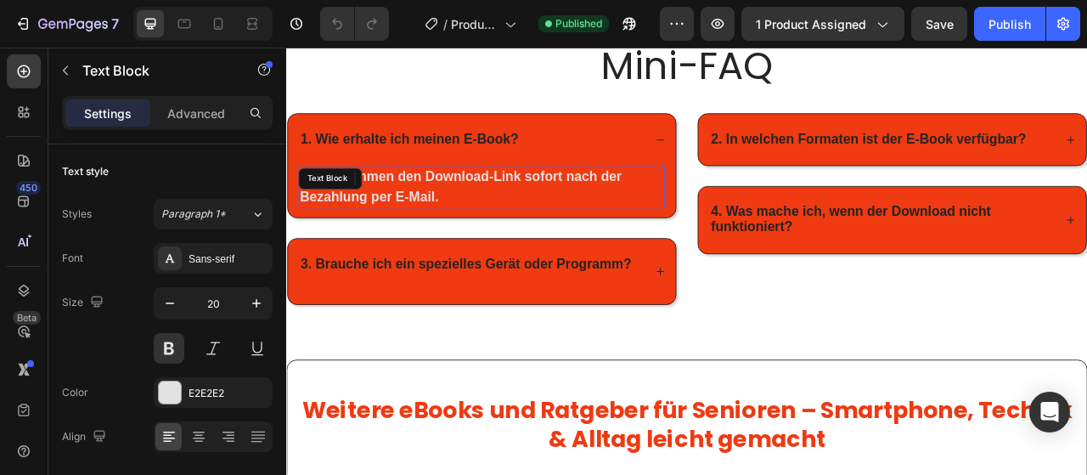
click at [485, 211] on p "Sie bekommen den Download-Link sofort nach der Bezahlung per E-Mail." at bounding box center [534, 225] width 463 height 51
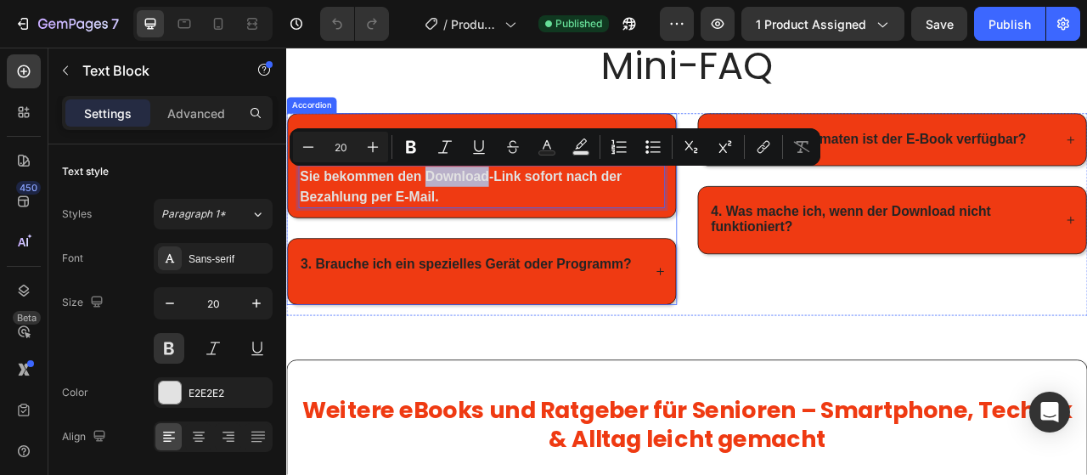
click at [633, 239] on p "Sie bekommen den Download-Link sofort nach der Bezahlung per E-Mail." at bounding box center [534, 225] width 463 height 51
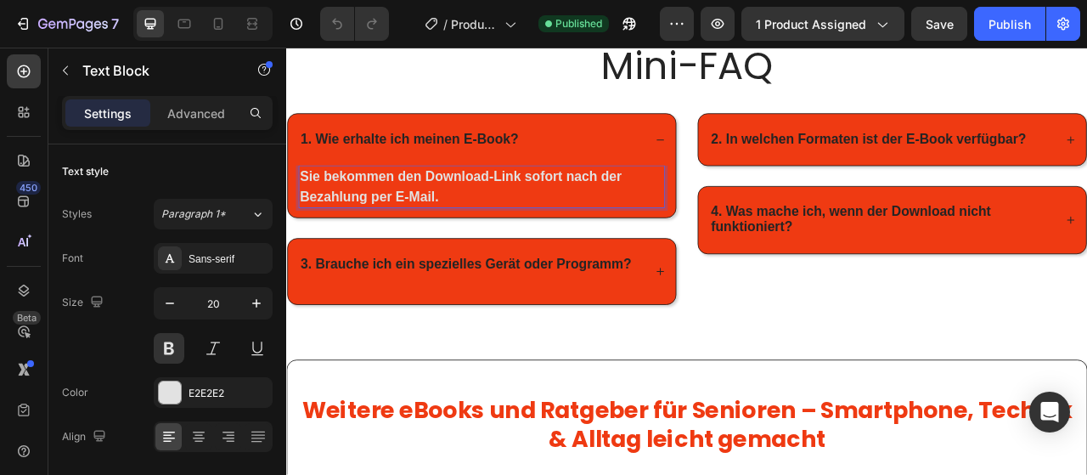
click at [622, 211] on p "Sie bekommen den Download-Link sofort nach der Bezahlung per E-Mail." at bounding box center [534, 225] width 463 height 51
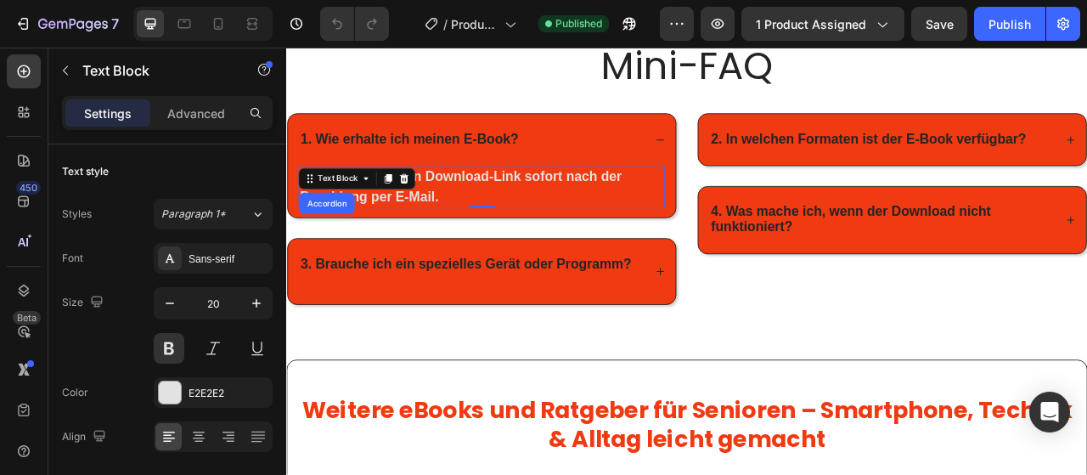
click at [491, 211] on p "Sie bekommen den Download-Link sofort nach der Bezahlung per E-Mail." at bounding box center [534, 225] width 463 height 51
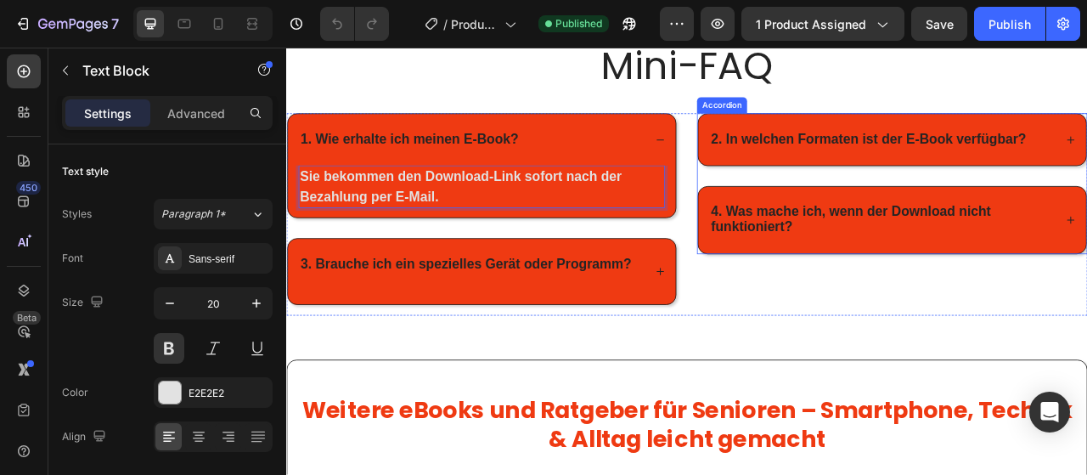
click at [925, 178] on div "2. In welchen Formaten ist der E-Book verfügbar?" at bounding box center [1056, 164] width 493 height 65
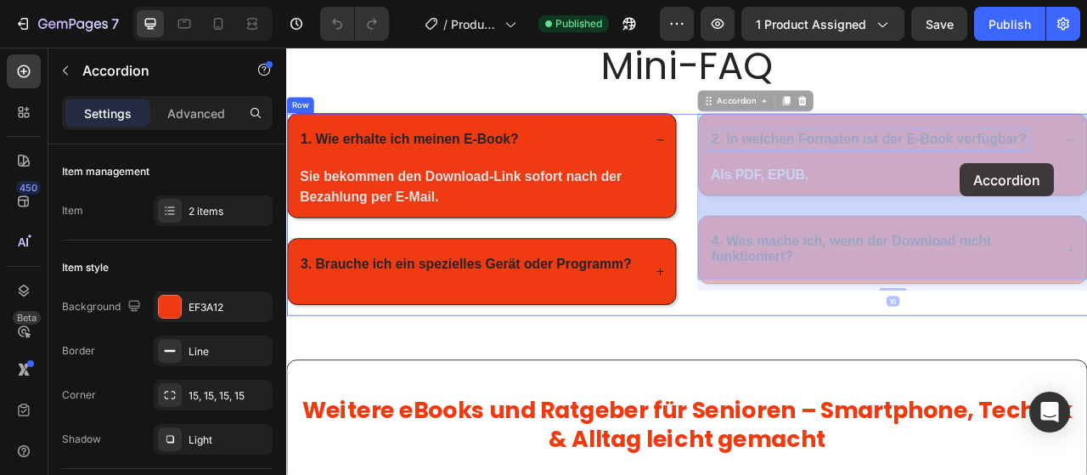
drag, startPoint x: 843, startPoint y: 163, endPoint x: 1140, endPoint y: 163, distance: 296.3
click at [1086, 163] on div "Header Image Image Image Image Row Mini-FAQ Heading Row 1. Wie erhalte ich mein…" at bounding box center [795, 80] width 1019 height 2738
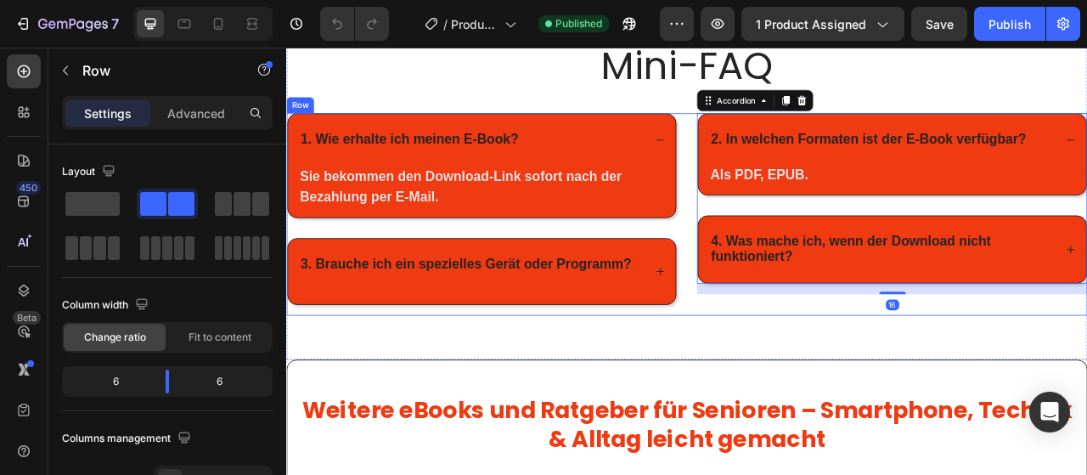
click at [791, 163] on div "1. Wie erhalte ich meinen E-Book? Sie bekommen den Download-Link sofort nach de…" at bounding box center [795, 260] width 1019 height 256
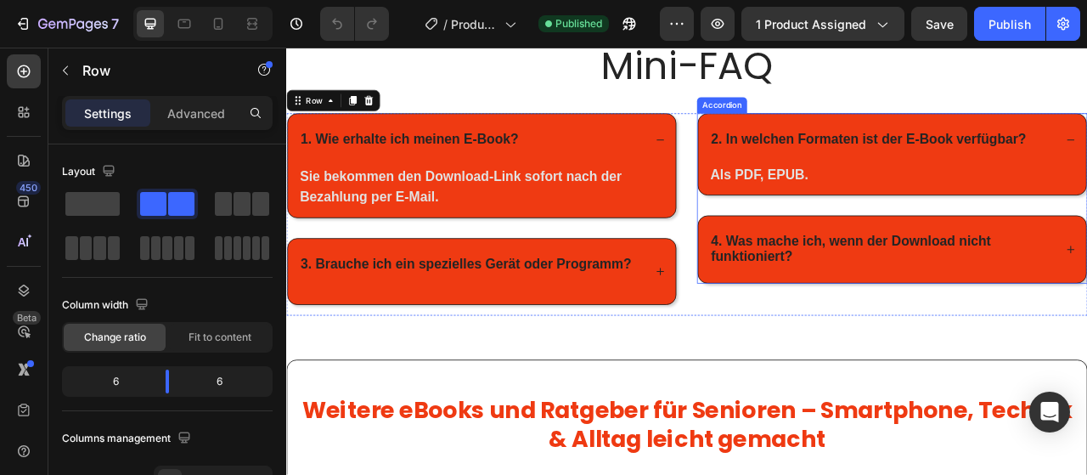
click at [868, 162] on strong "2. In welchen Formaten ist der E-Book verfügbar?" at bounding box center [1026, 164] width 401 height 19
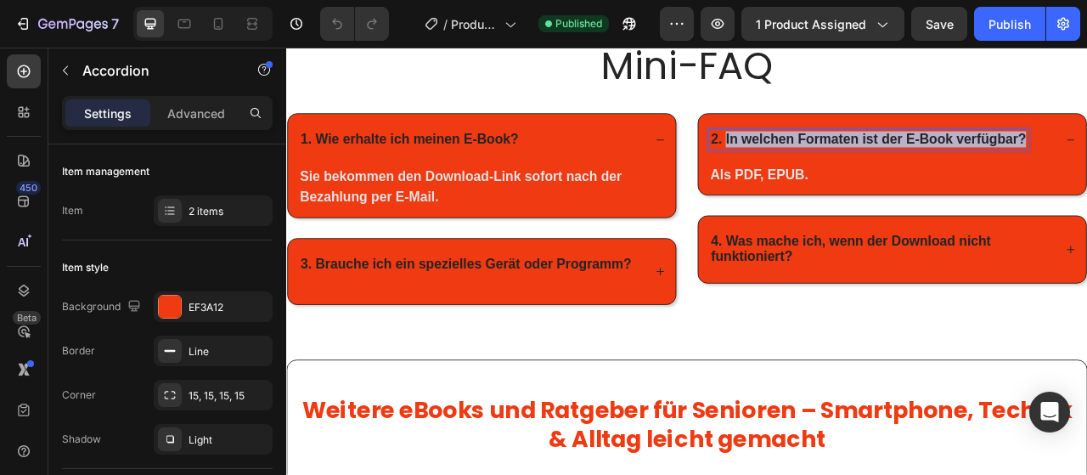
drag, startPoint x: 843, startPoint y: 162, endPoint x: 1224, endPoint y: 166, distance: 380.4
click at [1086, 166] on strong "2. In welchen Formaten ist der E-Book verfügbar?" at bounding box center [1026, 164] width 401 height 19
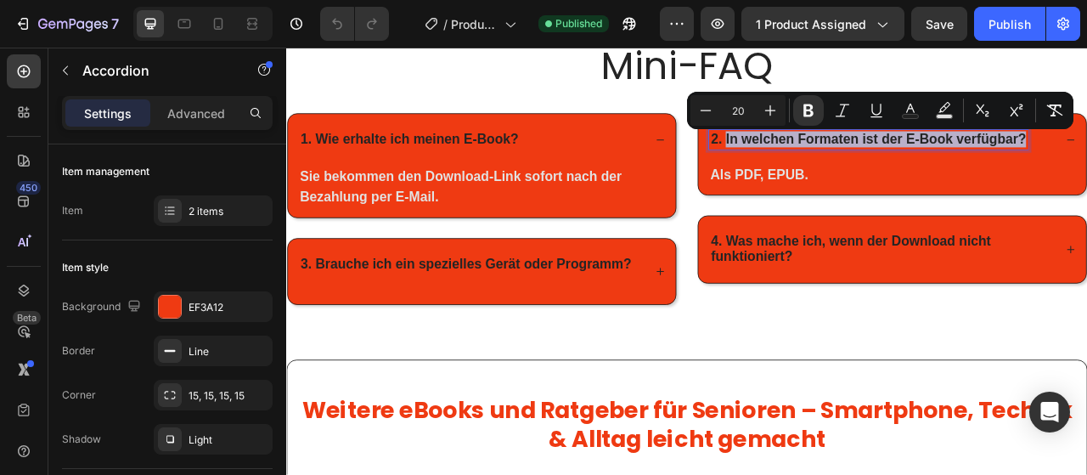
copy strong "In welchen Formaten ist der E-Book verfügbar?"
click at [891, 200] on strong "Als PDF, EPUB." at bounding box center [887, 209] width 125 height 19
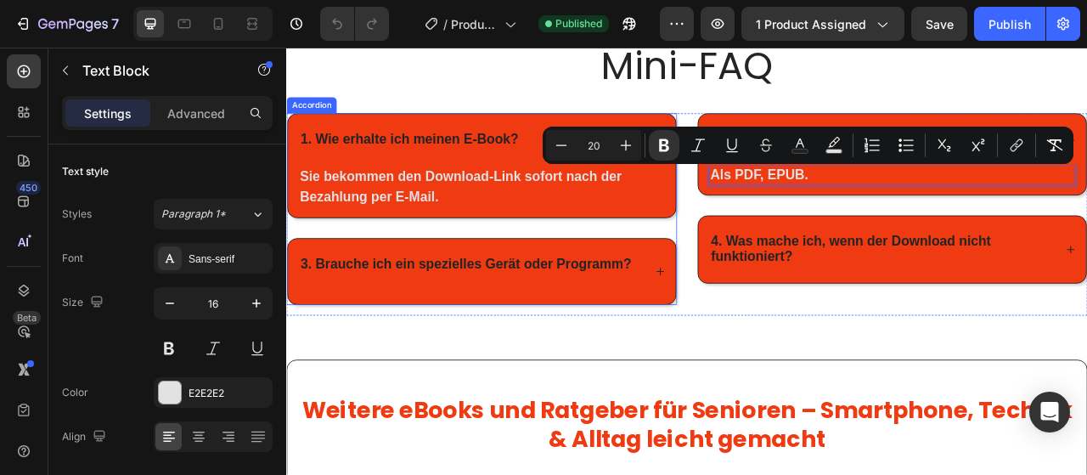
click at [718, 323] on strong "3. Brauche ich ein spezielles Gerät oder Programm?" at bounding box center [514, 322] width 421 height 19
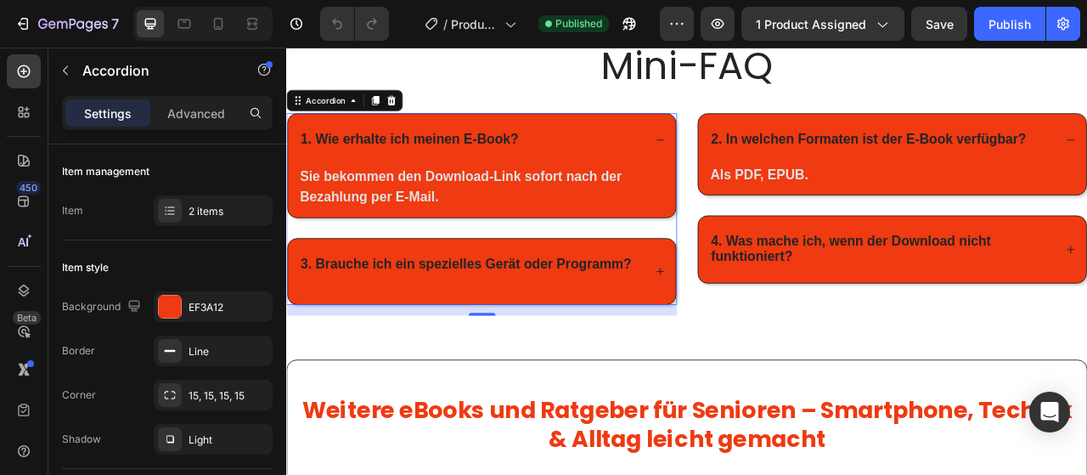
click at [481, 313] on strong "3. Brauche ich ein spezielles Gerät oder Programm?" at bounding box center [514, 322] width 421 height 19
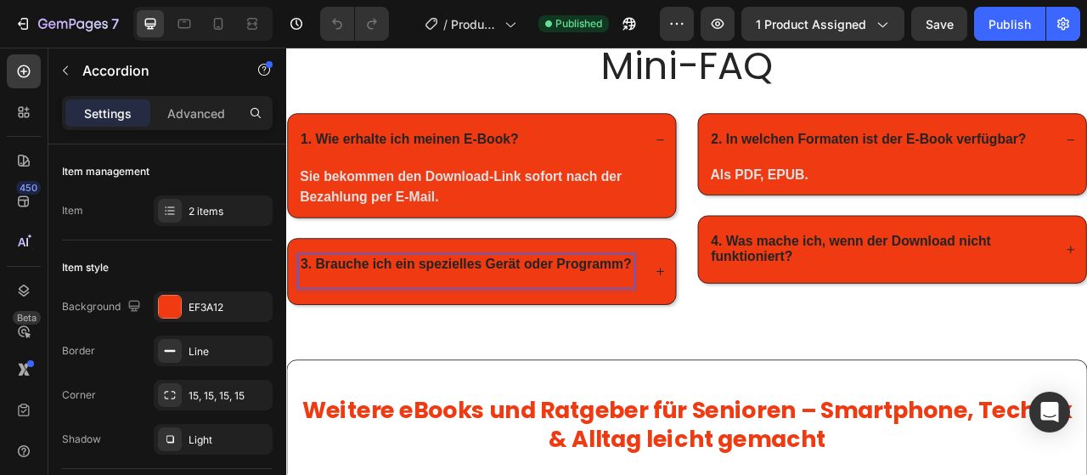
click at [762, 328] on icon at bounding box center [761, 332] width 9 height 9
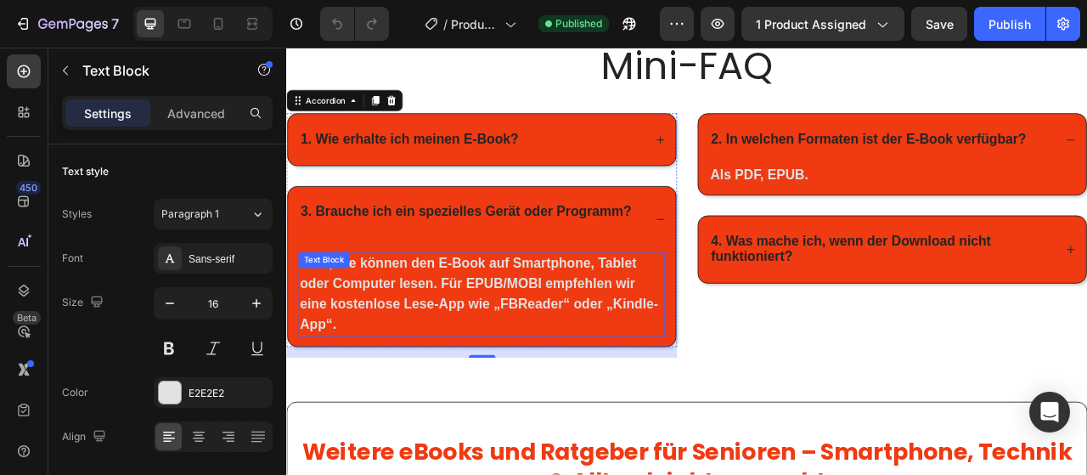
click at [359, 347] on strong "Nein, Sie können den E-Book auf Smartphone, Tablet oder Computer lesen. Für EPU…" at bounding box center [531, 360] width 456 height 97
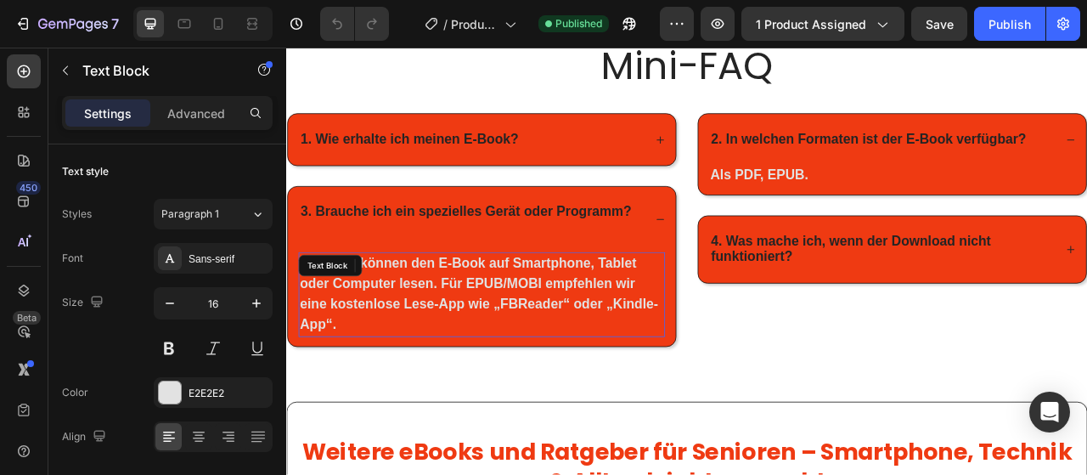
click at [359, 347] on strong "Nein, Sie können den E-Book auf Smartphone, Tablet oder Computer lesen. Für EPU…" at bounding box center [531, 360] width 456 height 97
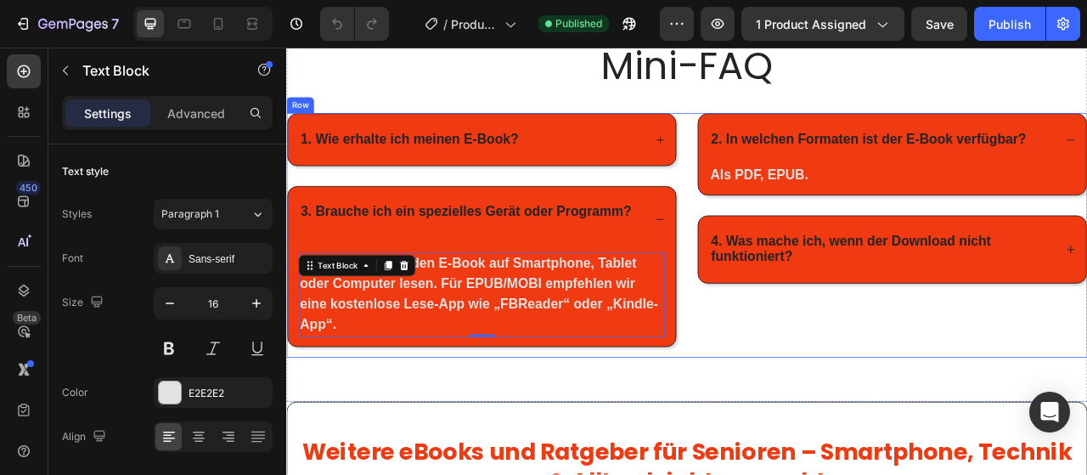
click at [491, 416] on div "Image Image Image Image Row Mini-FAQ Heading Row 1. Wie erhalte ich meinen E-Bo…" at bounding box center [795, 162] width 1019 height 587
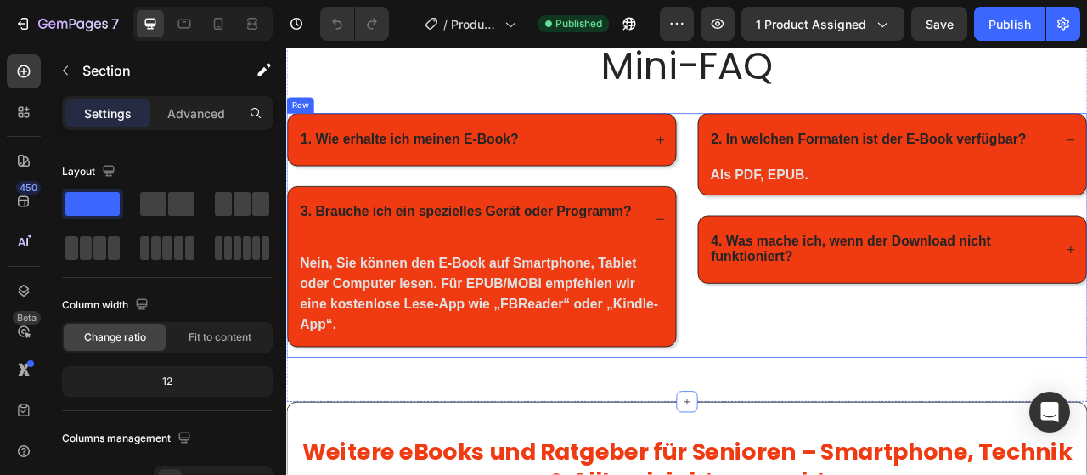
click at [978, 283] on div "4. Was mache ich, wenn der Download nicht funktioniert?" at bounding box center [1044, 305] width 441 height 44
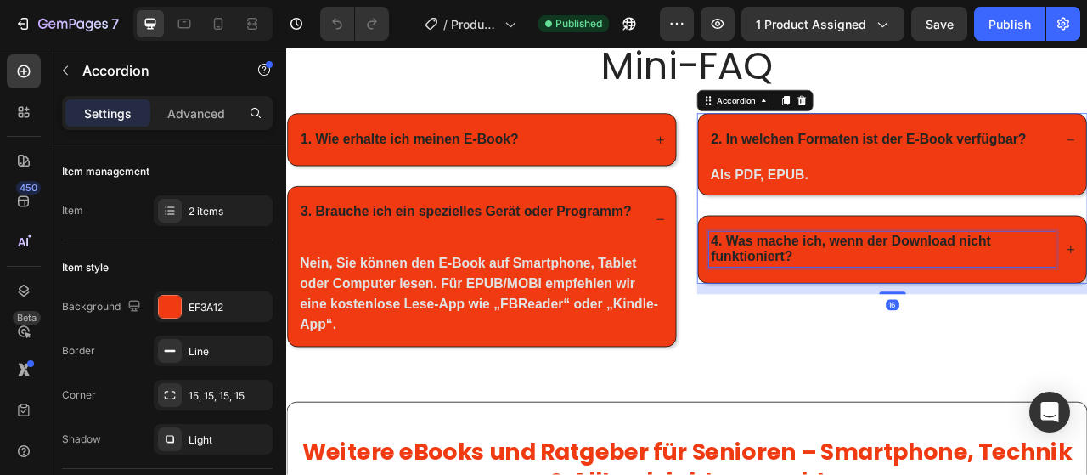
drag, startPoint x: 845, startPoint y: 288, endPoint x: 931, endPoint y: 307, distance: 87.8
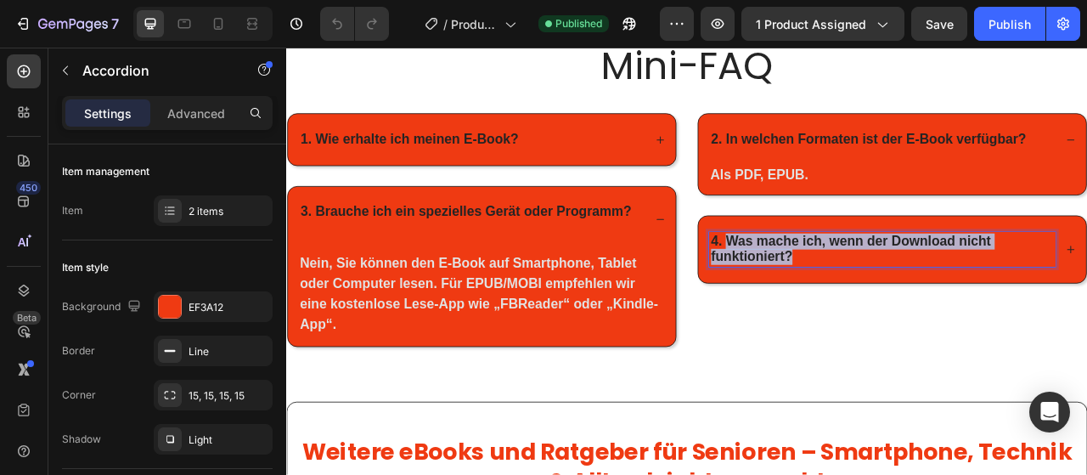
drag, startPoint x: 930, startPoint y: 307, endPoint x: 851, endPoint y: 287, distance: 81.3
click at [851, 287] on p "4. Was mache ich, wenn der Download nicht funktioniert?" at bounding box center [1044, 304] width 436 height 39
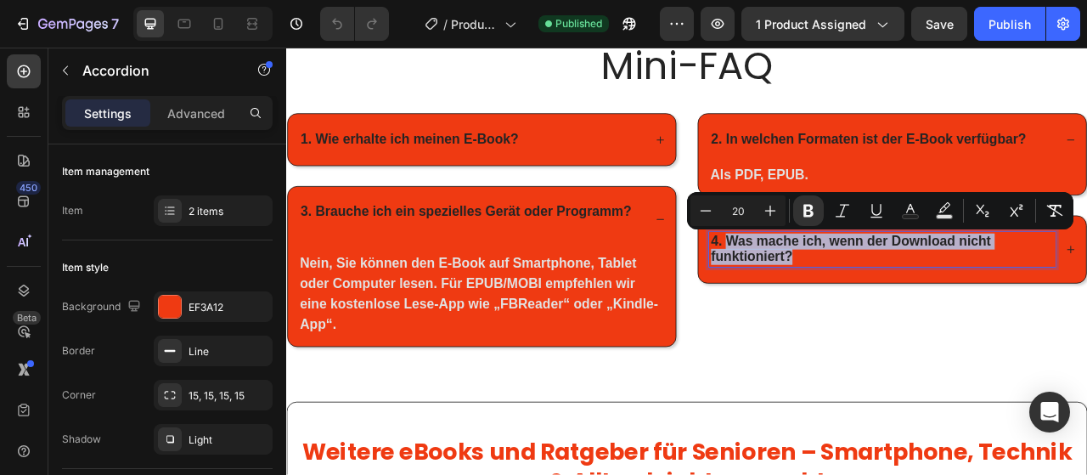
copy strong "Was mache ich, wenn der Download nicht funktioniert?"
click at [1086, 297] on div "4. Was mache ich, wenn der Download nicht funktioniert?" at bounding box center [1056, 304] width 493 height 85
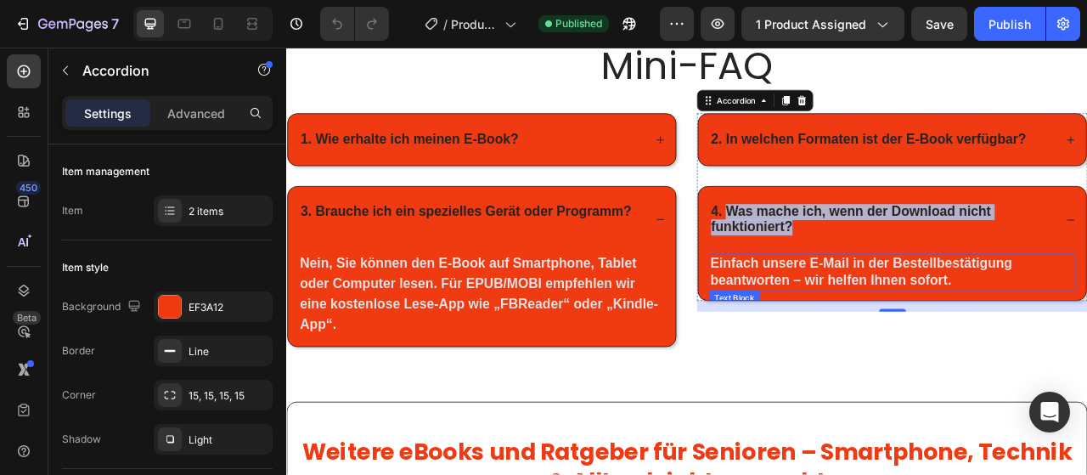
click at [894, 325] on strong "Einfach unsere E-Mail in der Bestellbestätigung beantworten – wir helfen Ihnen …" at bounding box center [1017, 332] width 384 height 41
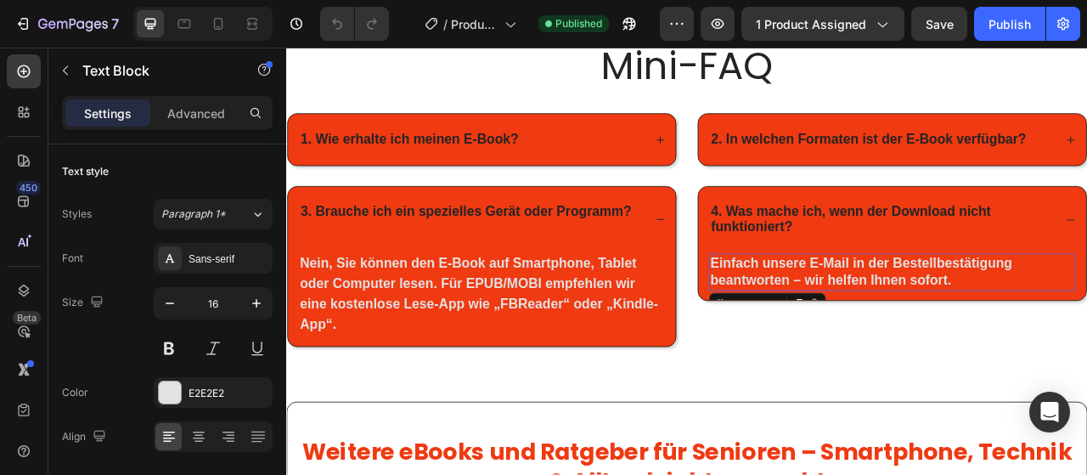
click at [894, 325] on strong "Einfach unsere E-Mail in der Bestellbestätigung beantworten – wir helfen Ihnen …" at bounding box center [1017, 332] width 384 height 41
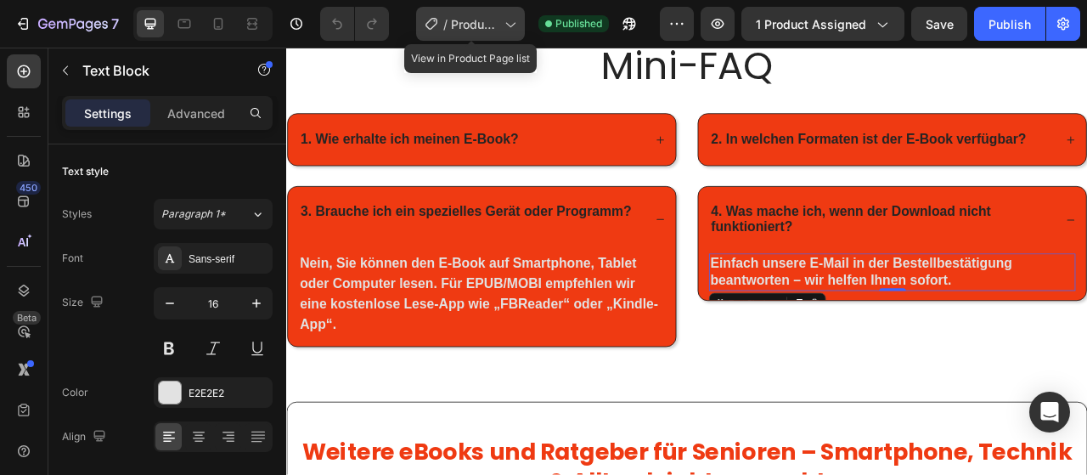
click at [463, 26] on span "Product Page - Smartphone verstehen" at bounding box center [474, 24] width 47 height 18
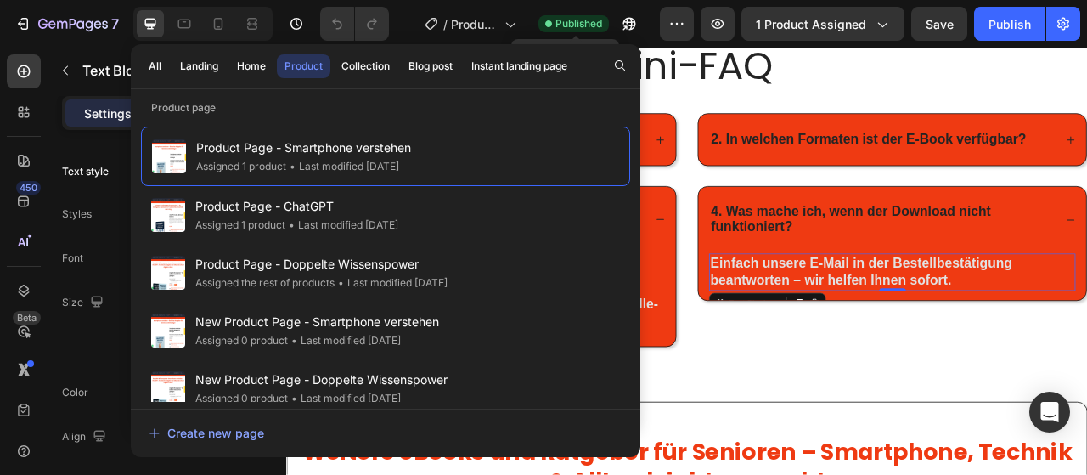
click at [592, 20] on span "Published" at bounding box center [578, 23] width 47 height 15
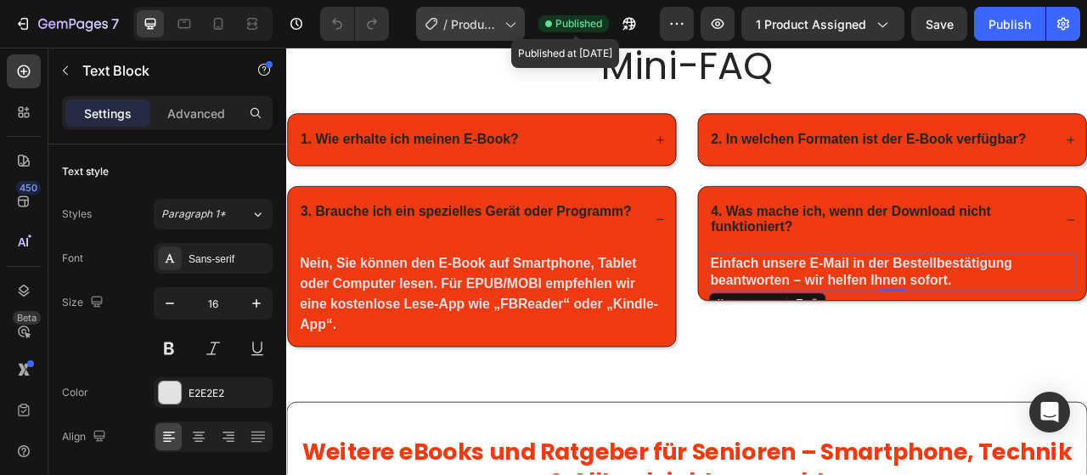
click at [436, 14] on div "/ Product Page - Smartphone verstehen" at bounding box center [470, 24] width 109 height 34
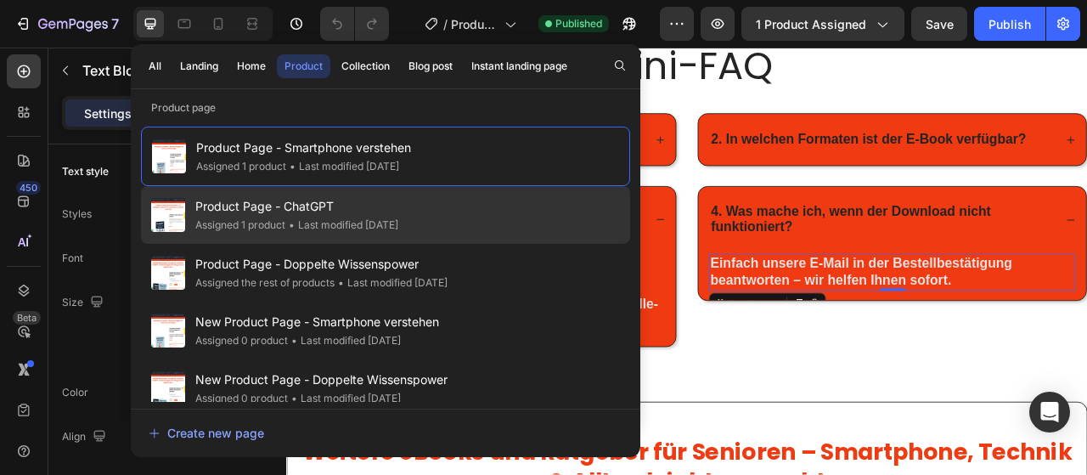
click at [346, 210] on span "Product Page - ChatGPT" at bounding box center [296, 206] width 203 height 20
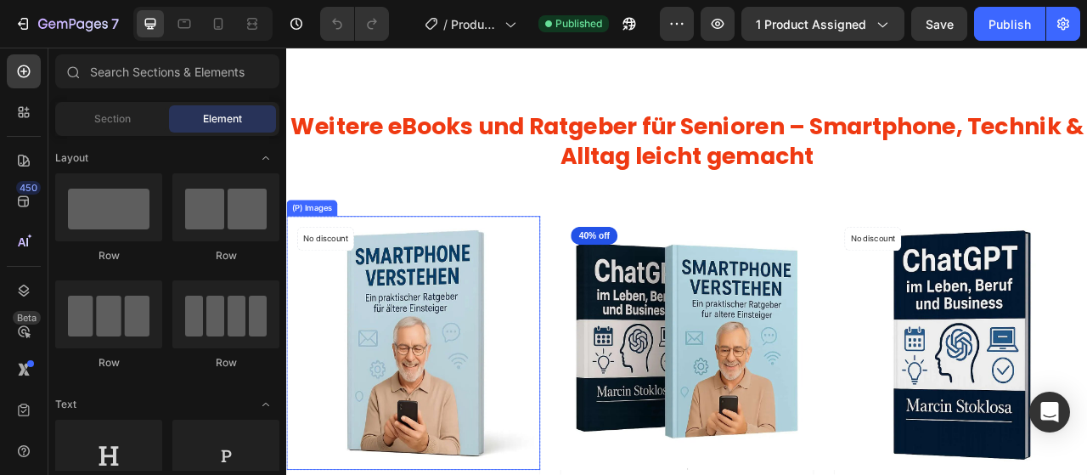
scroll to position [1271, 0]
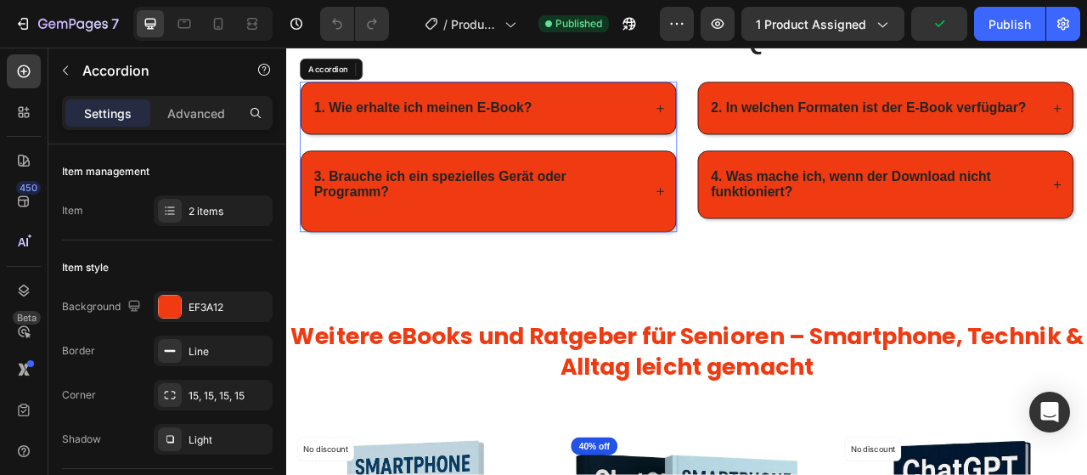
click at [578, 133] on strong "1. Wie erhalte ich meinen E-Book?" at bounding box center [460, 124] width 278 height 19
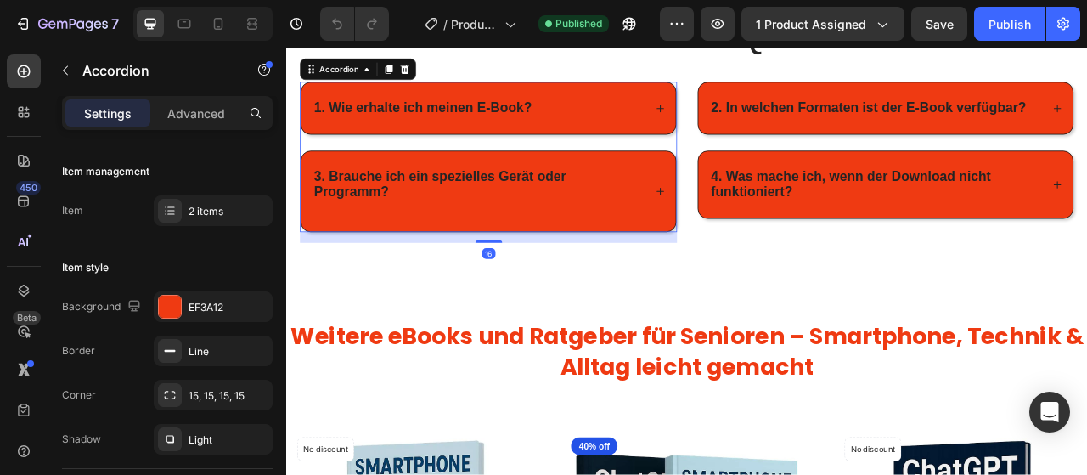
click at [549, 133] on strong "1. Wie erhalte ich meinen E-Book?" at bounding box center [460, 124] width 278 height 19
click at [514, 65] on h2 "Mini-FAQ" at bounding box center [795, 31] width 985 height 66
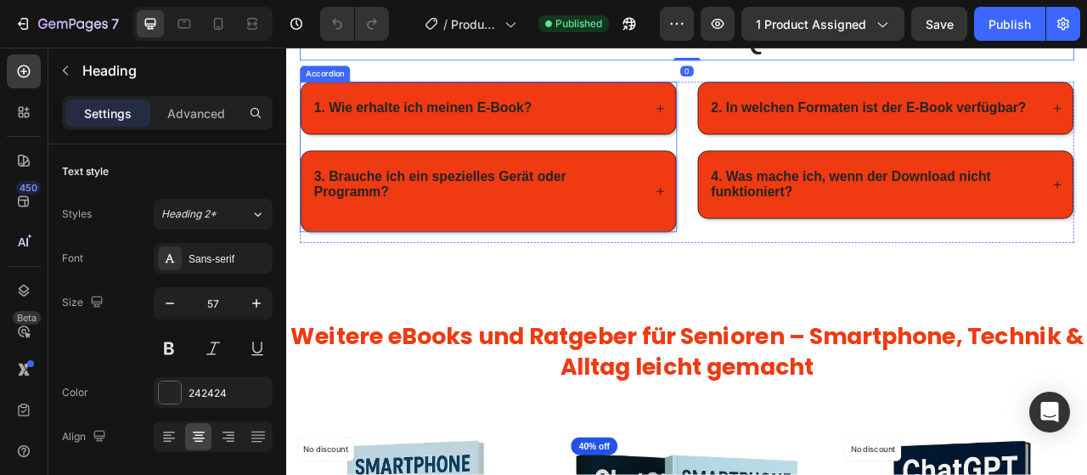
click at [754, 158] on div "1. Wie erhalte ich meinen E-Book?" at bounding box center [543, 125] width 476 height 65
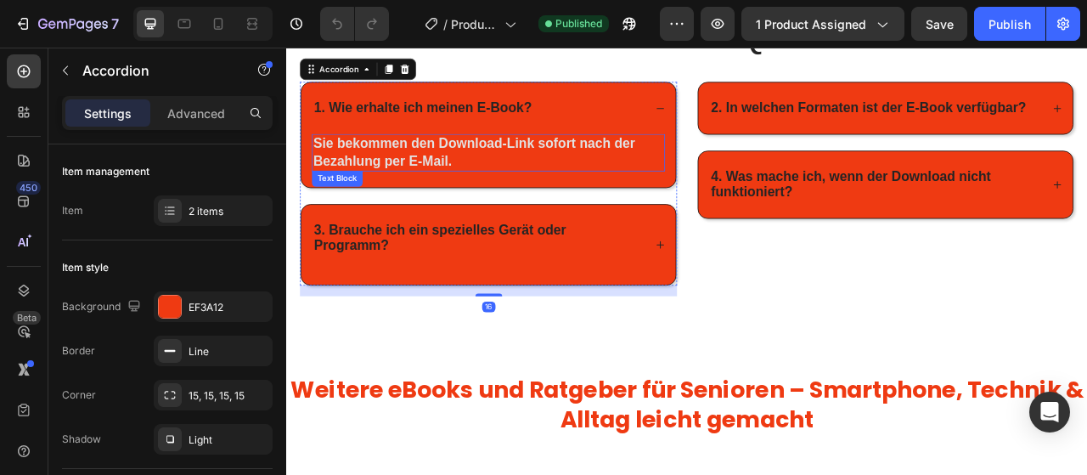
click at [537, 201] on strong "Sie bekommen den Download-Link sofort nach der Bezahlung per E-Mail." at bounding box center [524, 180] width 409 height 41
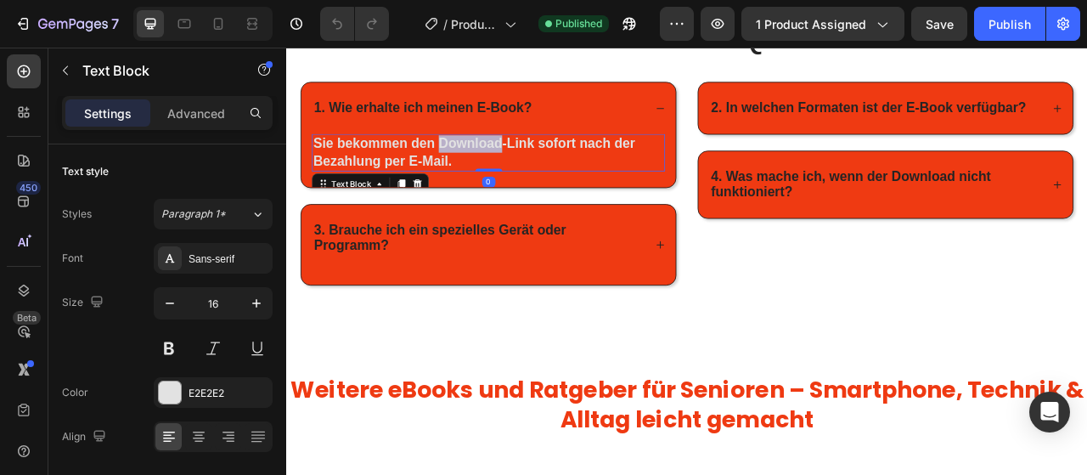
click at [537, 201] on strong "Sie bekommen den Download-Link sofort nach der Bezahlung per E-Mail." at bounding box center [524, 180] width 409 height 41
click at [479, 420] on div "Image Image Image Image Row Mini-FAQ Heading Row 1. Wie erhalte ich meinen E-Bo…" at bounding box center [795, 172] width 1019 height 497
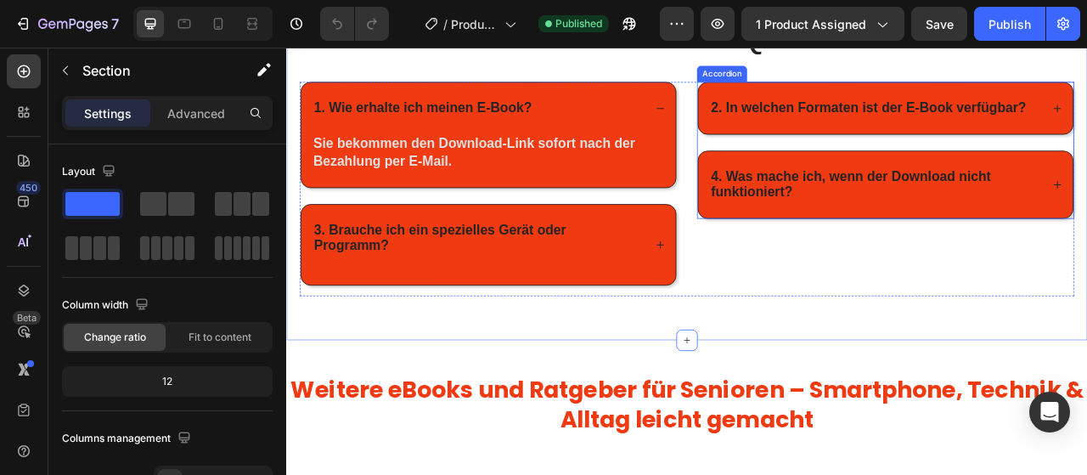
click at [851, 133] on strong "2. In welchen Formaten ist der E-Book verfügbar?" at bounding box center [1026, 124] width 401 height 19
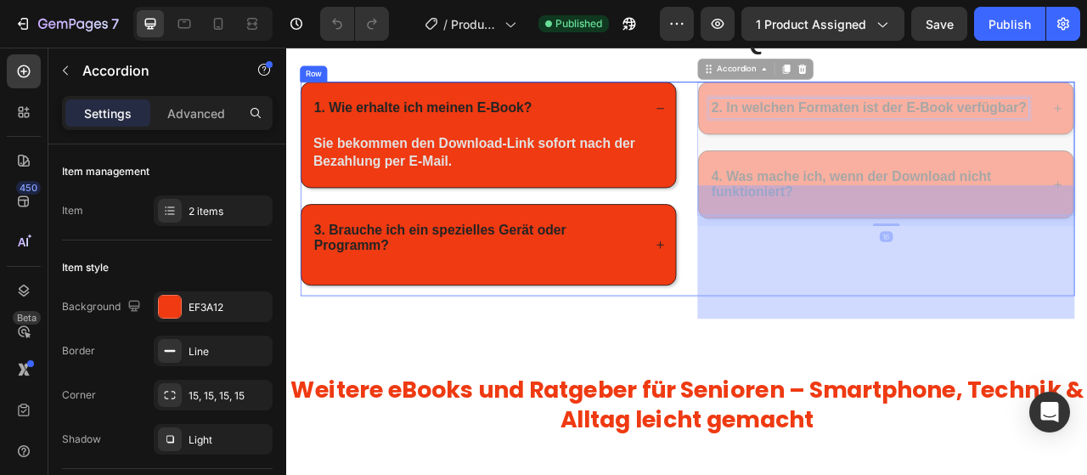
drag, startPoint x: 843, startPoint y: 251, endPoint x: 1206, endPoint y: 256, distance: 362.6
click at [1086, 256] on div "Header Image Image Image Image Row Mini-FAQ Heading Row 1. Wie erhalte ich mein…" at bounding box center [795, 83] width 1019 height 2614
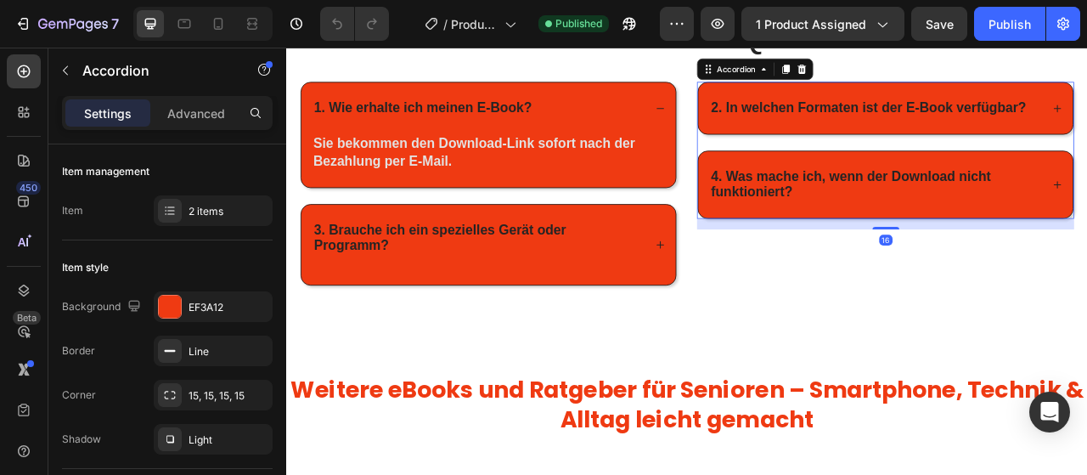
click at [1086, 133] on strong "2. In welchen Formaten ist der E-Book verfügbar?" at bounding box center [1026, 124] width 401 height 19
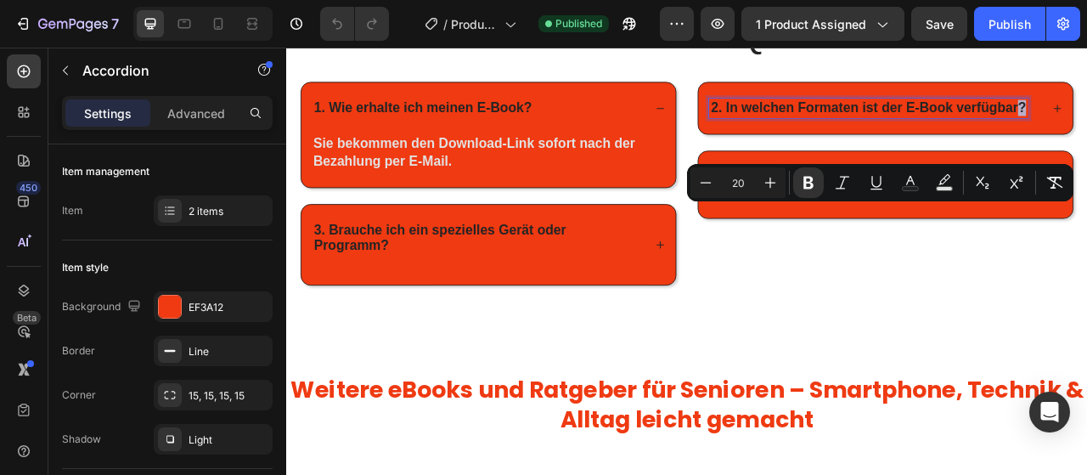
click at [1086, 138] on div "2. In welchen Formaten ist der E-Book verfügbar?" at bounding box center [1027, 125] width 406 height 25
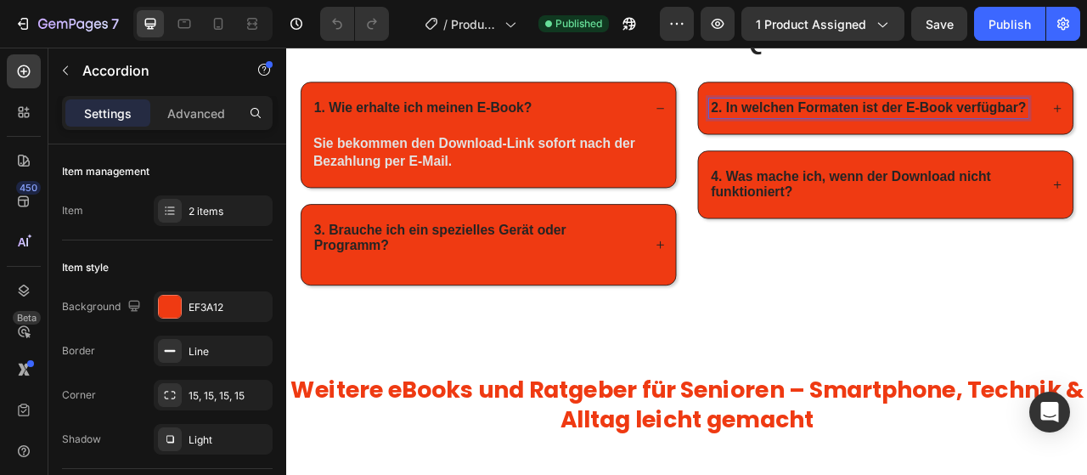
drag, startPoint x: 1227, startPoint y: 255, endPoint x: 1204, endPoint y: 252, distance: 23.1
click at [1086, 138] on div "2. In welchen Formaten ist der E-Book verfügbar?" at bounding box center [1027, 125] width 406 height 25
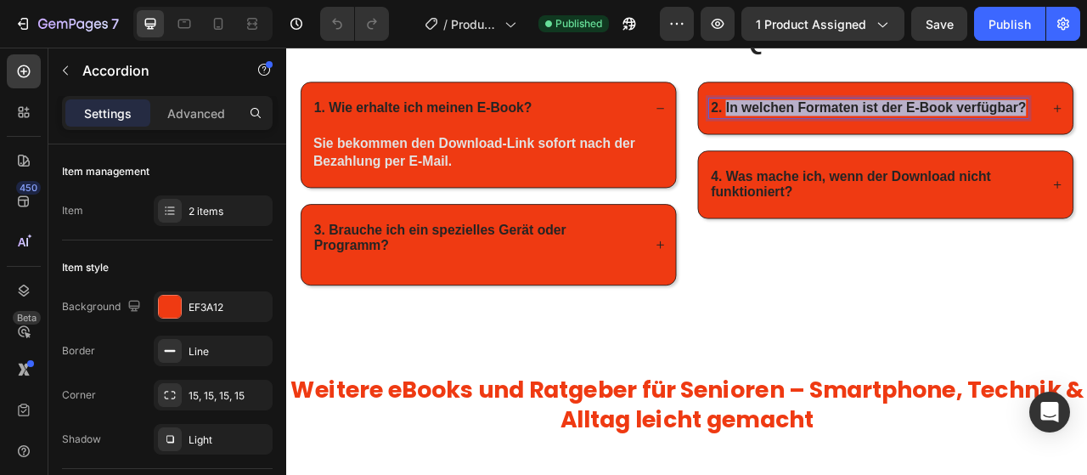
drag, startPoint x: 1224, startPoint y: 252, endPoint x: 846, endPoint y: 256, distance: 378.7
click at [846, 133] on strong "2. In welchen Formaten ist der E-Book verfügbar?" at bounding box center [1026, 124] width 401 height 19
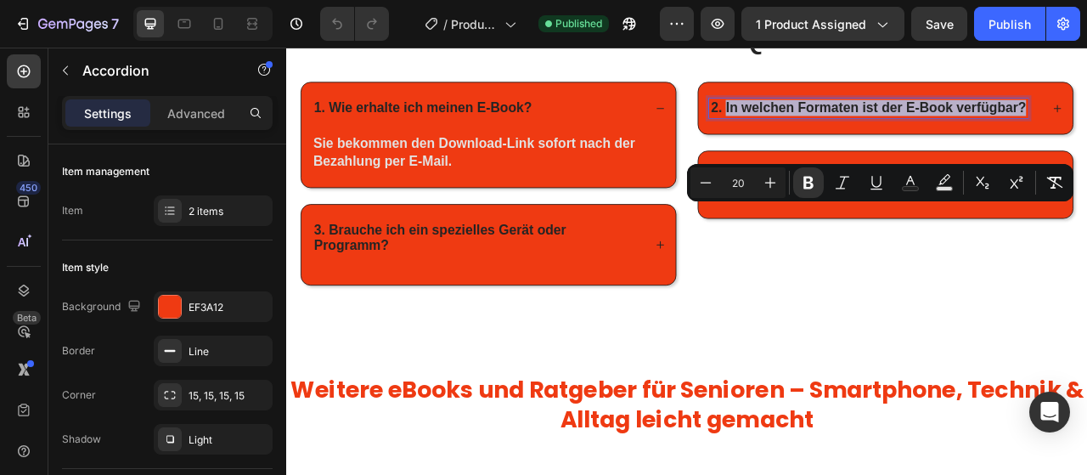
copy strong "In welchen Formaten ist der E-Book verfügbar?"
click at [1086, 158] on div "2. In welchen Formaten ist der E-Book verfügbar?" at bounding box center [1048, 125] width 476 height 65
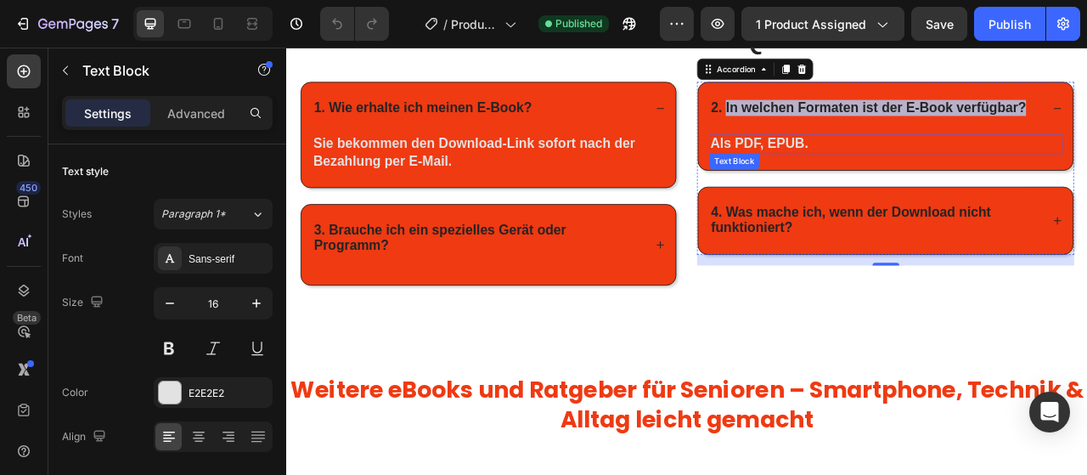
click at [919, 179] on strong "Als PDF, EPUB." at bounding box center [887, 169] width 125 height 19
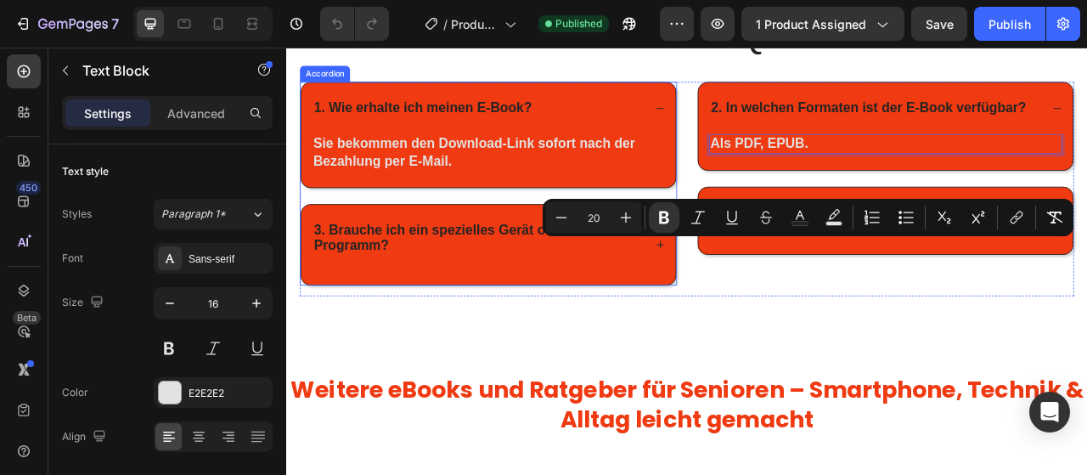
click at [762, 304] on icon at bounding box center [761, 299] width 9 height 9
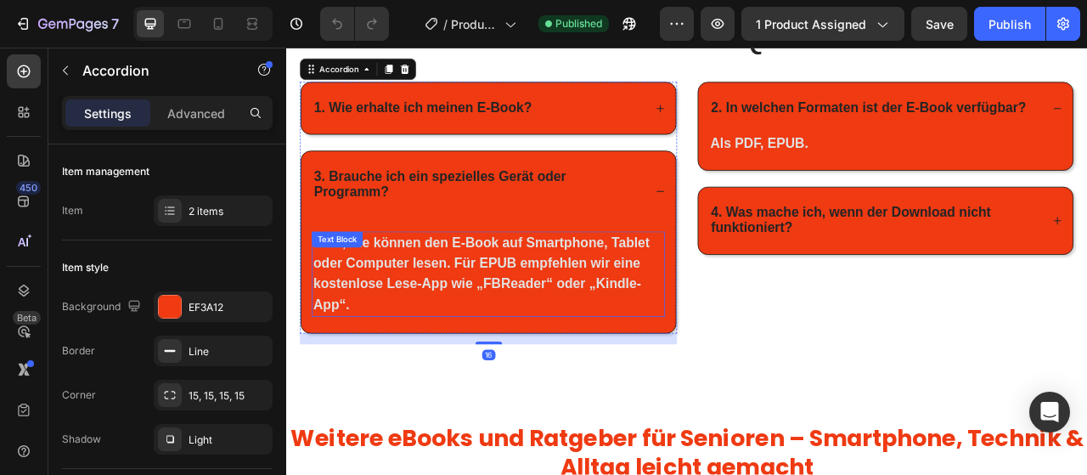
click at [376, 383] on strong "Nein, Sie können den E-Book auf Smartphone, Tablet oder Computer lesen. Für EPU…" at bounding box center [534, 334] width 428 height 97
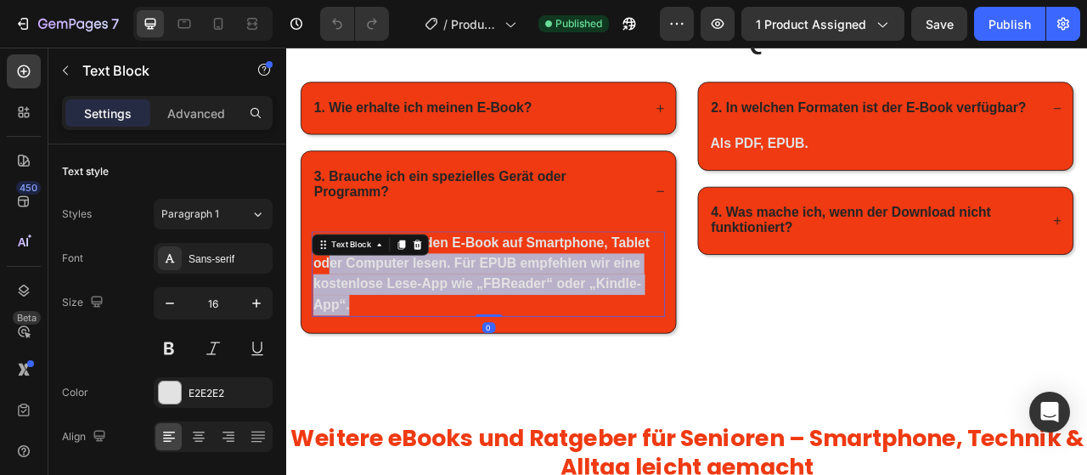
click at [335, 390] on div "Nein, Sie können den E-Book auf Smartphone, Tablet oder Computer lesen. Für EPU…" at bounding box center [542, 336] width 449 height 108
click at [339, 388] on p "Nein, Sie können den E-Book auf Smartphone, Tablet oder Computer lesen. Für EPU…" at bounding box center [543, 336] width 446 height 104
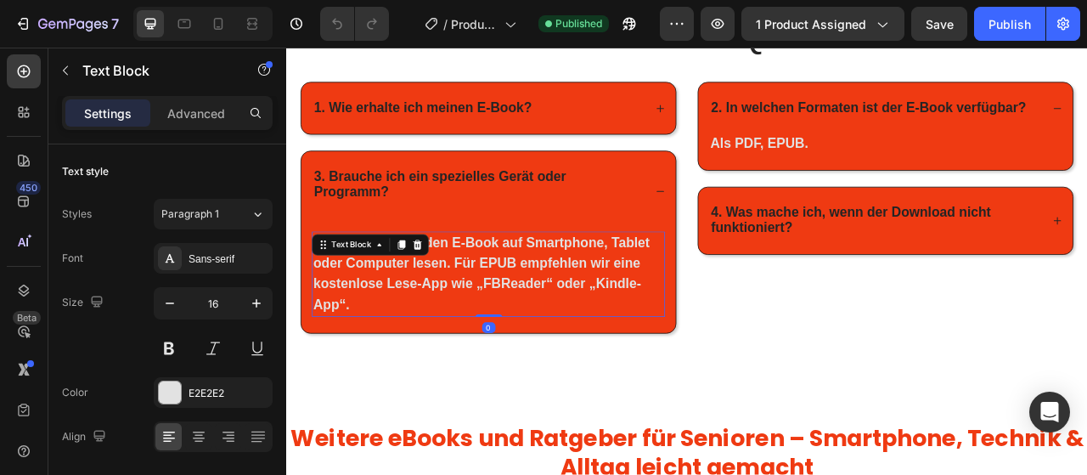
click at [339, 388] on p "Nein, Sie können den E-Book auf Smartphone, Tablet oder Computer lesen. Für EPU…" at bounding box center [543, 336] width 446 height 104
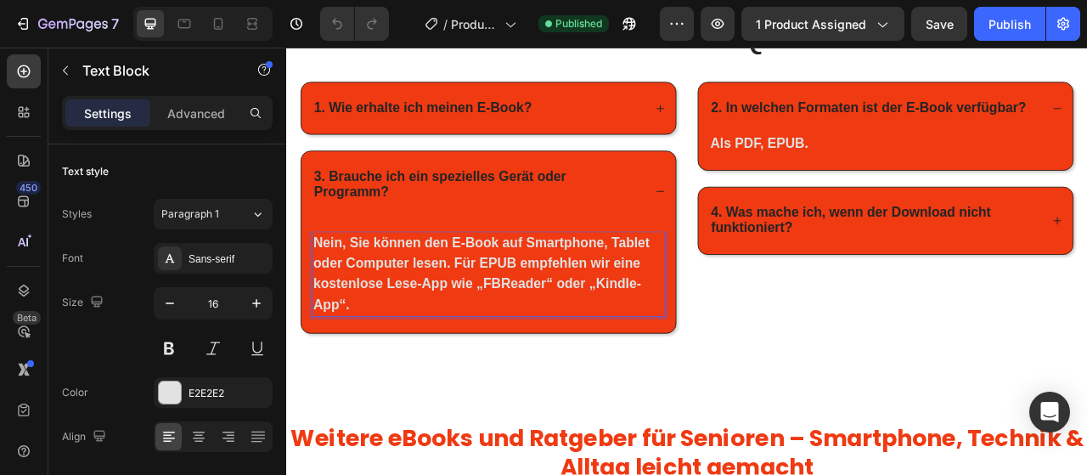
click at [339, 388] on p "Nein, Sie können den E-Book auf Smartphone, Tablet oder Computer lesen. Für EPU…" at bounding box center [543, 336] width 446 height 104
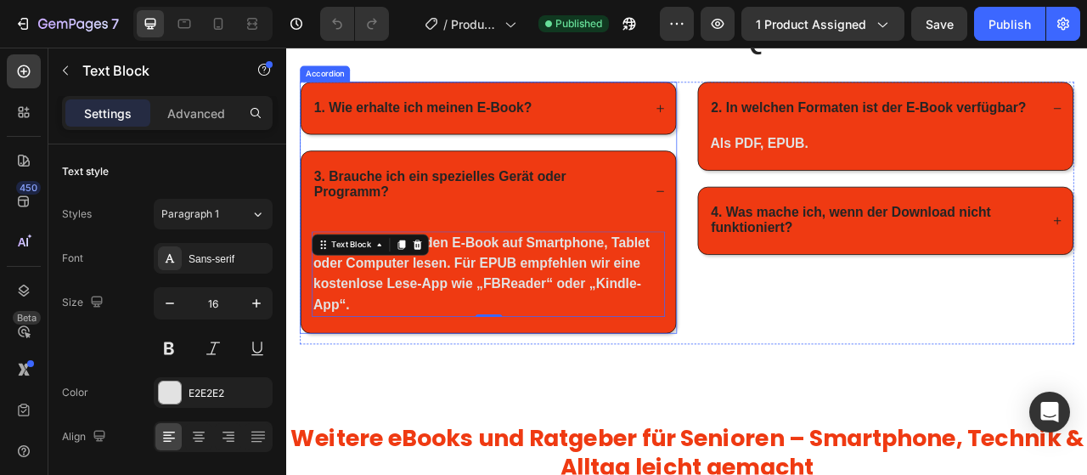
click at [408, 282] on div "3. Brauche ich ein spezielles Gerät oder Programm?" at bounding box center [543, 231] width 476 height 102
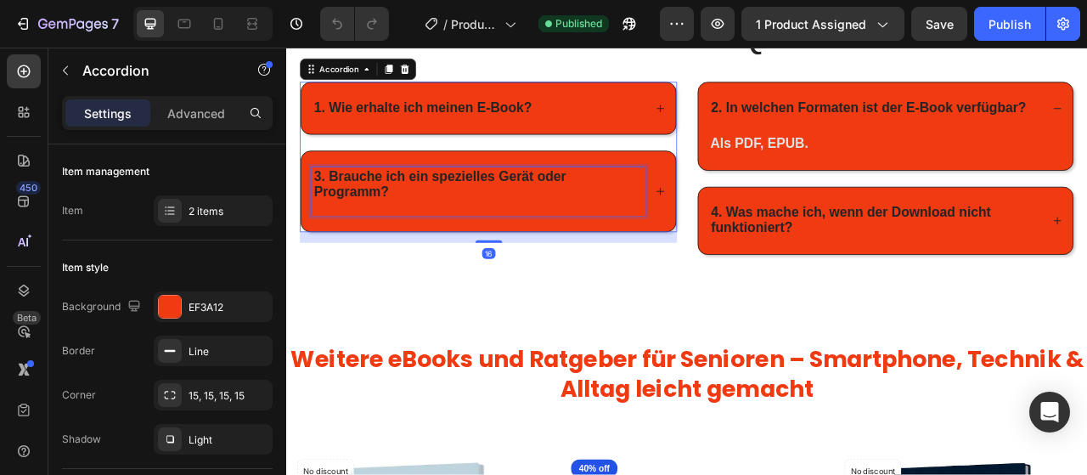
drag, startPoint x: 340, startPoint y: 335, endPoint x: 353, endPoint y: 341, distance: 14.8
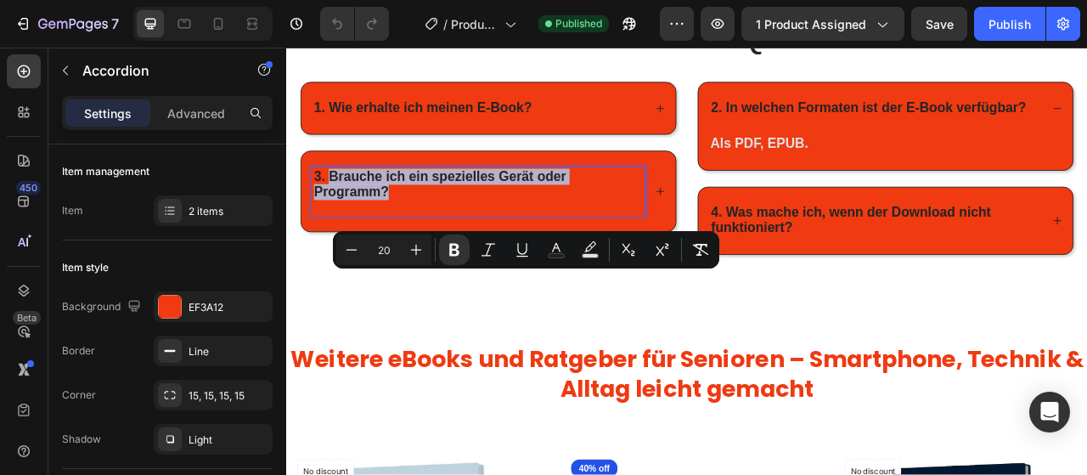
drag, startPoint x: 340, startPoint y: 340, endPoint x: 736, endPoint y: 345, distance: 396.6
click at [642, 240] on strong "3. Brauche ich ein spezielles Gerät oder Programm?" at bounding box center [481, 221] width 321 height 38
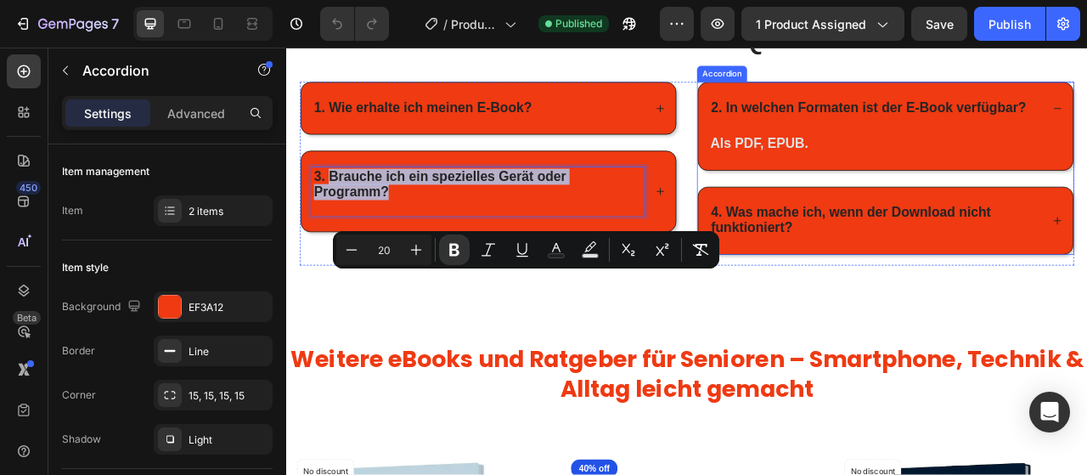
copy strong "Brauche ich ein spezielles Gerät oder Programm?"
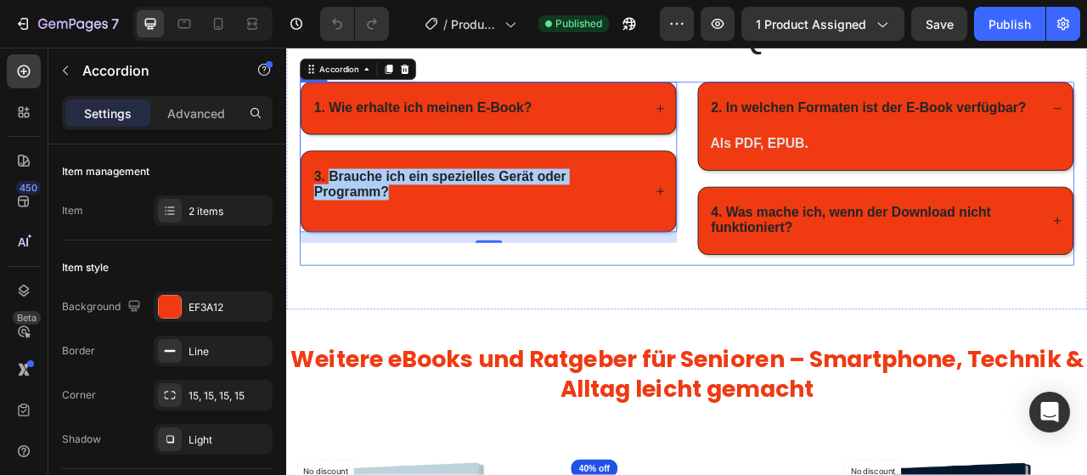
click at [486, 324] on div "1. Wie erhalte ich meinen E-Book? 3. Brauche ich ein spezielles Gerät oder Prog…" at bounding box center [543, 208] width 480 height 233
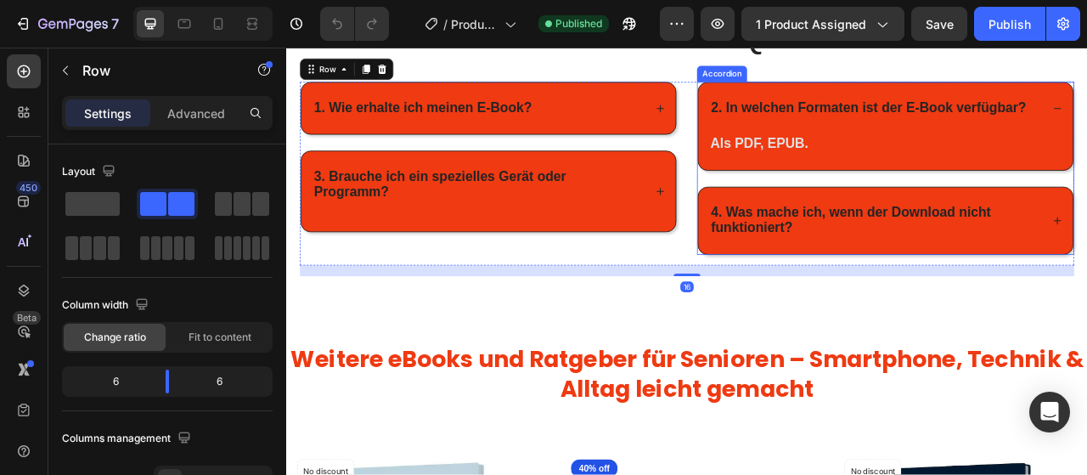
click at [1027, 286] on strong "4. Was mache ich, wenn der Download nicht funktioniert?" at bounding box center [1004, 267] width 356 height 38
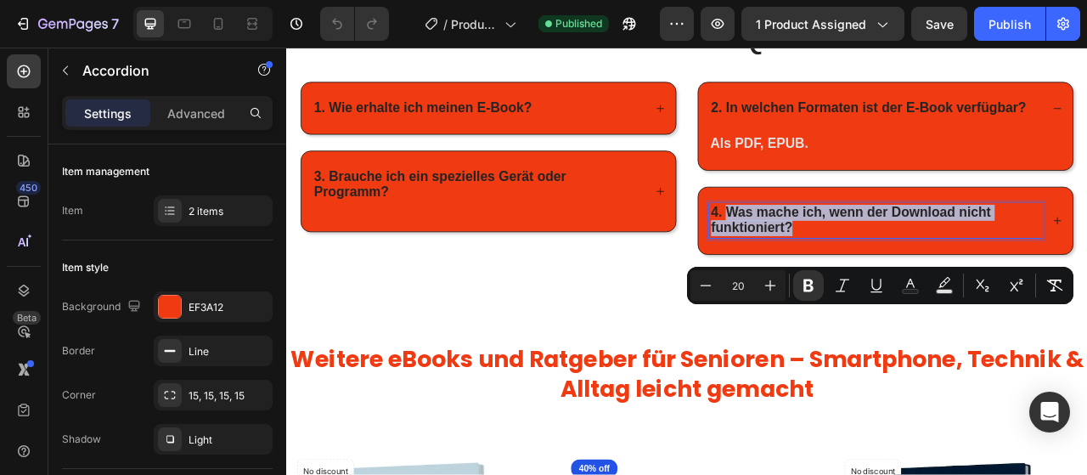
drag, startPoint x: 846, startPoint y: 385, endPoint x: 927, endPoint y: 403, distance: 83.6
click at [927, 286] on strong "4. Was mache ich, wenn der Download nicht funktioniert?" at bounding box center [1004, 267] width 356 height 38
copy strong "Was mache ich, wenn der Download nicht funktioniert?"
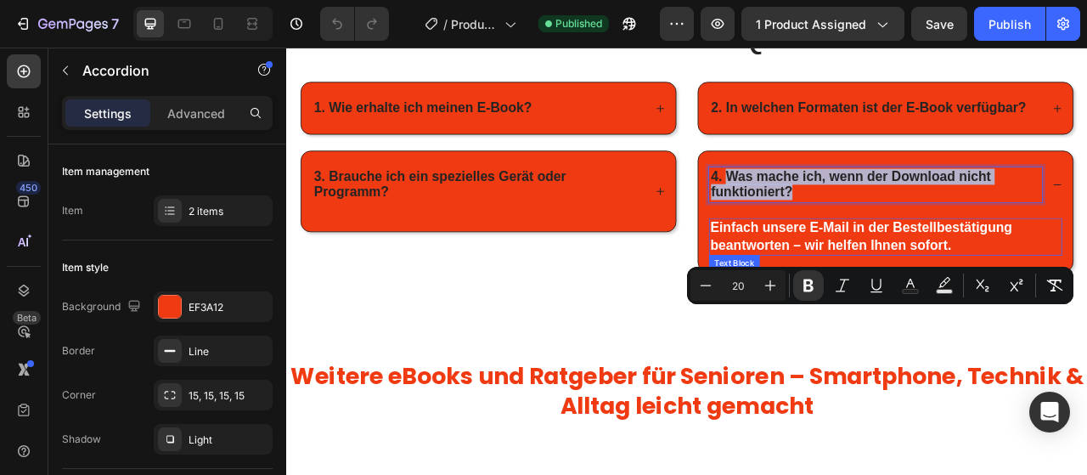
click at [1028, 308] on strong "Einfach unsere E-Mail in der Bestellbestätigung beantworten – wir helfen Ihnen …" at bounding box center [1017, 287] width 384 height 41
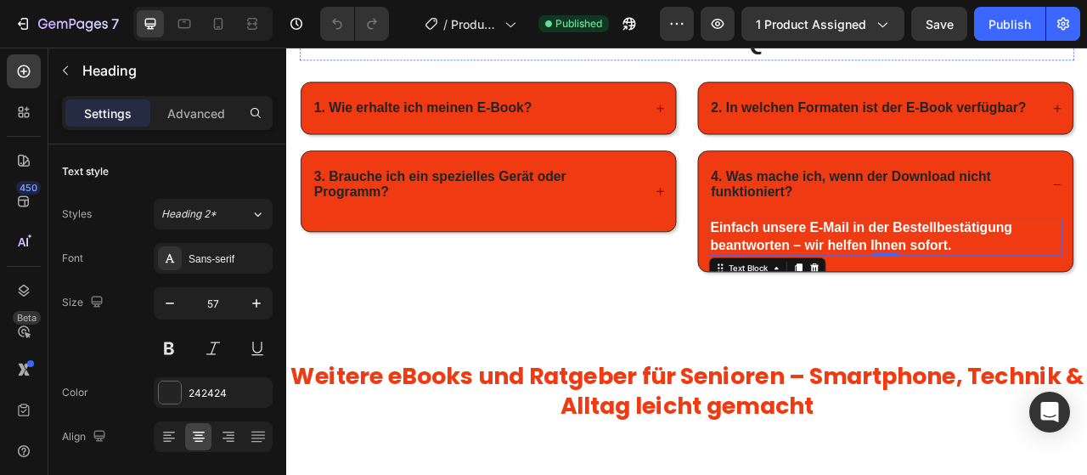
click at [393, 65] on h2 "Mini-FAQ" at bounding box center [795, 31] width 985 height 66
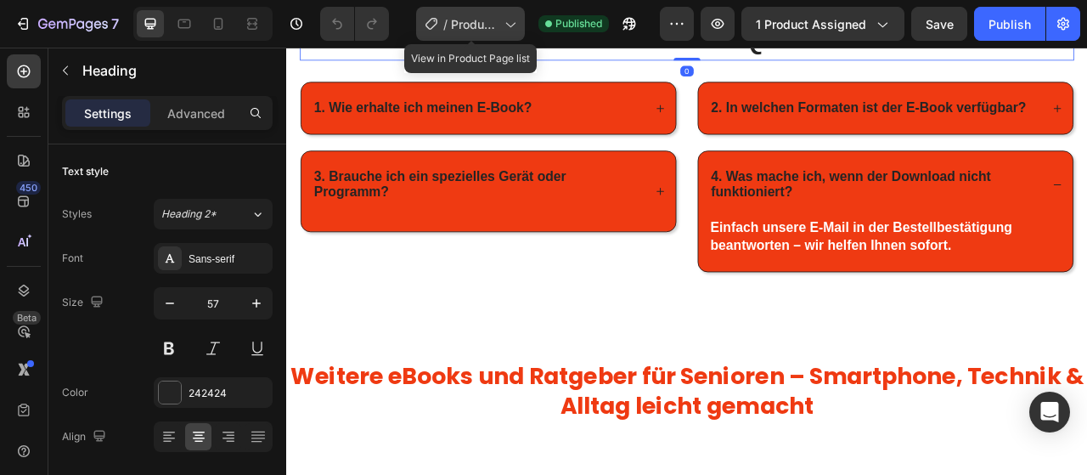
click at [454, 22] on span "Product Page - ChatGPT" at bounding box center [474, 24] width 47 height 18
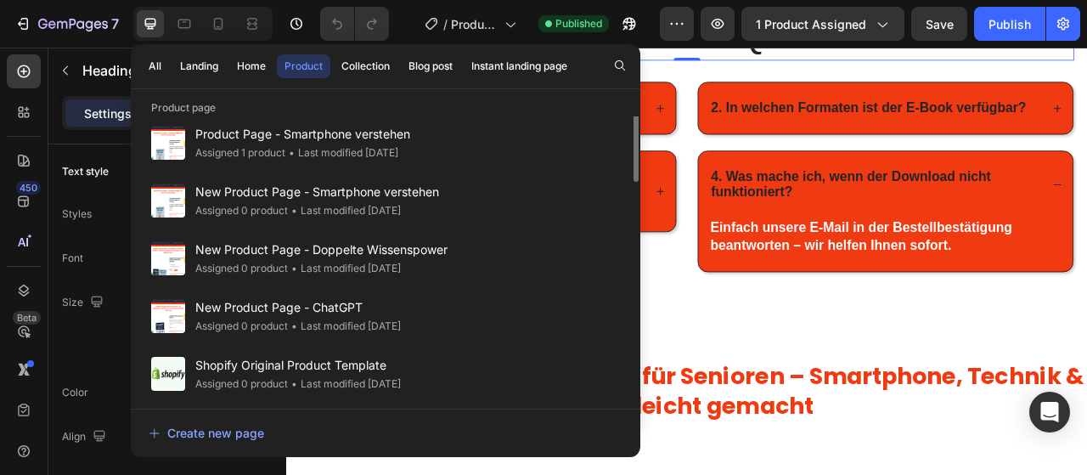
scroll to position [0, 0]
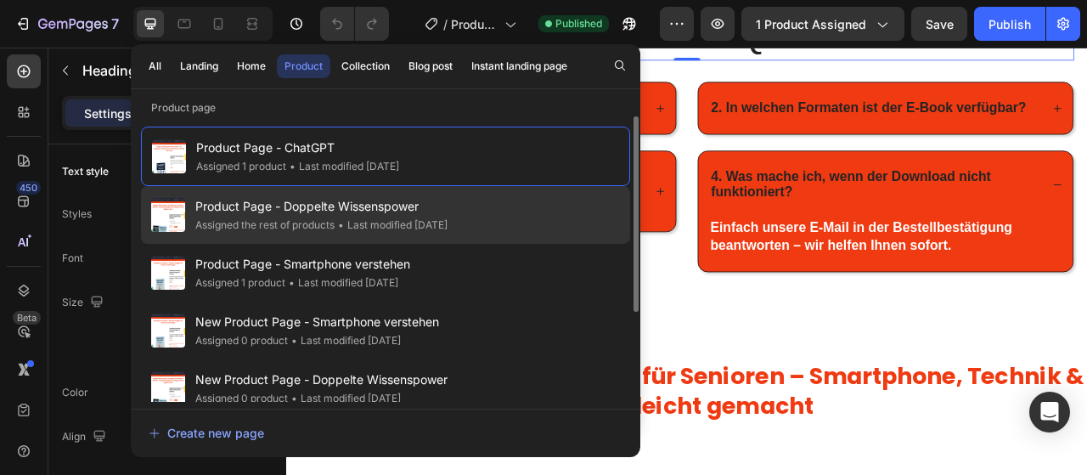
click at [381, 217] on div "• Last modified 5 days ago" at bounding box center [391, 225] width 113 height 17
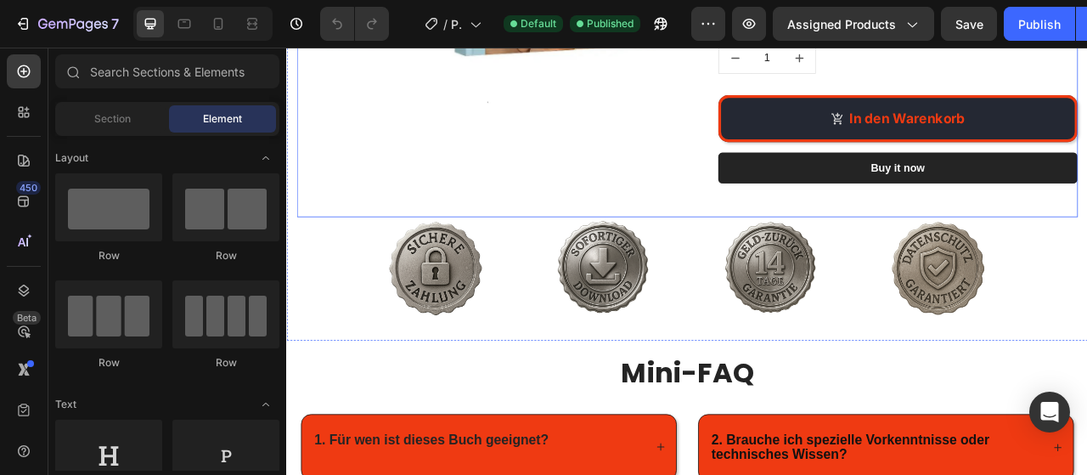
scroll to position [1337, 0]
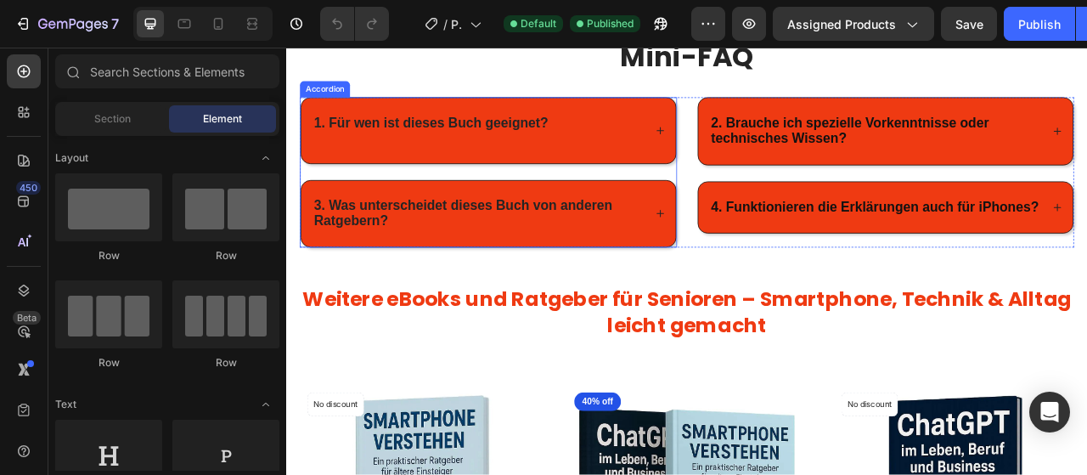
click at [647, 143] on div "1. Für wen ist dieses Buch geeignet?" at bounding box center [530, 153] width 424 height 42
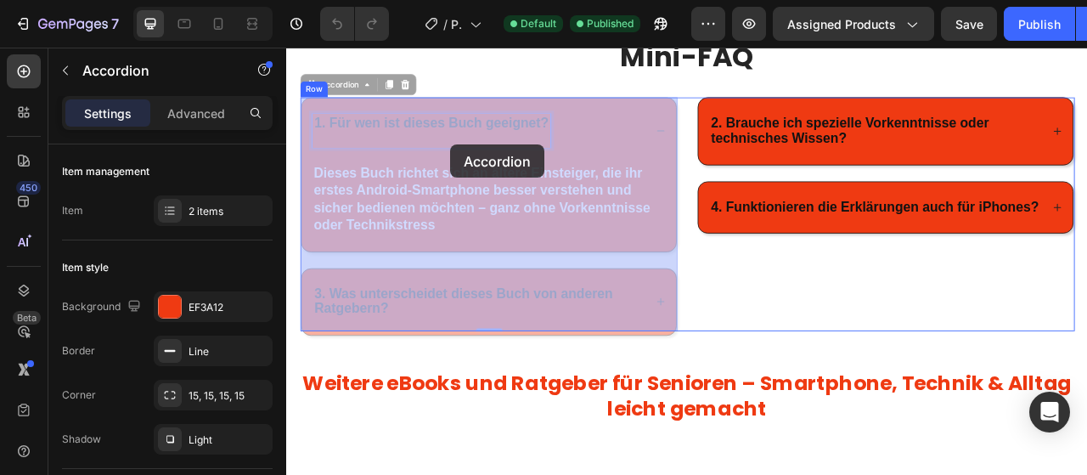
drag, startPoint x: 337, startPoint y: 140, endPoint x: 451, endPoint y: 149, distance: 114.1
click at [460, 145] on div "Header Mini-FAQ Heading Row 1. Für wen ist dieses Buch geeignet? Dieses Buch ri…" at bounding box center [795, 57] width 1019 height 2694
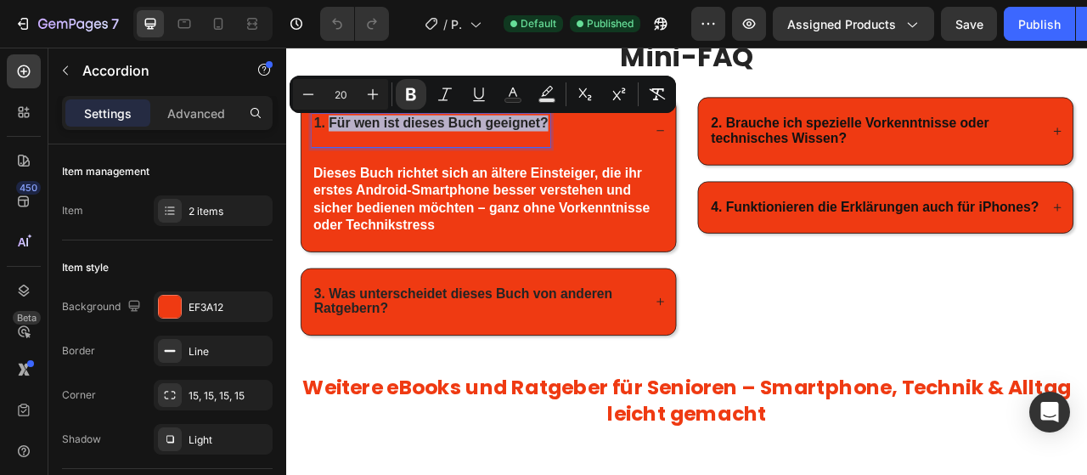
drag, startPoint x: 617, startPoint y: 141, endPoint x: 340, endPoint y: 140, distance: 276.8
click at [340, 140] on strong "1. Für wen ist dieses Buch geeignet?" at bounding box center [470, 143] width 298 height 19
copy strong "Für wen ist dieses Buch geeignet?"
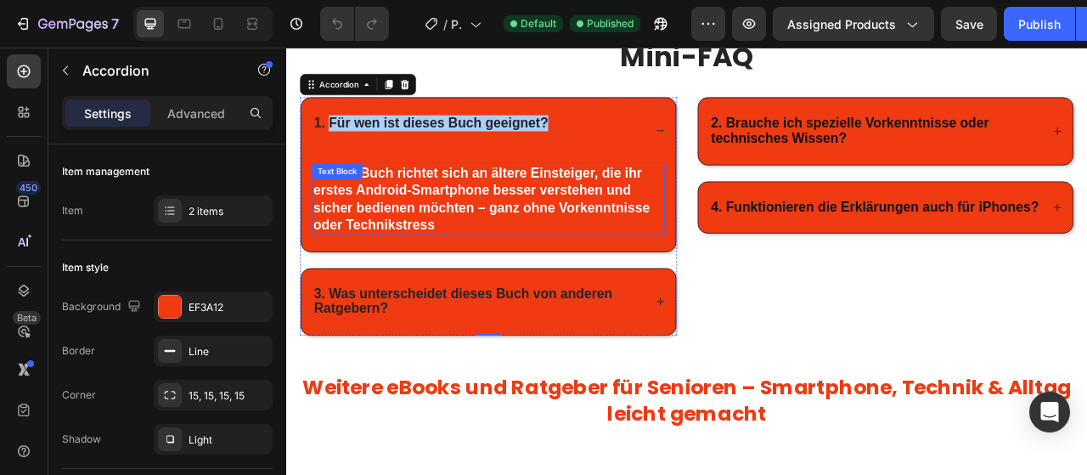
click at [344, 207] on div "Text Block" at bounding box center [351, 205] width 58 height 15
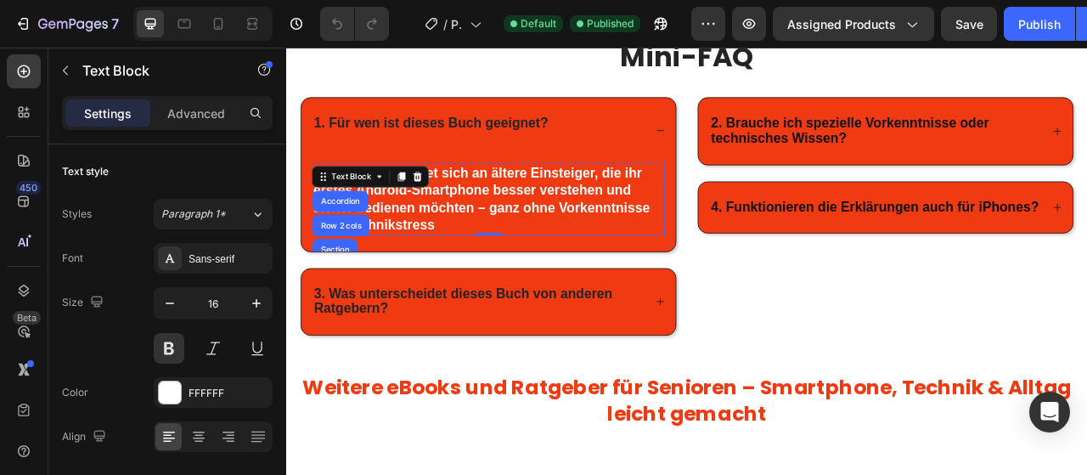
click at [431, 222] on span "Dieses Buch richtet sich an ältere Einsteiger, die ihr erstes Android-Smartphon…" at bounding box center [534, 240] width 428 height 85
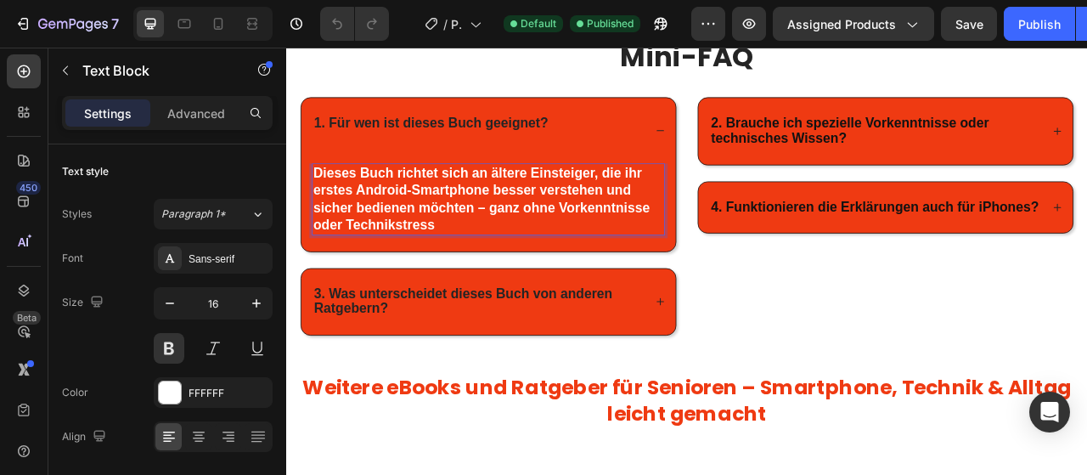
click at [431, 222] on span "Dieses Buch richtet sich an ältere Einsteiger, die ihr erstes Android-Smartphon…" at bounding box center [534, 240] width 428 height 85
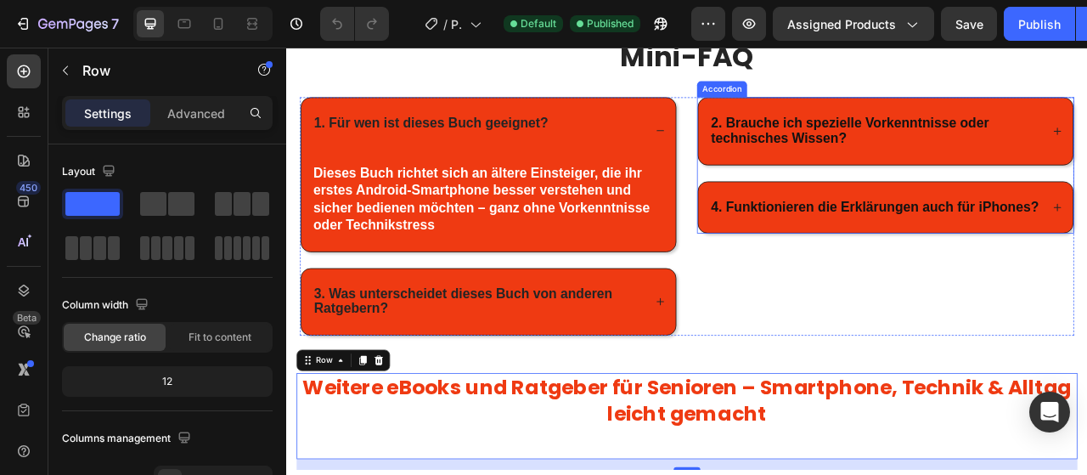
click at [871, 147] on strong "2. Brauche ich spezielle Vorkenntnisse oder technisches Wissen?" at bounding box center [1002, 153] width 353 height 38
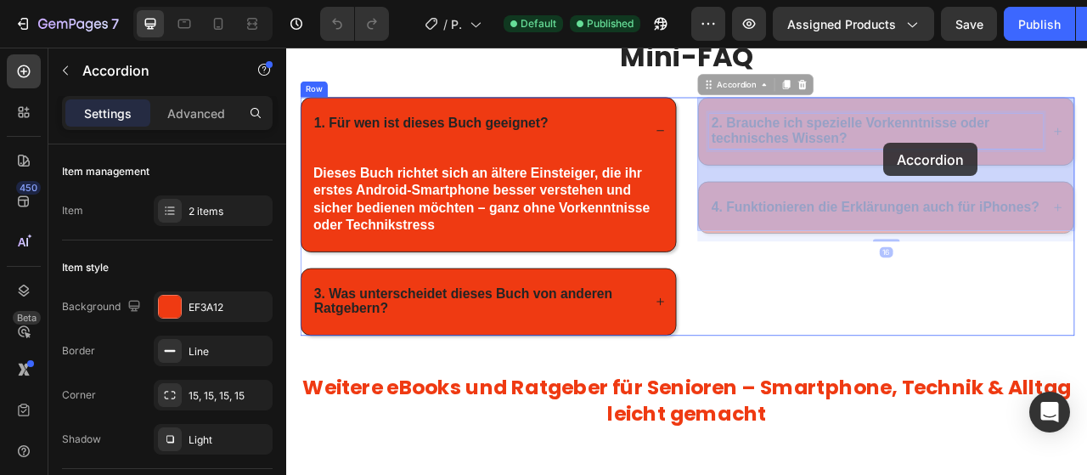
drag, startPoint x: 847, startPoint y: 143, endPoint x: 898, endPoint y: 142, distance: 51.0
click at [898, 142] on div "Header Mini-FAQ Heading Row 1. Für wen ist dieses Buch geeignet? Dieses Buch ri…" at bounding box center [795, 60] width 1019 height 2700
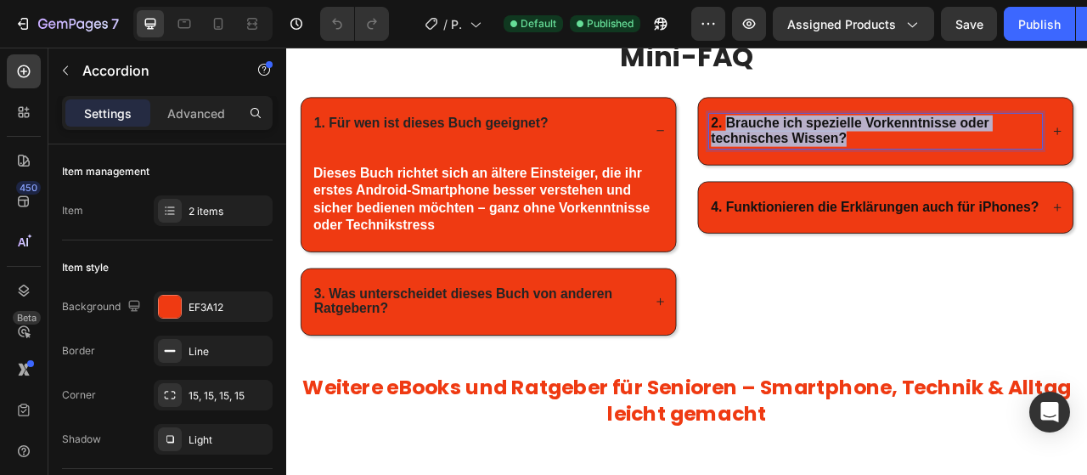
drag, startPoint x: 843, startPoint y: 142, endPoint x: 999, endPoint y: 163, distance: 156.8
click at [999, 163] on strong "2. Brauche ich spezielle Vorkenntnisse oder technisches Wissen?" at bounding box center [1002, 153] width 353 height 38
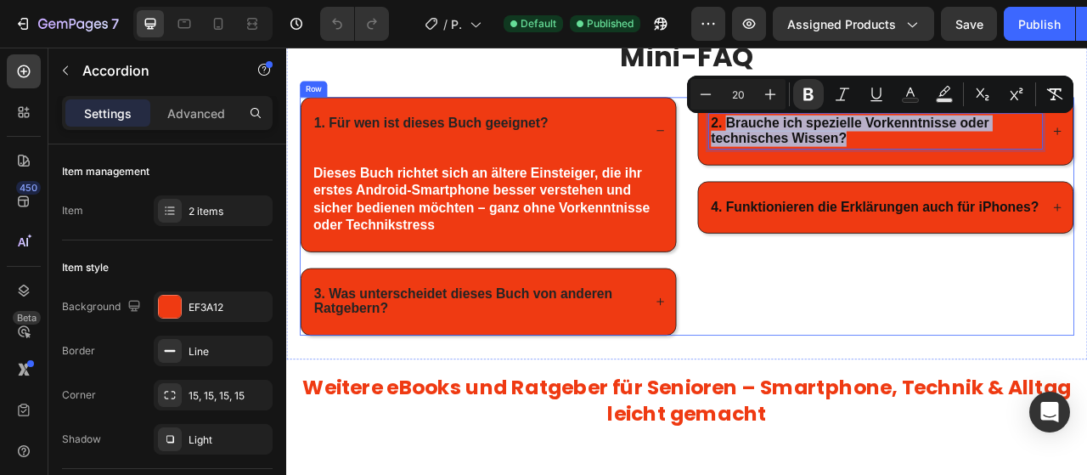
copy strong "Brauche ich spezielle Vorkenntnisse oder technisches Wissen?"
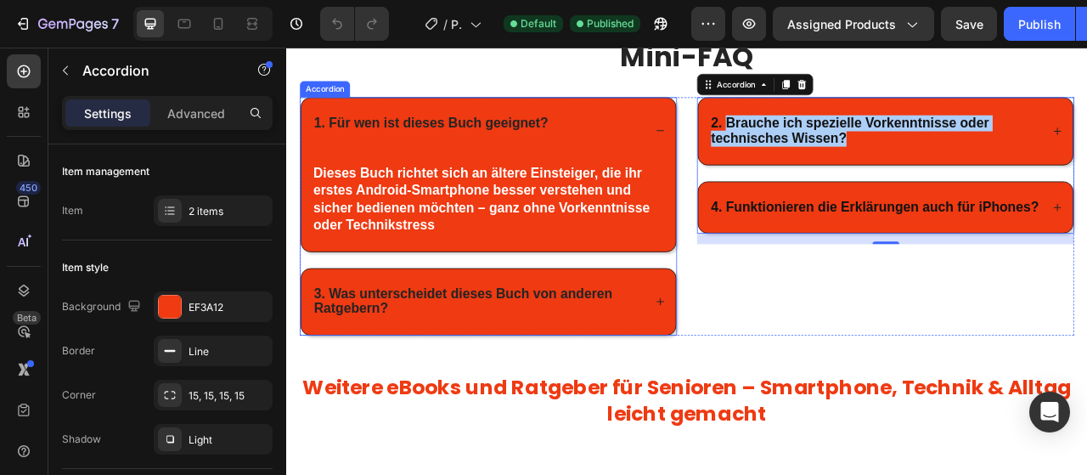
click at [380, 312] on div "1. Für wen ist dieses Buch geeignet? Dieses Buch richtet sich an ältere Einstei…" at bounding box center [543, 262] width 480 height 303
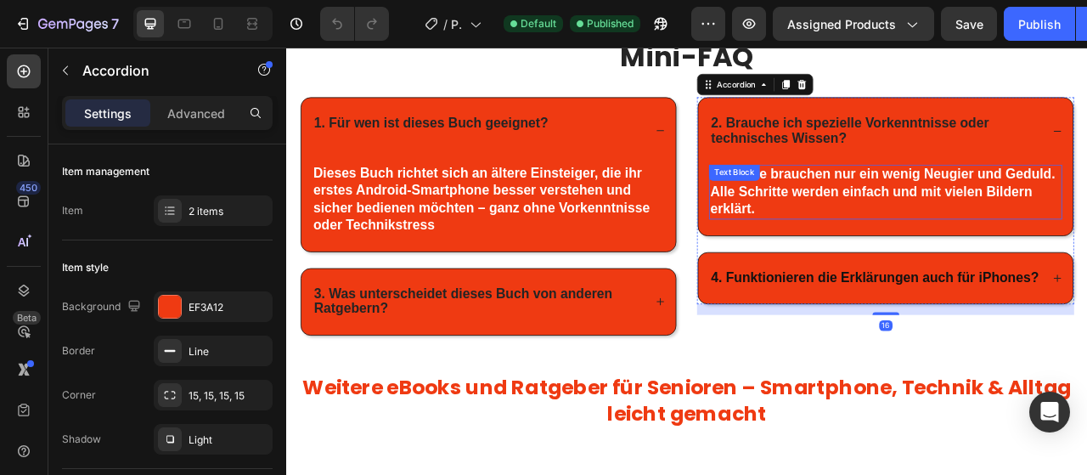
click at [918, 219] on strong "Nein. Sie brauchen nur ein wenig Neugier und Geduld. Alle Schritte werden einfa…" at bounding box center [1044, 231] width 439 height 63
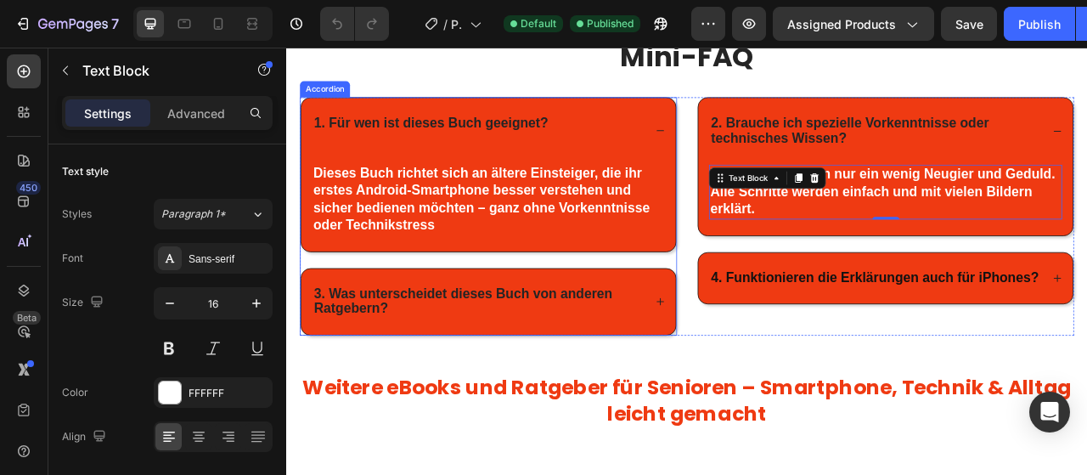
click at [429, 354] on strong "3. Was unterscheidet dieses Buch von anderen Ratgebern?" at bounding box center [511, 371] width 380 height 38
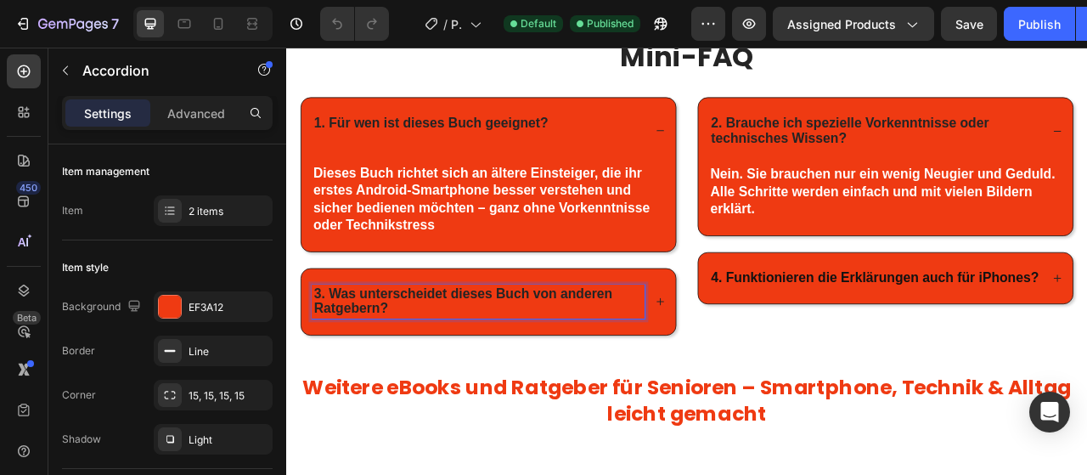
drag, startPoint x: 338, startPoint y: 350, endPoint x: 407, endPoint y: 370, distance: 71.7
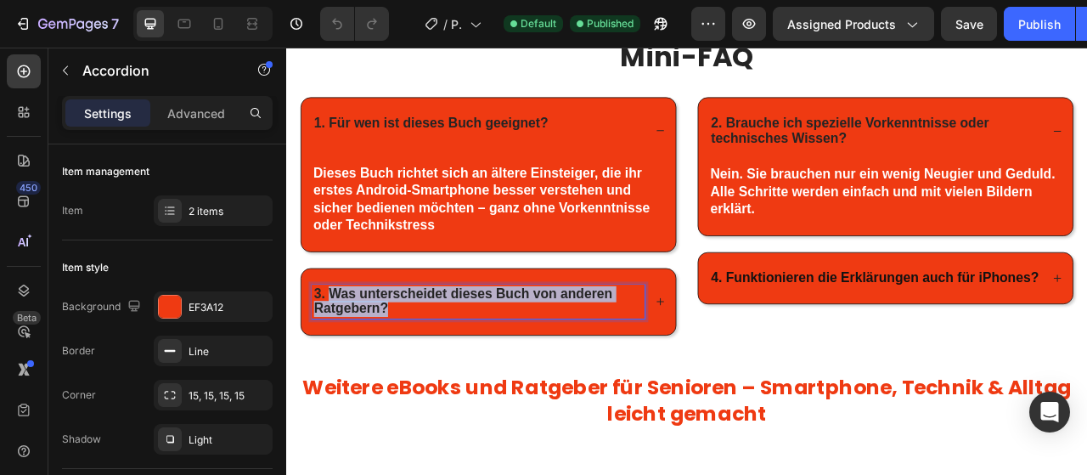
drag, startPoint x: 345, startPoint y: 355, endPoint x: 422, endPoint y: 374, distance: 79.7
click at [422, 374] on p "3. Was unterscheidet dieses Buch von anderen Ratgebern?" at bounding box center [530, 371] width 419 height 39
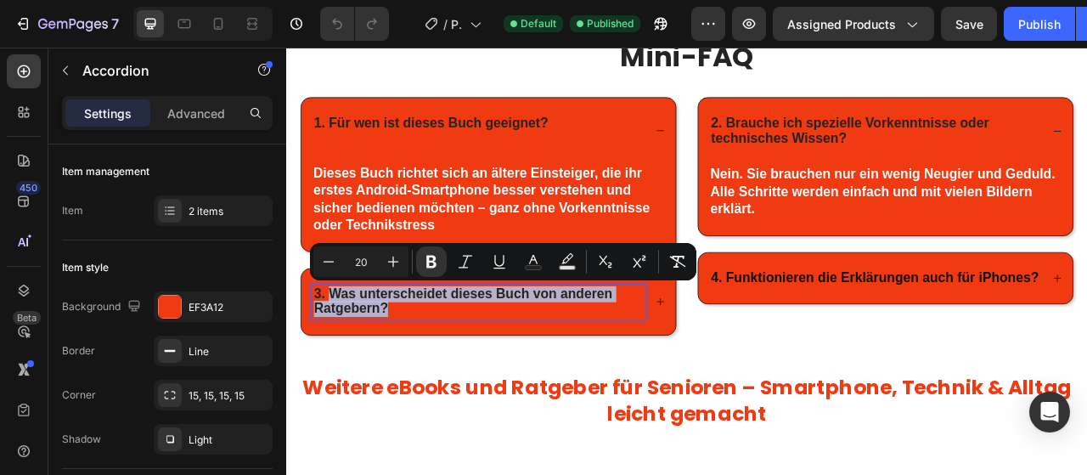
copy strong "Was unterscheidet dieses Buch von anderen Ratgebern?"
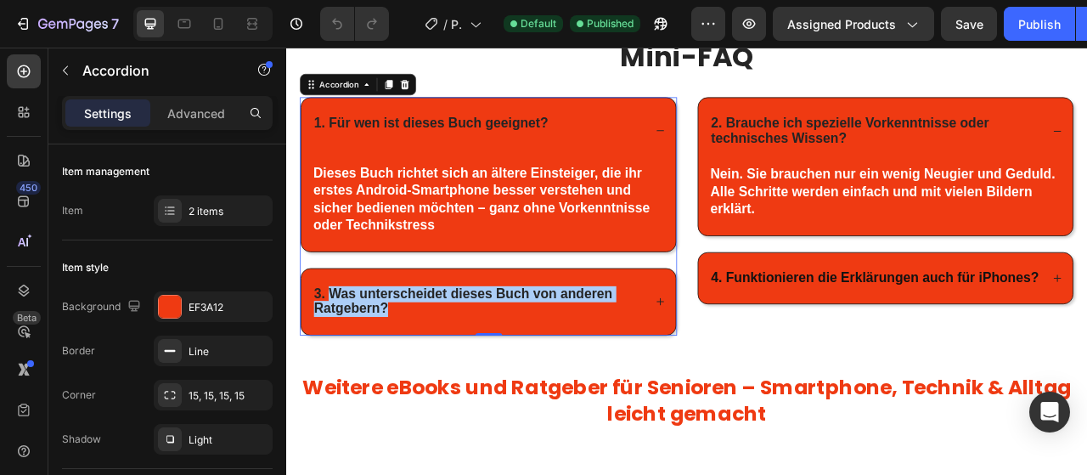
click at [425, 401] on div "3. Was unterscheidet dieses Buch von anderen Ratgebern?" at bounding box center [543, 371] width 476 height 85
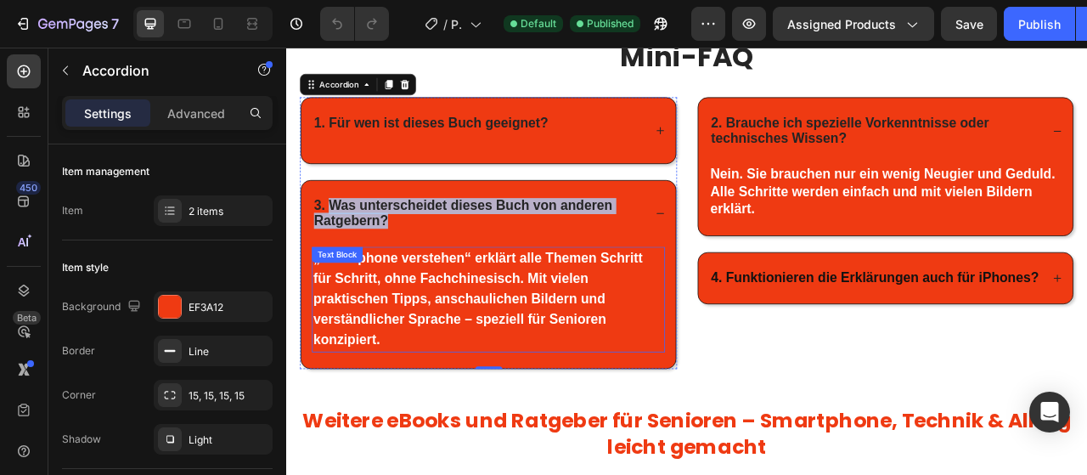
click at [433, 361] on span "„Smartphone verstehen“ erklärt alle Themen Schritt für Schritt, ohne Fachchines…" at bounding box center [529, 367] width 419 height 123
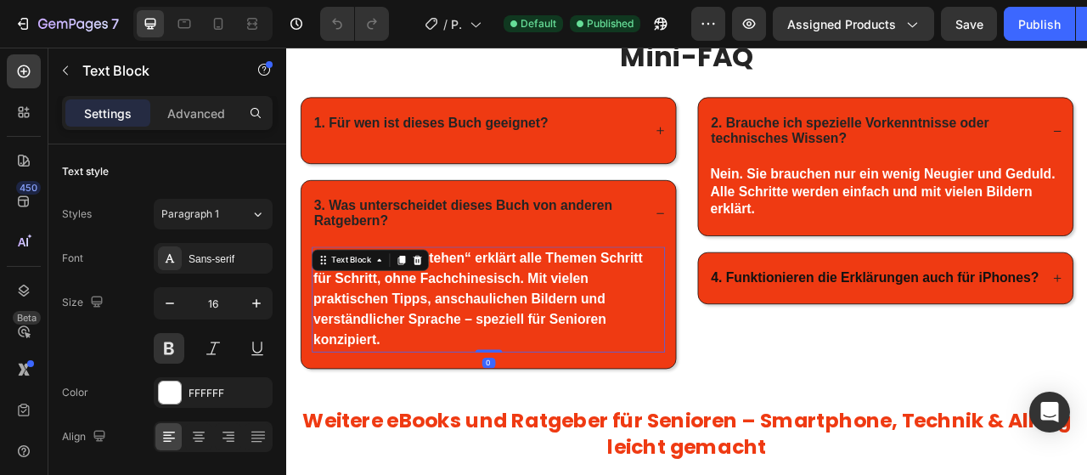
click at [433, 361] on span "„Smartphone verstehen“ erklärt alle Themen Schritt für Schritt, ohne Fachchines…" at bounding box center [529, 367] width 419 height 123
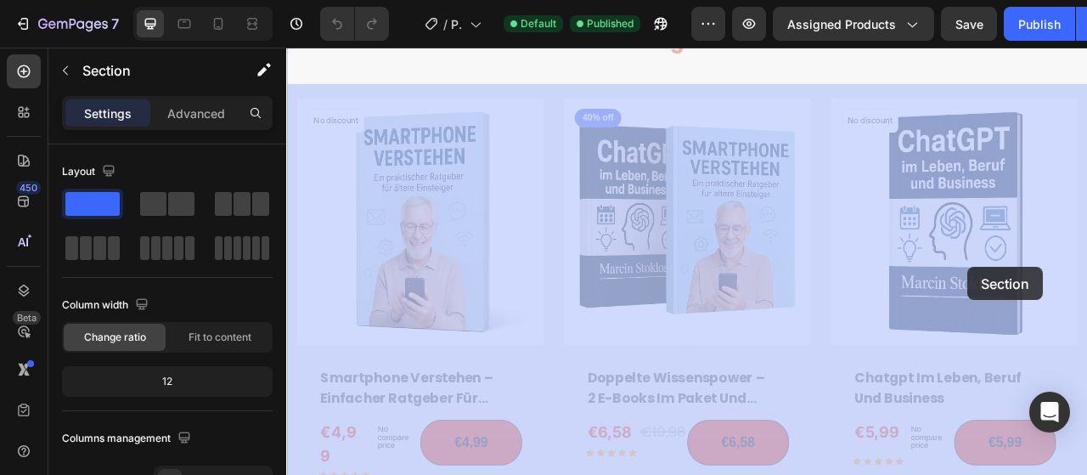
scroll to position [1363, 0]
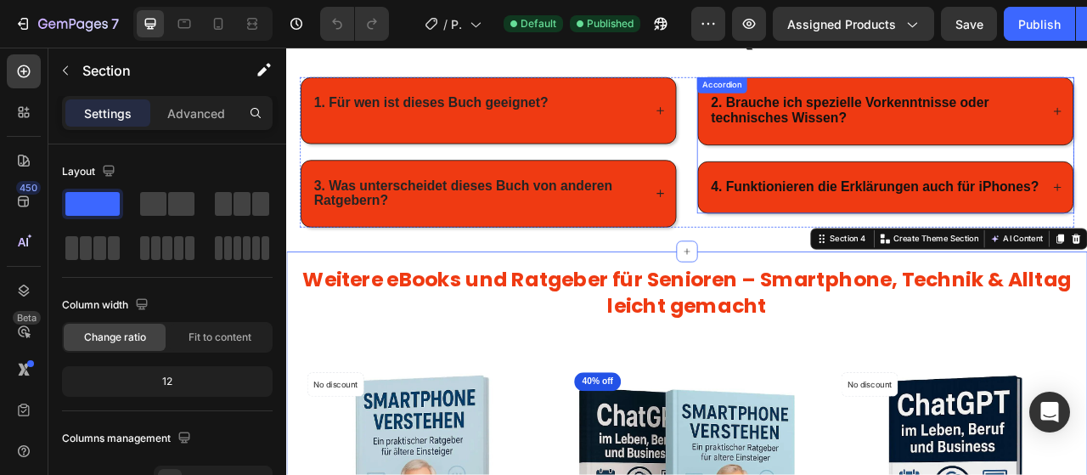
click at [920, 220] on strong "4. Funktionieren die Erklärungen auch für iPhones?" at bounding box center [1034, 225] width 417 height 19
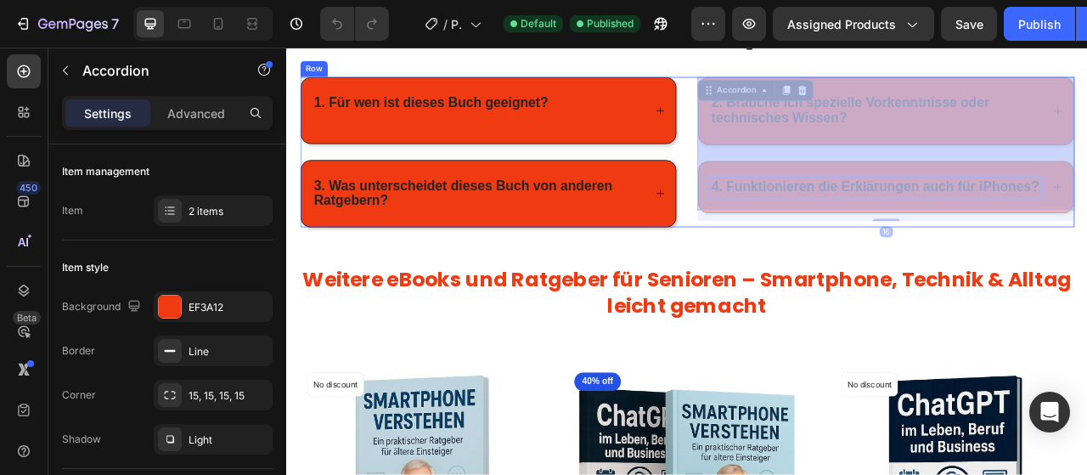
drag, startPoint x: 949, startPoint y: 222, endPoint x: 1123, endPoint y: 222, distance: 173.2
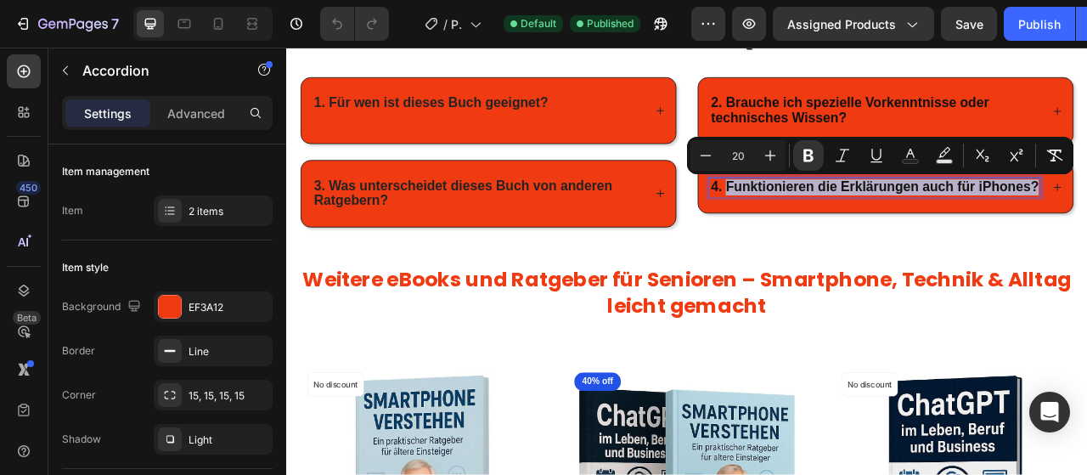
drag, startPoint x: 1241, startPoint y: 222, endPoint x: 843, endPoint y: 221, distance: 397.4
click at [843, 221] on div "4. Funktionieren die Erklärungen auch für iPhones?" at bounding box center [1035, 226] width 422 height 25
copy strong "Funktionieren die Erklärungen auch für iPhones?"
click at [1086, 225] on div "4. Funktionieren die Erklärungen auch für iPhones?" at bounding box center [1048, 226] width 476 height 65
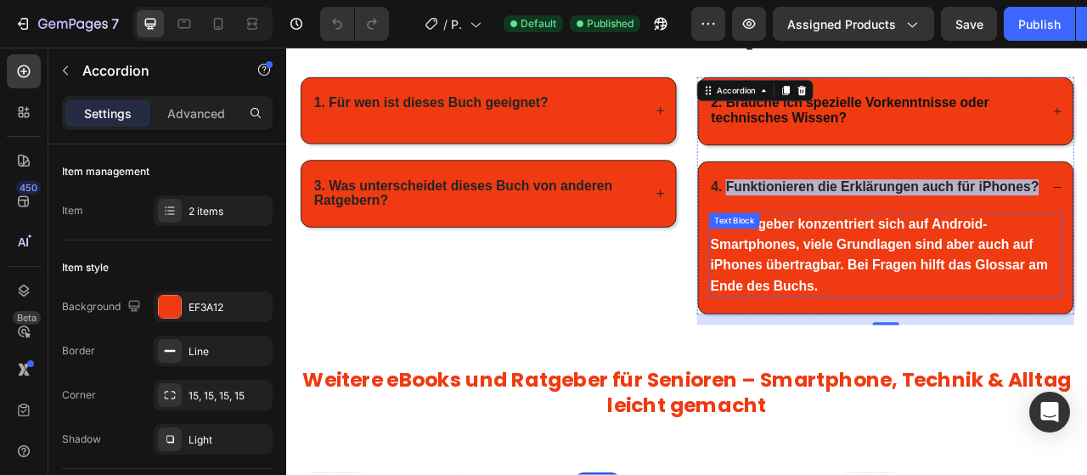
click at [881, 275] on div "Der Ratgeber konzentriert sich auf Android-Smartphones, viele Grundlagen sind a…" at bounding box center [1048, 312] width 449 height 108
click at [881, 275] on div "Text Block" at bounding box center [856, 268] width 58 height 15
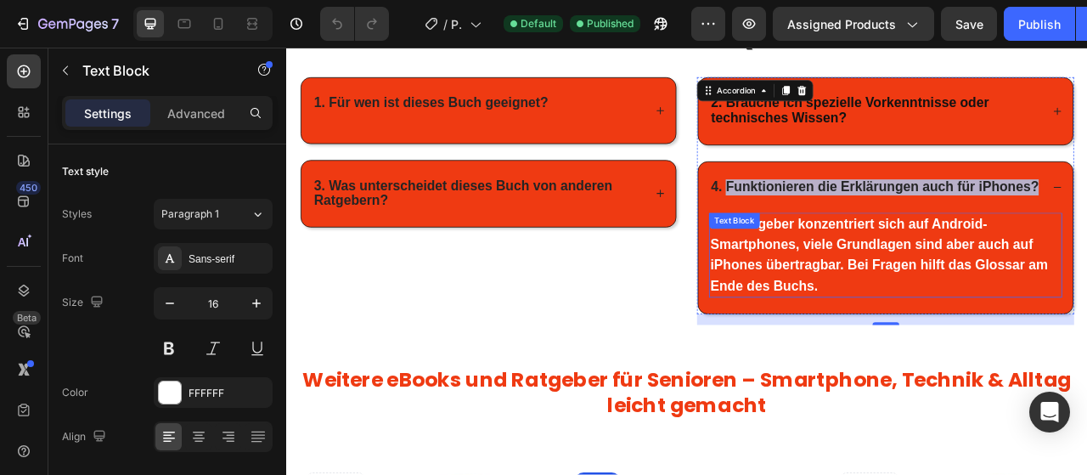
click at [881, 275] on div "Text Block" at bounding box center [856, 268] width 58 height 15
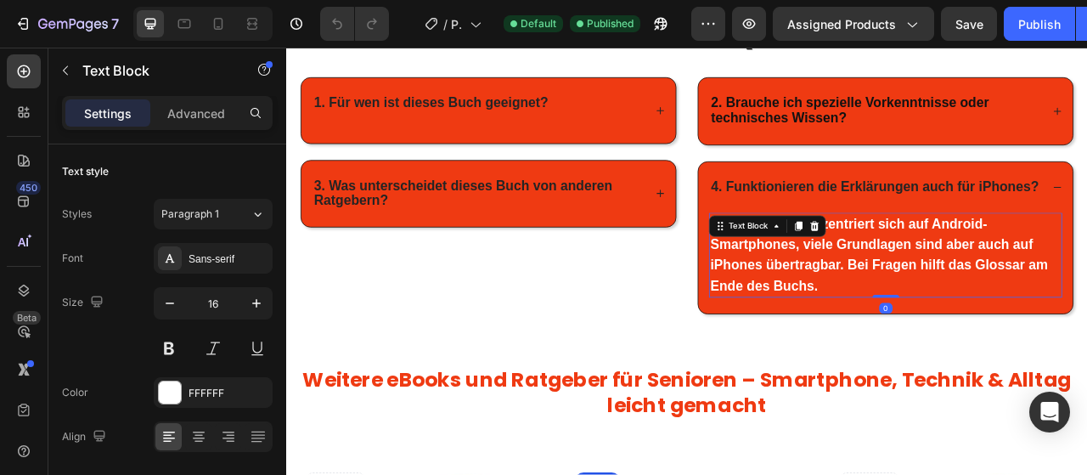
click at [1040, 278] on p "Der Ratgeber konzentriert sich auf Android-Smartphones, viele Grundlagen sind a…" at bounding box center [1048, 312] width 446 height 104
